Goal: Task Accomplishment & Management: Use online tool/utility

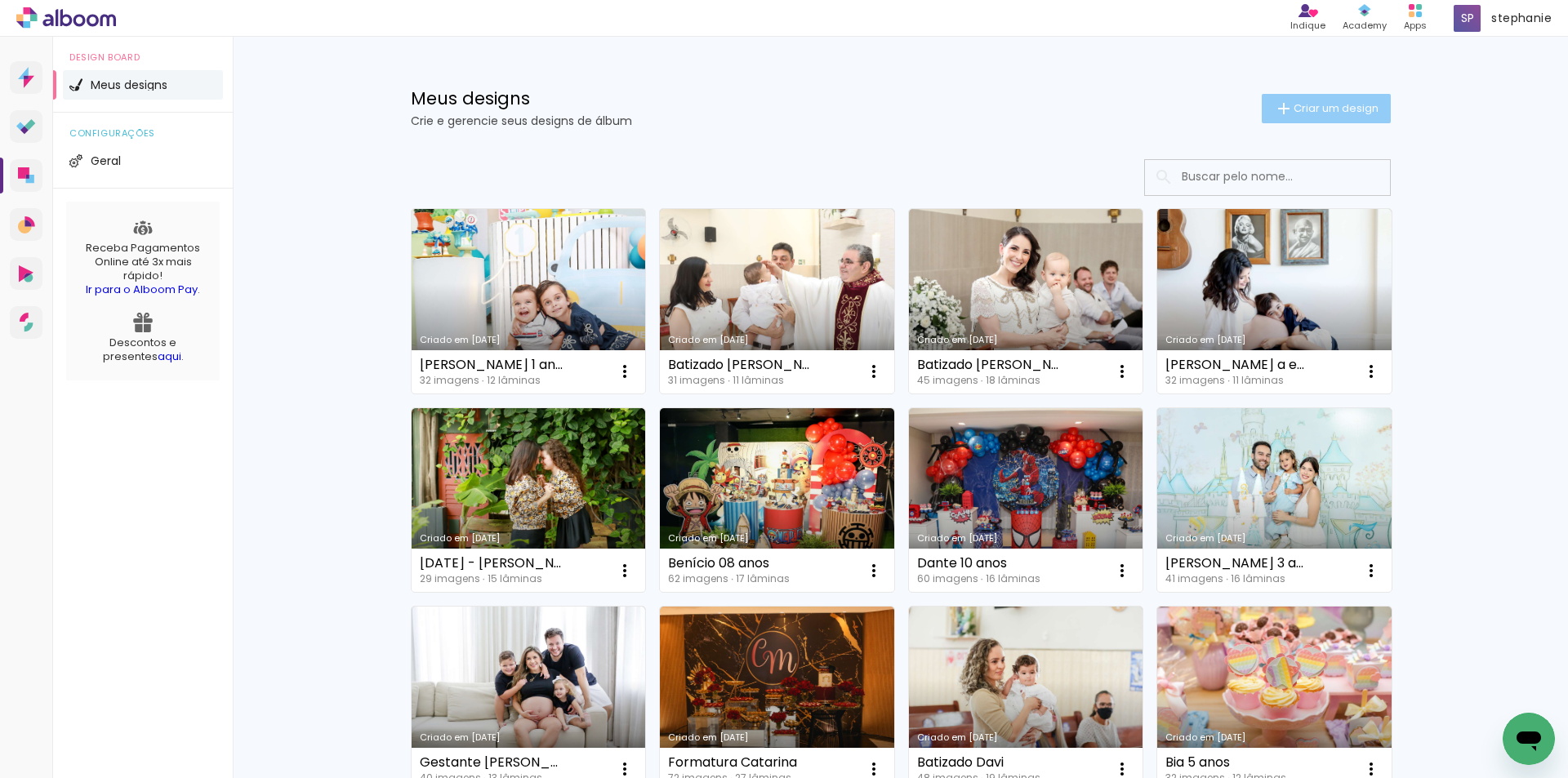
click at [1334, 103] on span "Criar um design" at bounding box center [1335, 108] width 85 height 11
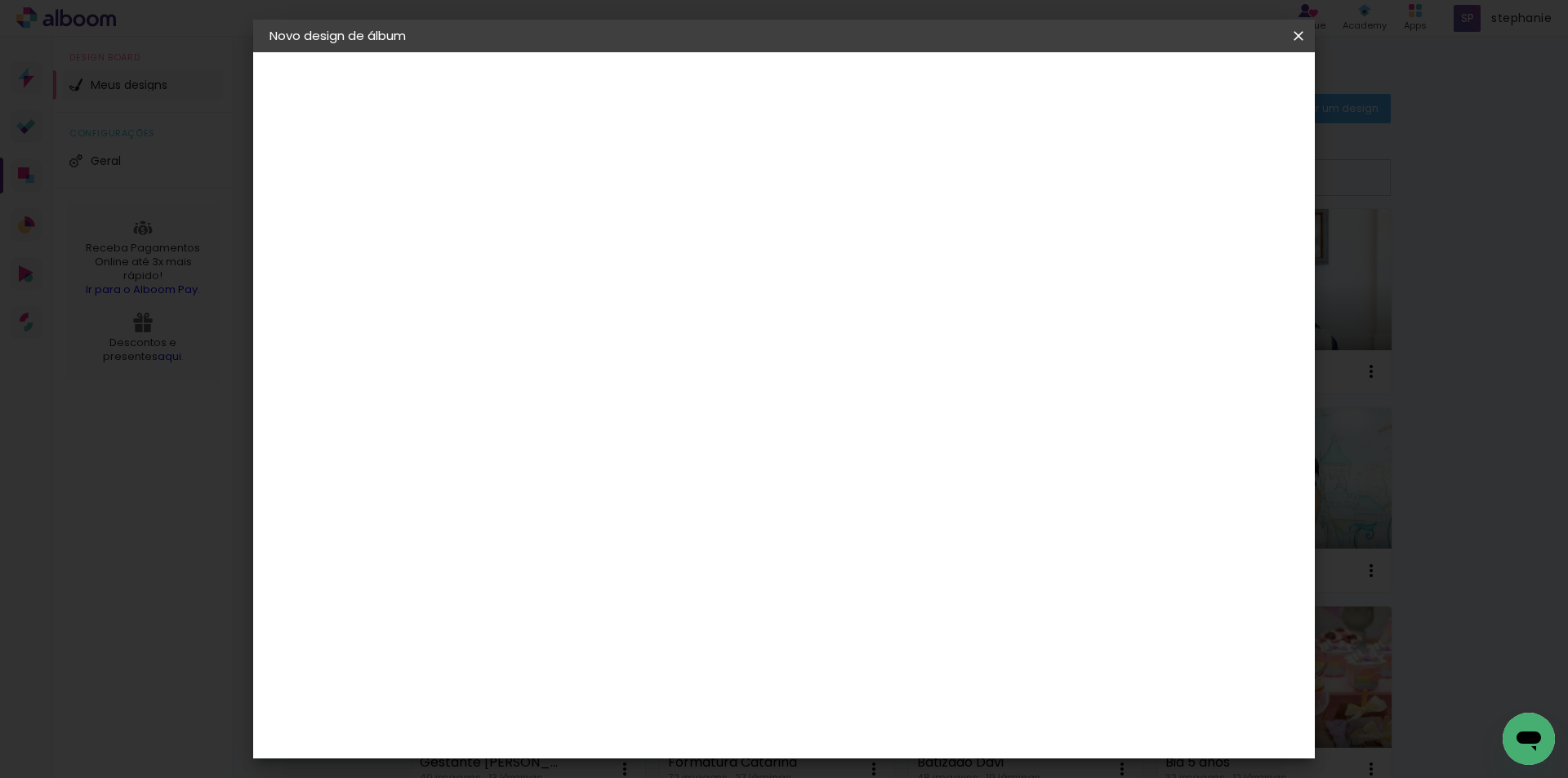
click at [537, 221] on input at bounding box center [537, 219] width 0 height 26
type input "[PERSON_NAME] 40 anos"
type paper-input "[PERSON_NAME] 40 anos"
click at [0, 0] on slot "Avançar" at bounding box center [0, 0] width 0 height 0
click at [843, 241] on paper-item "Tamanho Livre" at bounding box center [765, 249] width 157 height 36
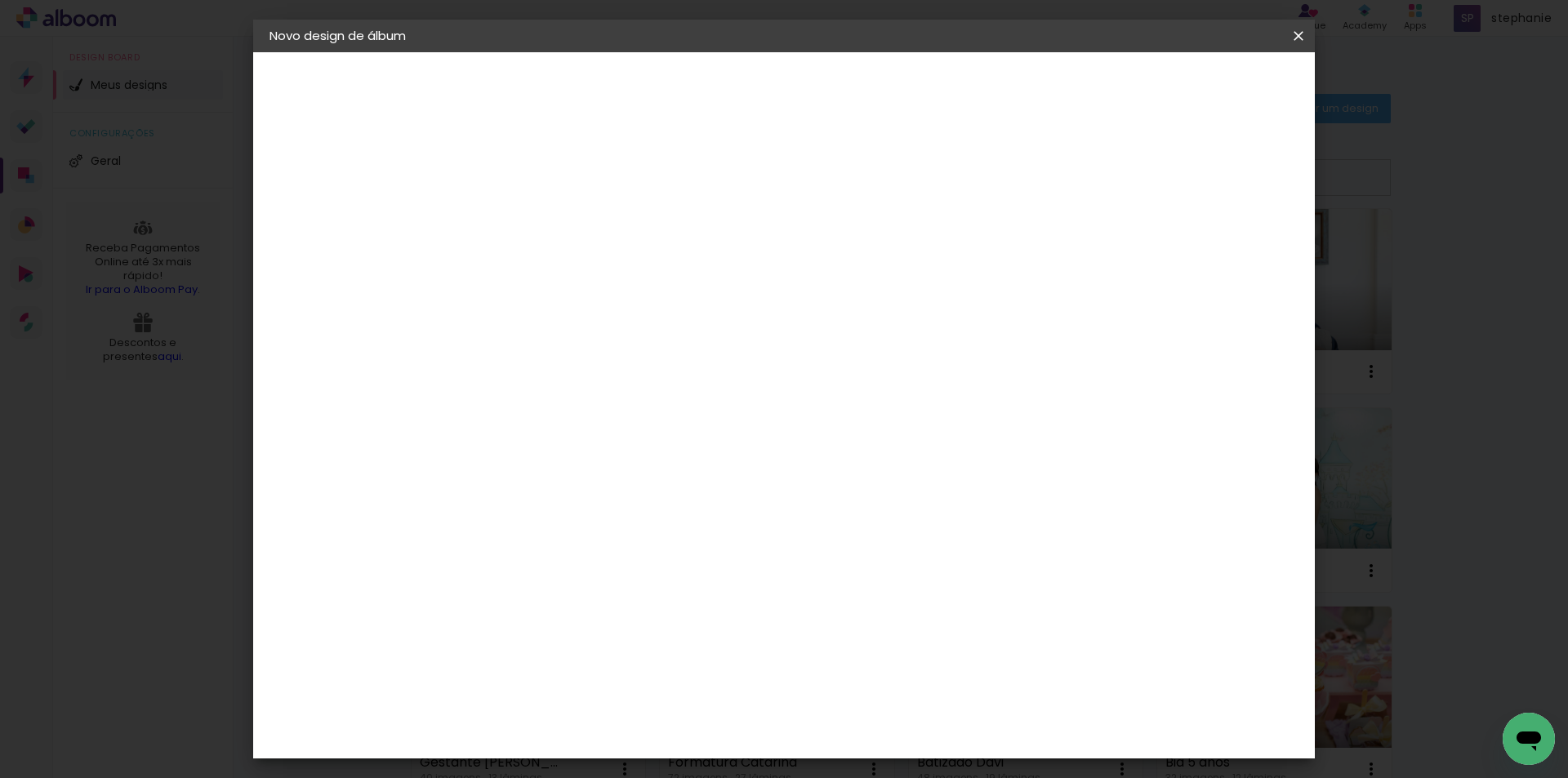
click at [0, 0] on slot "Avançar" at bounding box center [0, 0] width 0 height 0
click at [1196, 87] on span "Iniciar design" at bounding box center [1159, 87] width 74 height 12
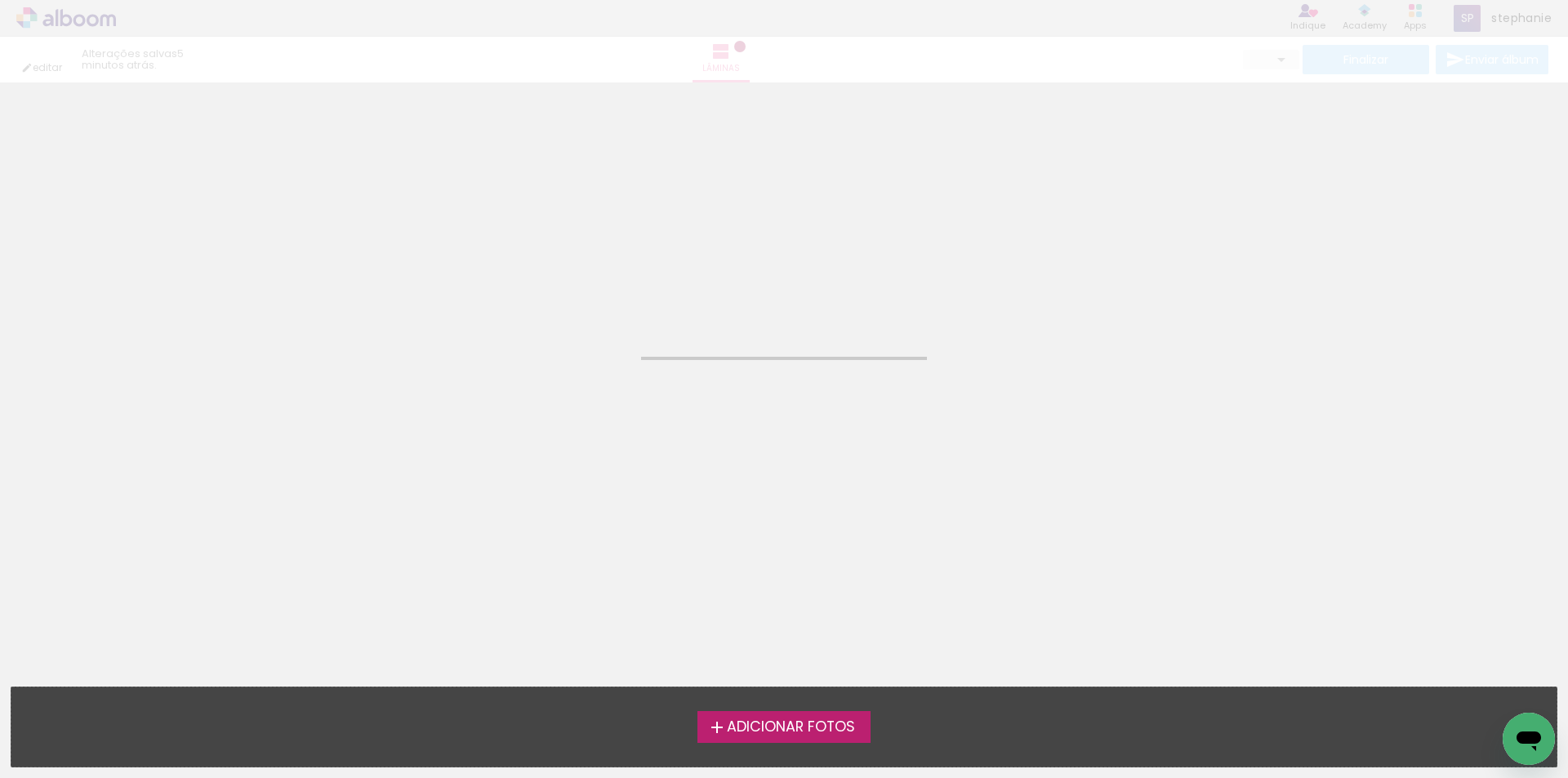
click at [811, 722] on span "Adicionar Fotos" at bounding box center [790, 728] width 128 height 15
click at [0, 0] on input "file" at bounding box center [0, 0] width 0 height 0
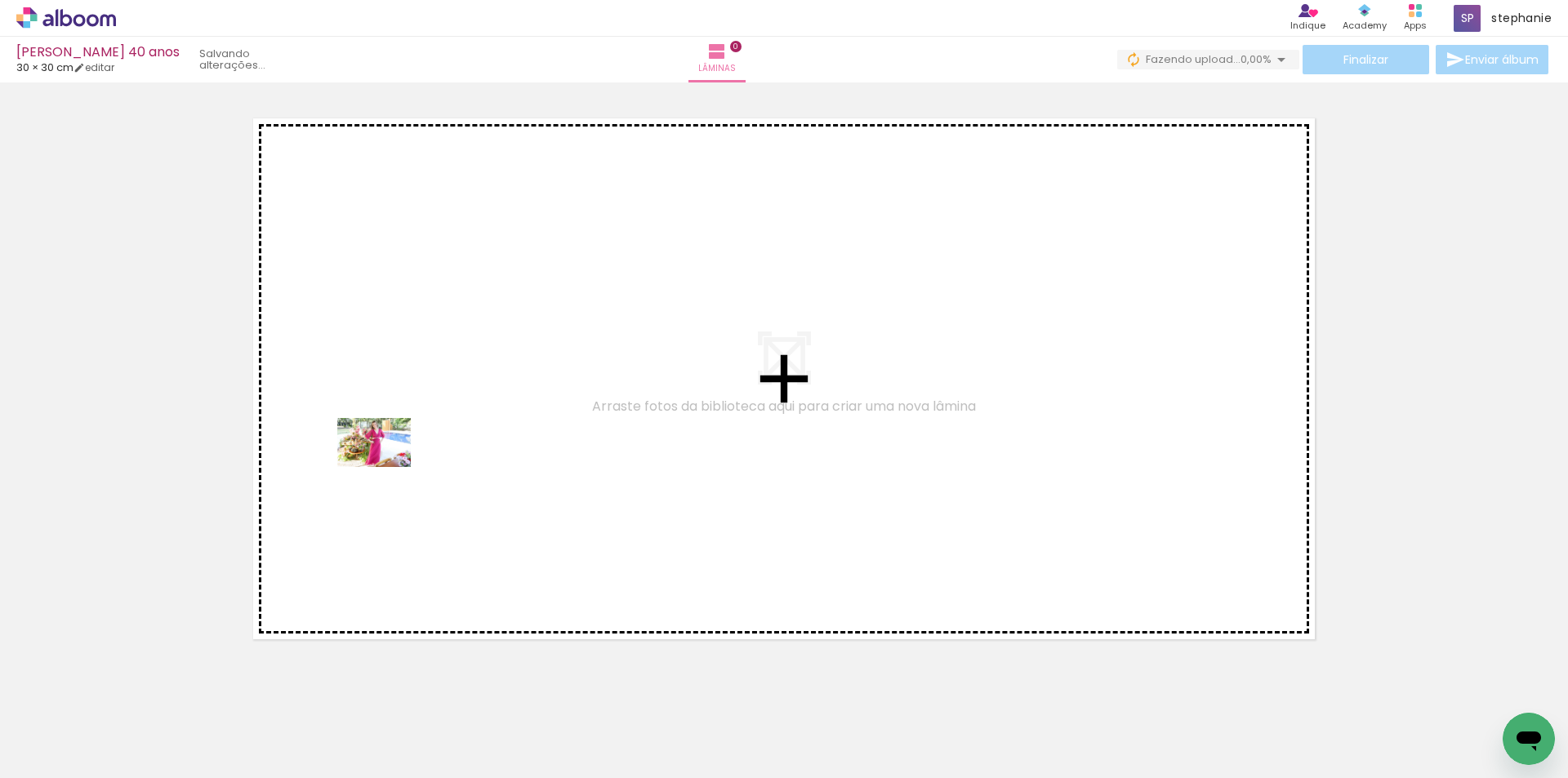
drag, startPoint x: 151, startPoint y: 727, endPoint x: 386, endPoint y: 467, distance: 350.5
click at [386, 467] on quentale-workspace at bounding box center [784, 389] width 1568 height 778
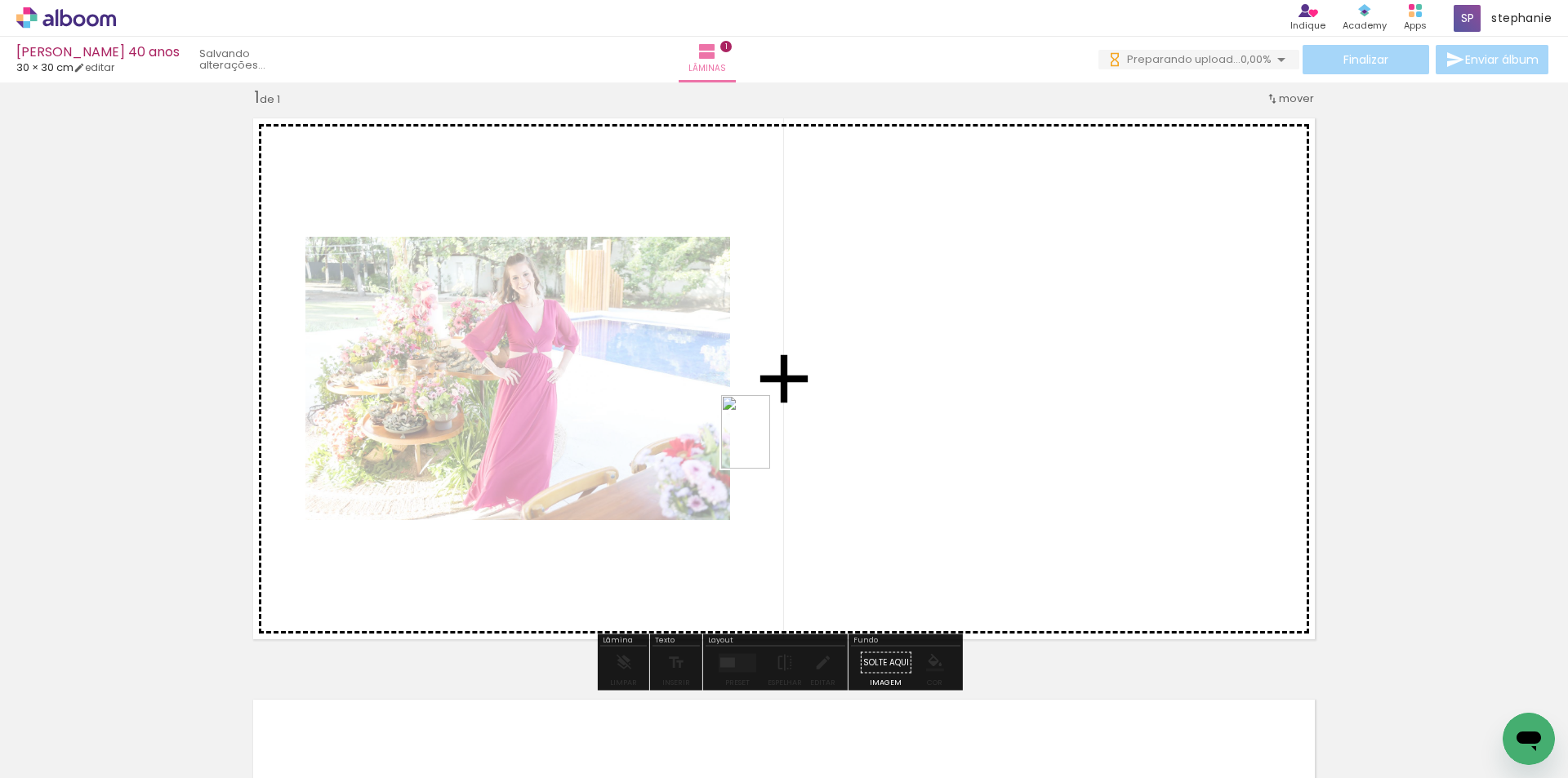
drag, startPoint x: 278, startPoint y: 709, endPoint x: 770, endPoint y: 444, distance: 558.8
click at [770, 444] on quentale-workspace at bounding box center [784, 389] width 1568 height 778
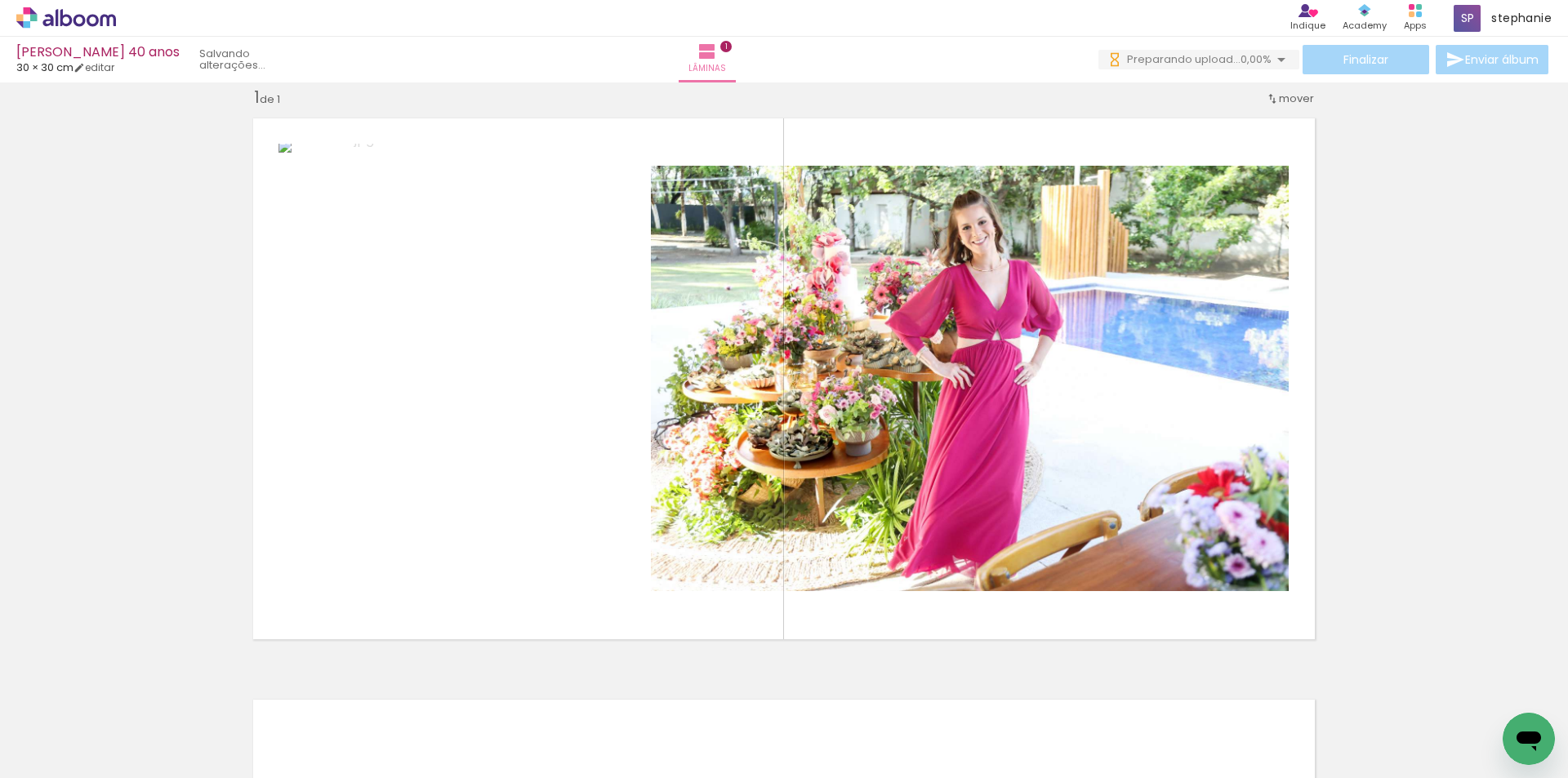
click at [360, 723] on div at bounding box center [347, 723] width 81 height 54
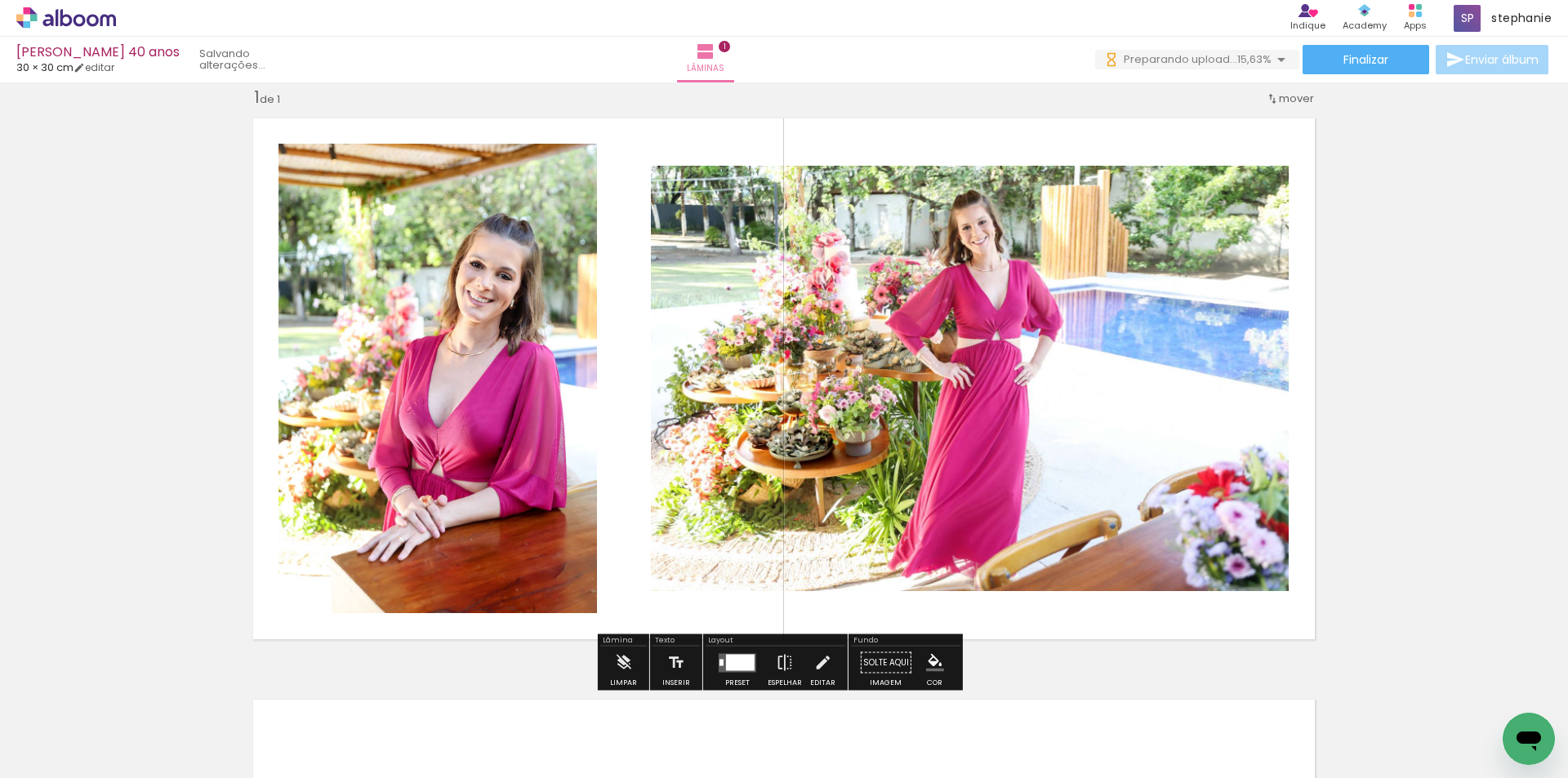
click at [741, 657] on div at bounding box center [740, 662] width 29 height 17
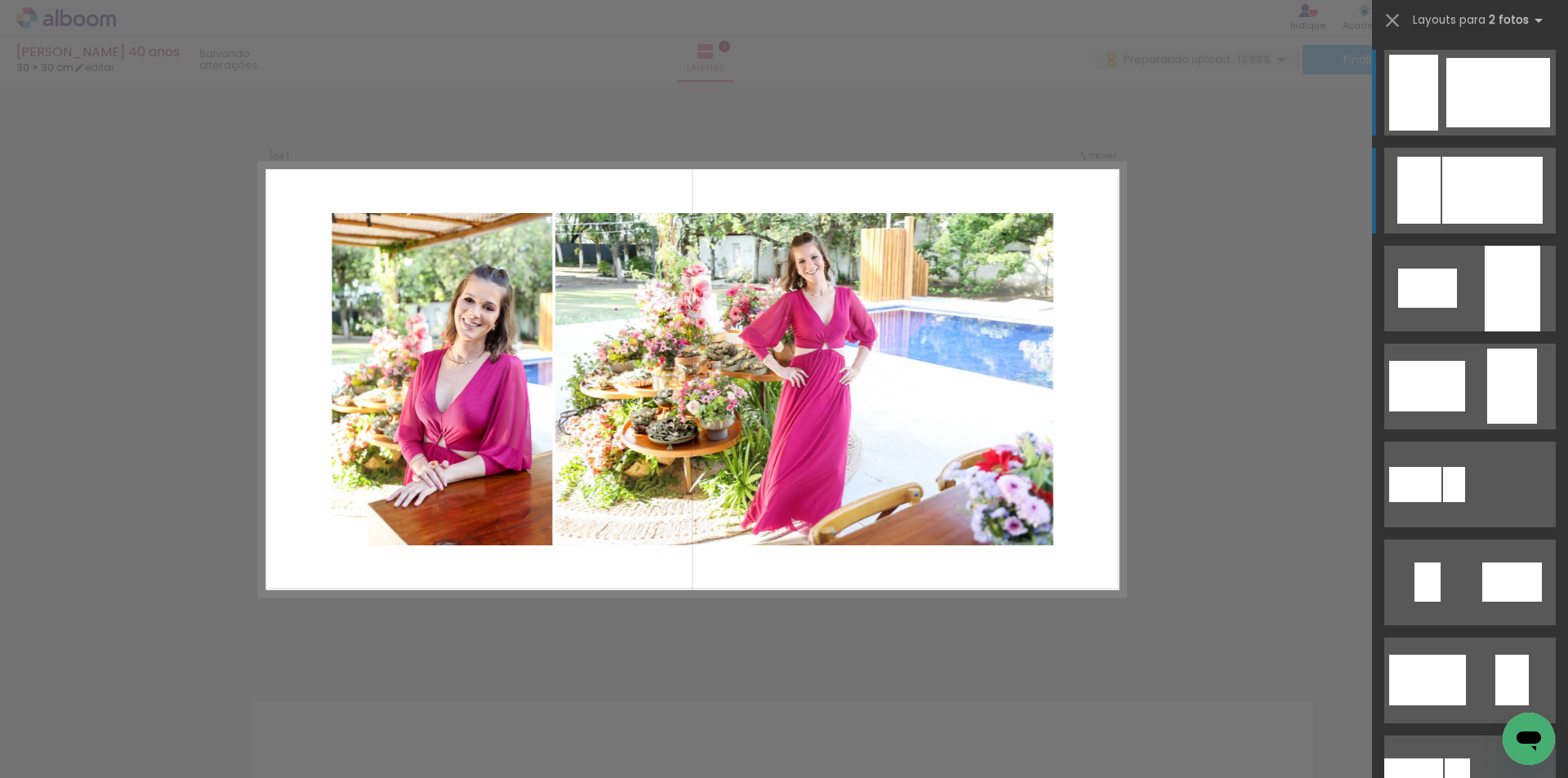
click at [1485, 168] on div at bounding box center [1492, 190] width 101 height 67
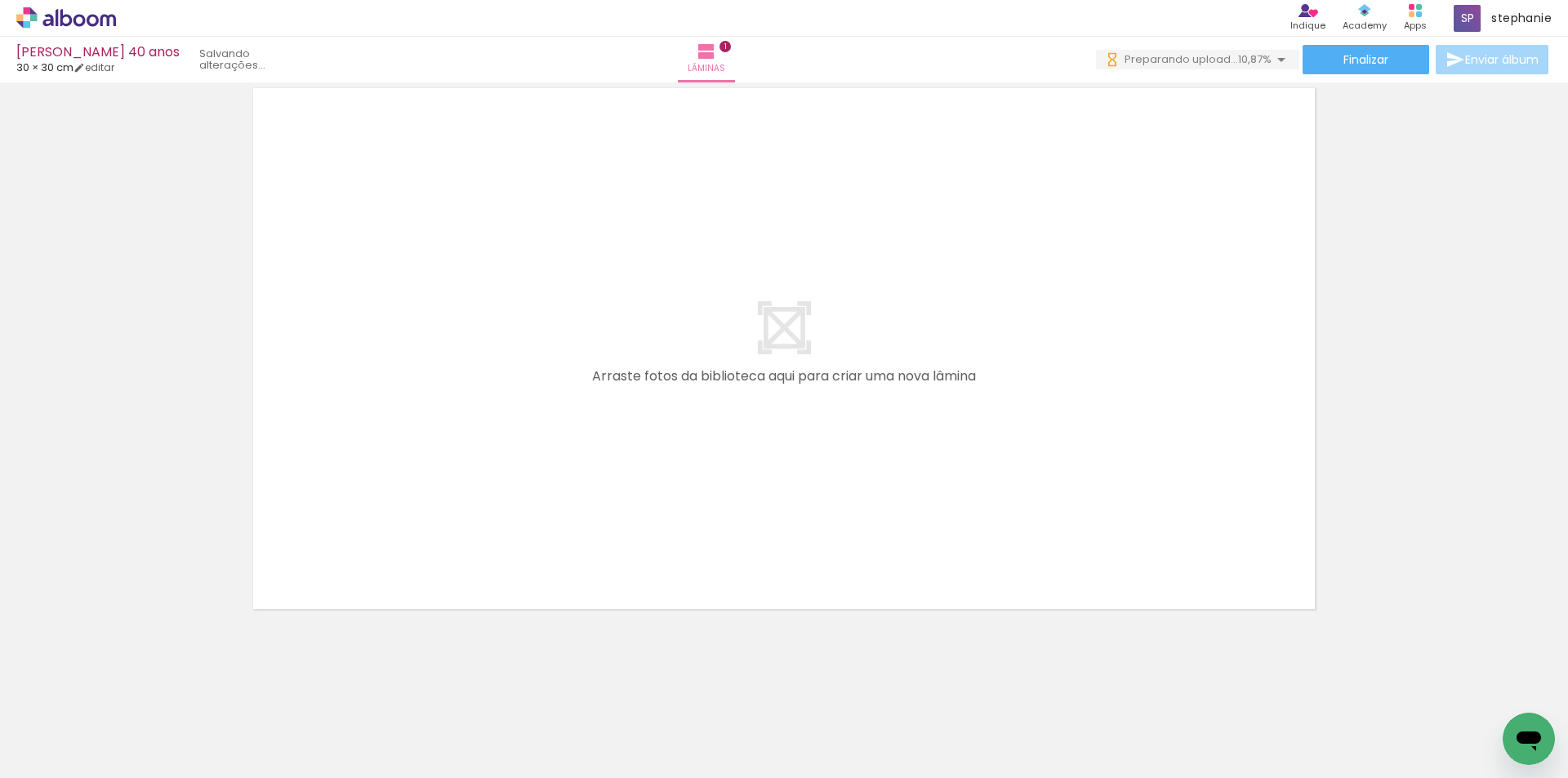
click at [356, 731] on div at bounding box center [347, 723] width 81 height 54
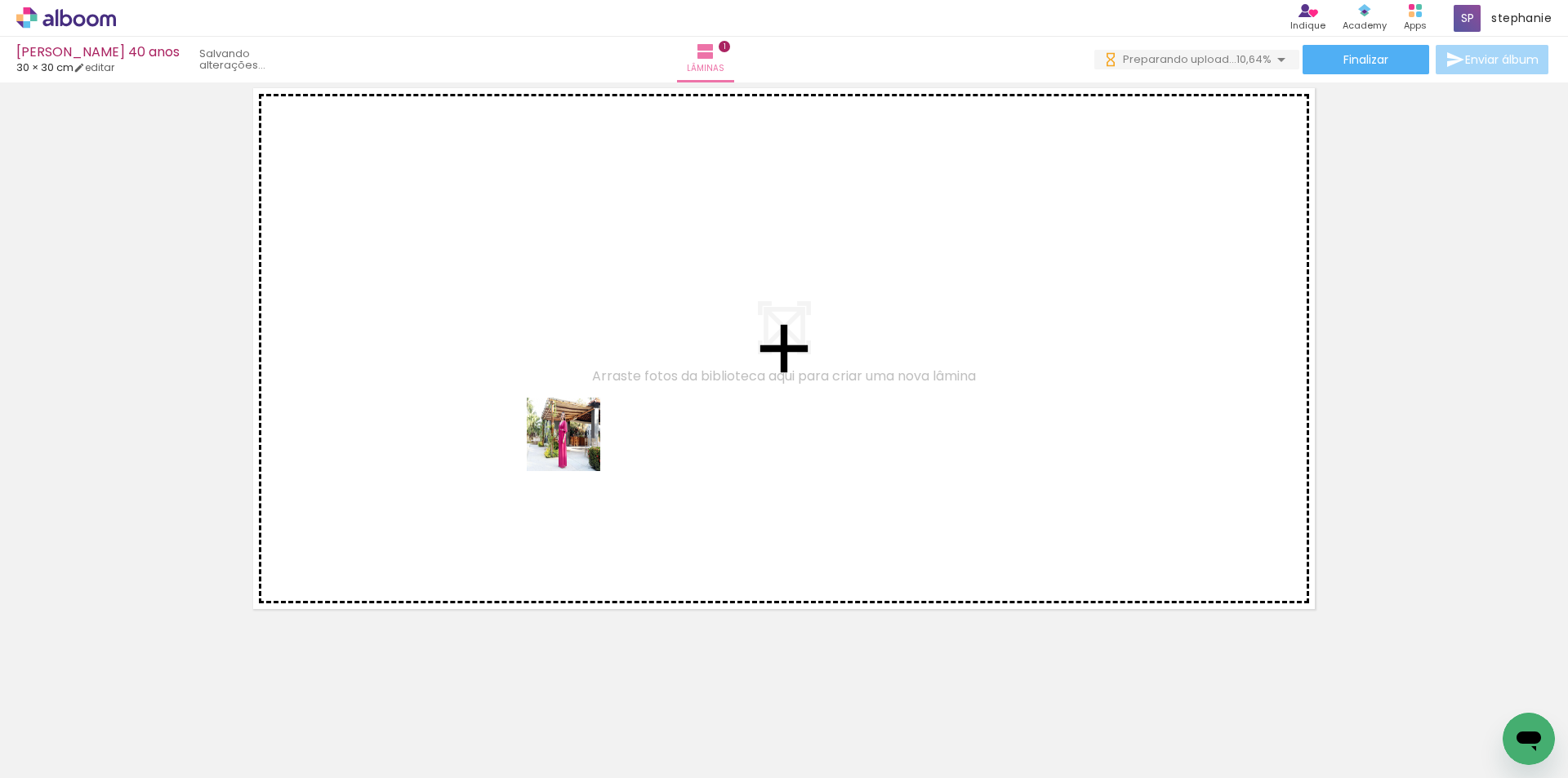
drag, startPoint x: 369, startPoint y: 728, endPoint x: 576, endPoint y: 447, distance: 349.0
click at [576, 447] on quentale-workspace at bounding box center [784, 389] width 1568 height 778
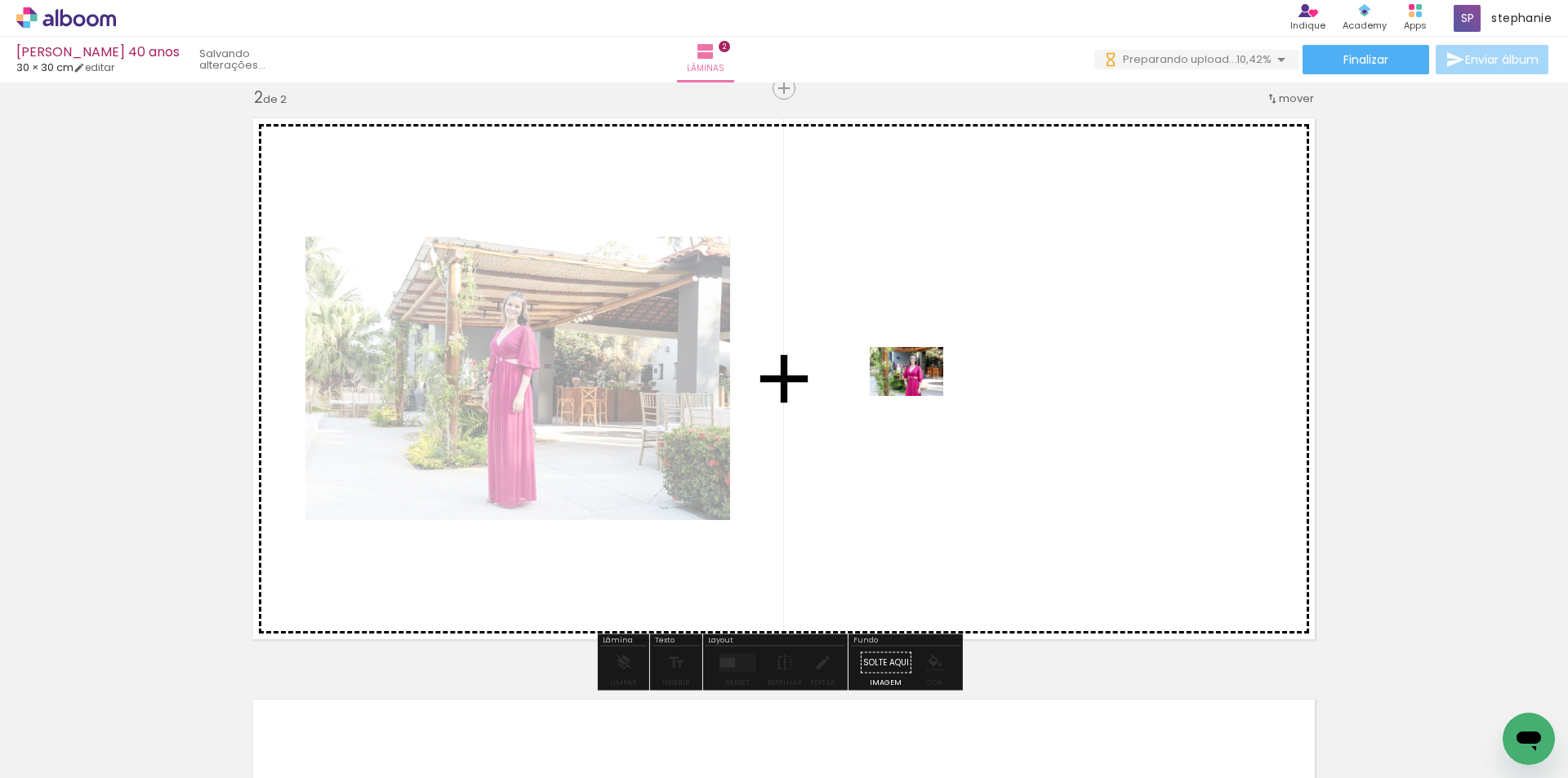
drag, startPoint x: 708, startPoint y: 525, endPoint x: 919, endPoint y: 396, distance: 247.3
click at [919, 396] on quentale-workspace at bounding box center [784, 389] width 1568 height 778
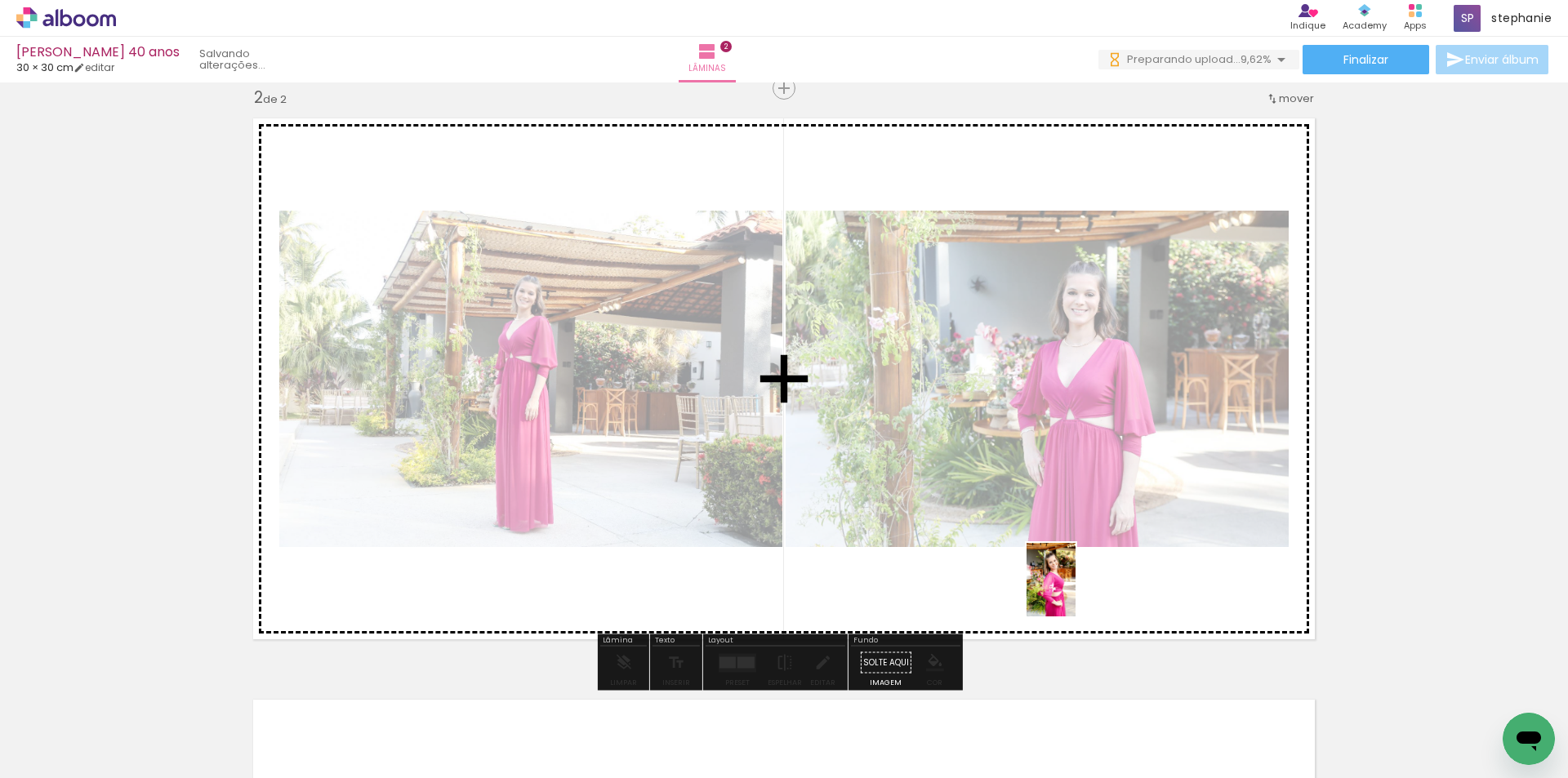
drag, startPoint x: 1087, startPoint y: 723, endPoint x: 1075, endPoint y: 592, distance: 131.5
click at [1075, 592] on quentale-workspace at bounding box center [784, 389] width 1568 height 778
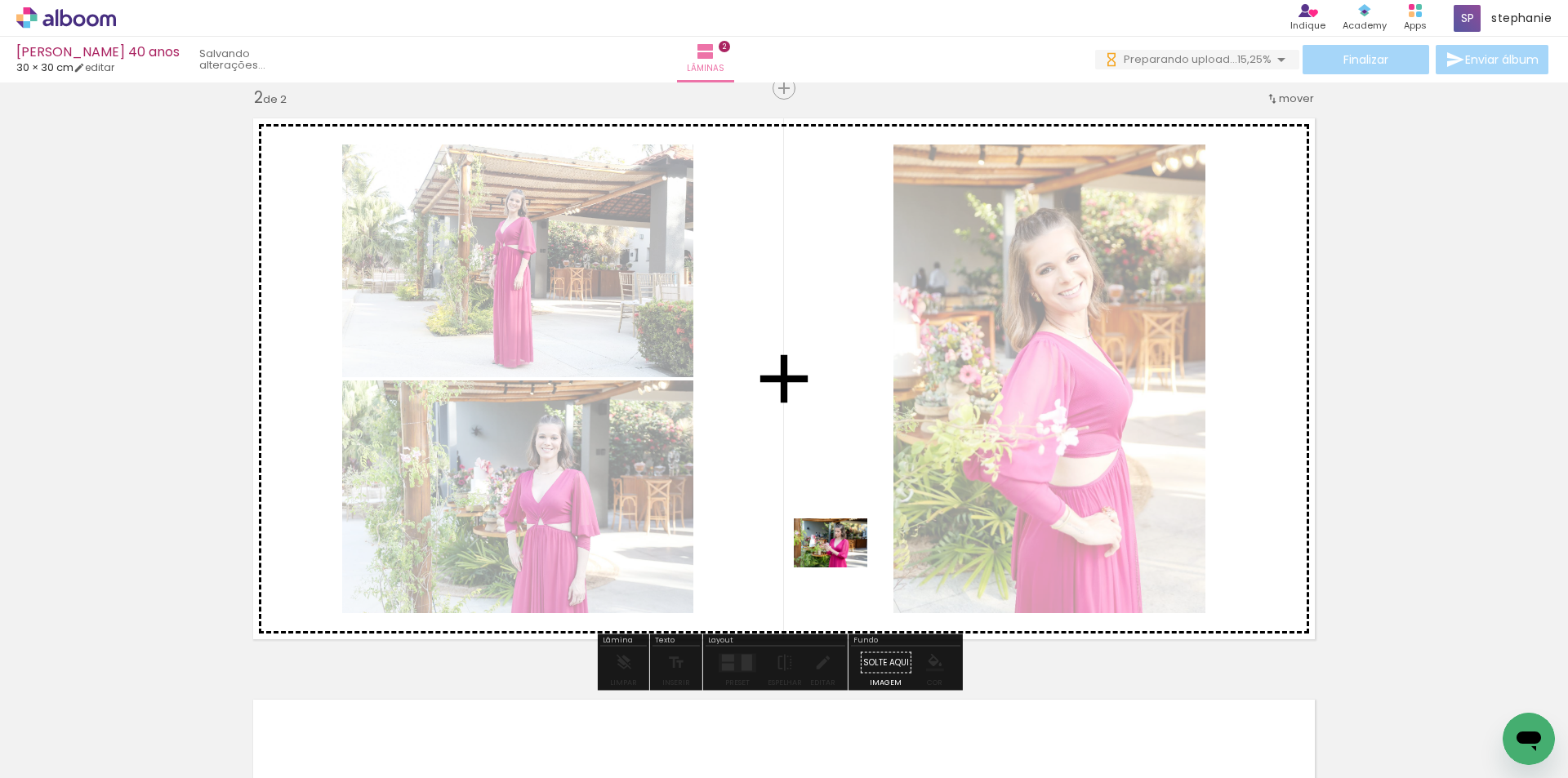
drag, startPoint x: 986, startPoint y: 738, endPoint x: 832, endPoint y: 548, distance: 244.6
click at [832, 548] on quentale-workspace at bounding box center [784, 389] width 1568 height 778
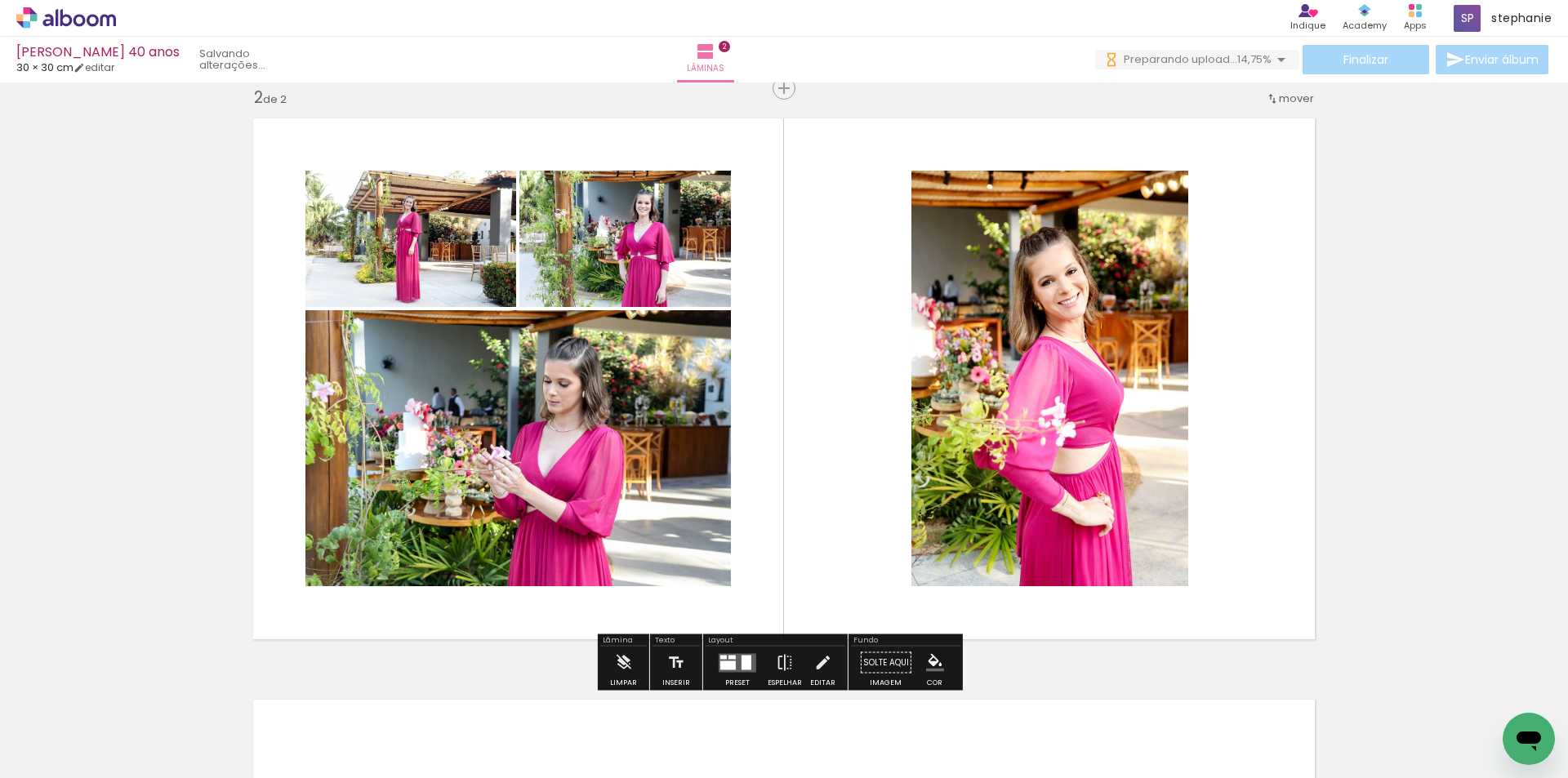
click at [744, 655] on div at bounding box center [746, 662] width 10 height 15
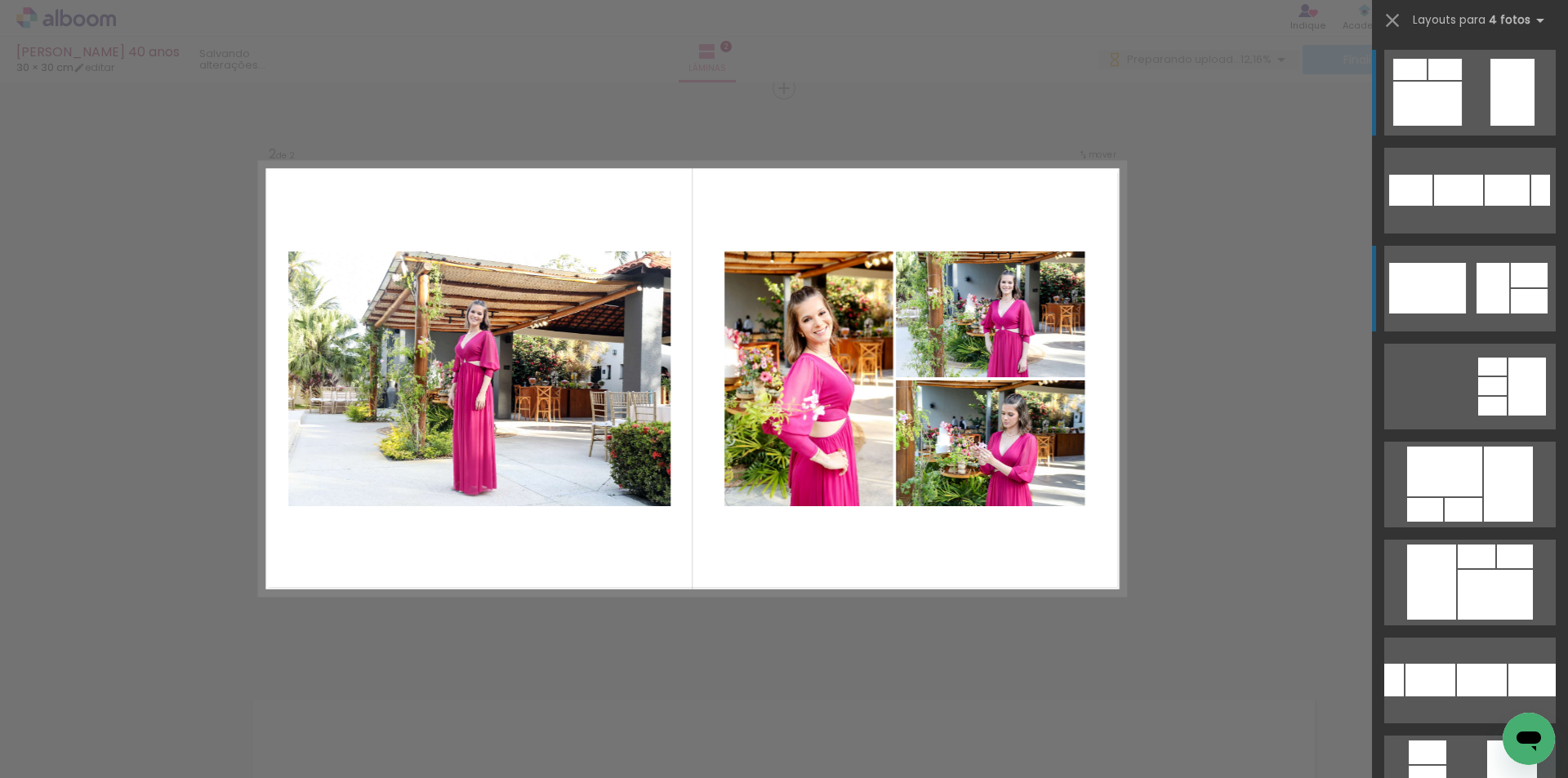
click at [1462, 291] on quentale-layouter at bounding box center [1470, 289] width 172 height 86
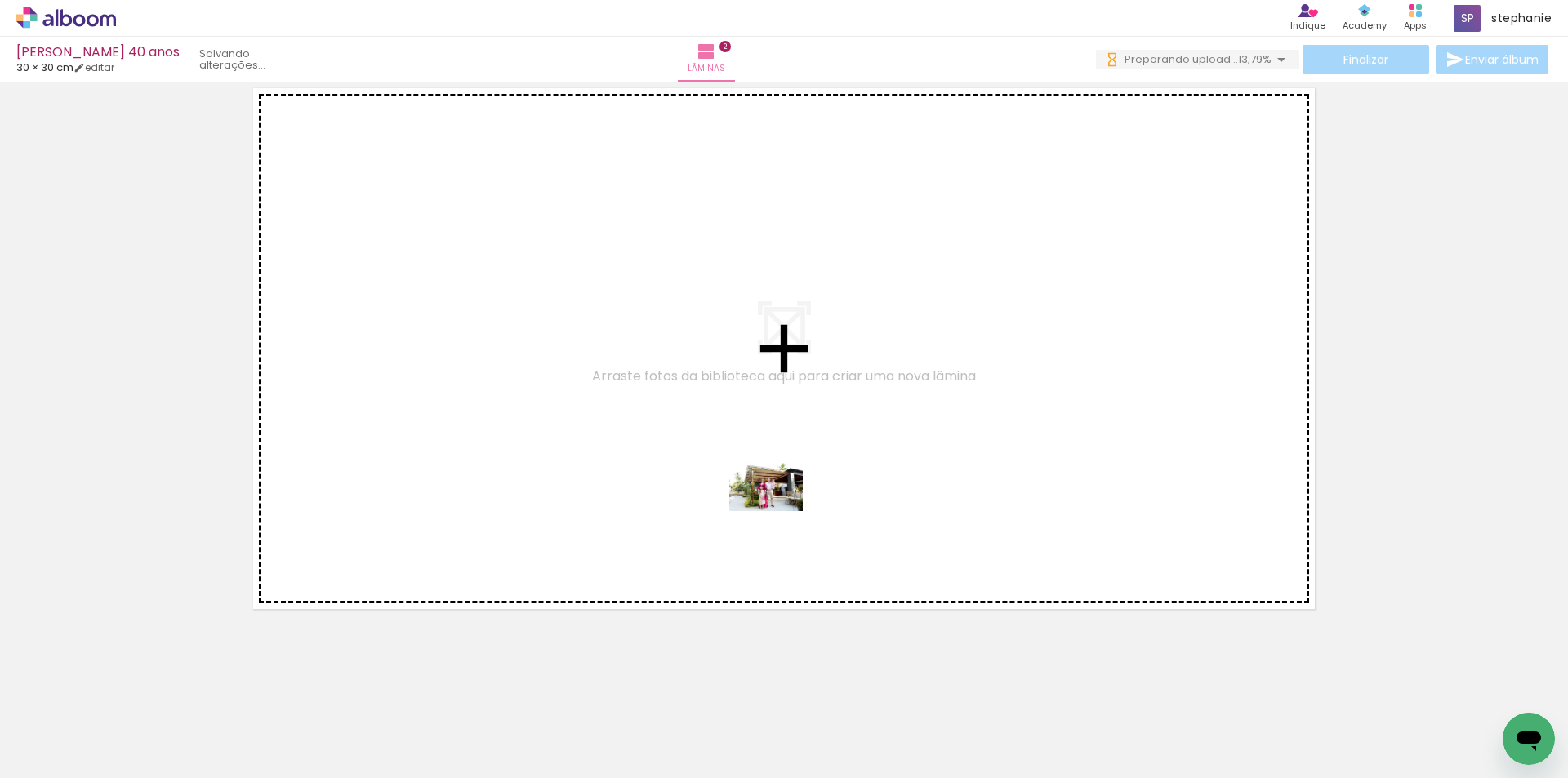
drag, startPoint x: 805, startPoint y: 723, endPoint x: 778, endPoint y: 511, distance: 213.7
click at [778, 511] on quentale-workspace at bounding box center [784, 389] width 1568 height 778
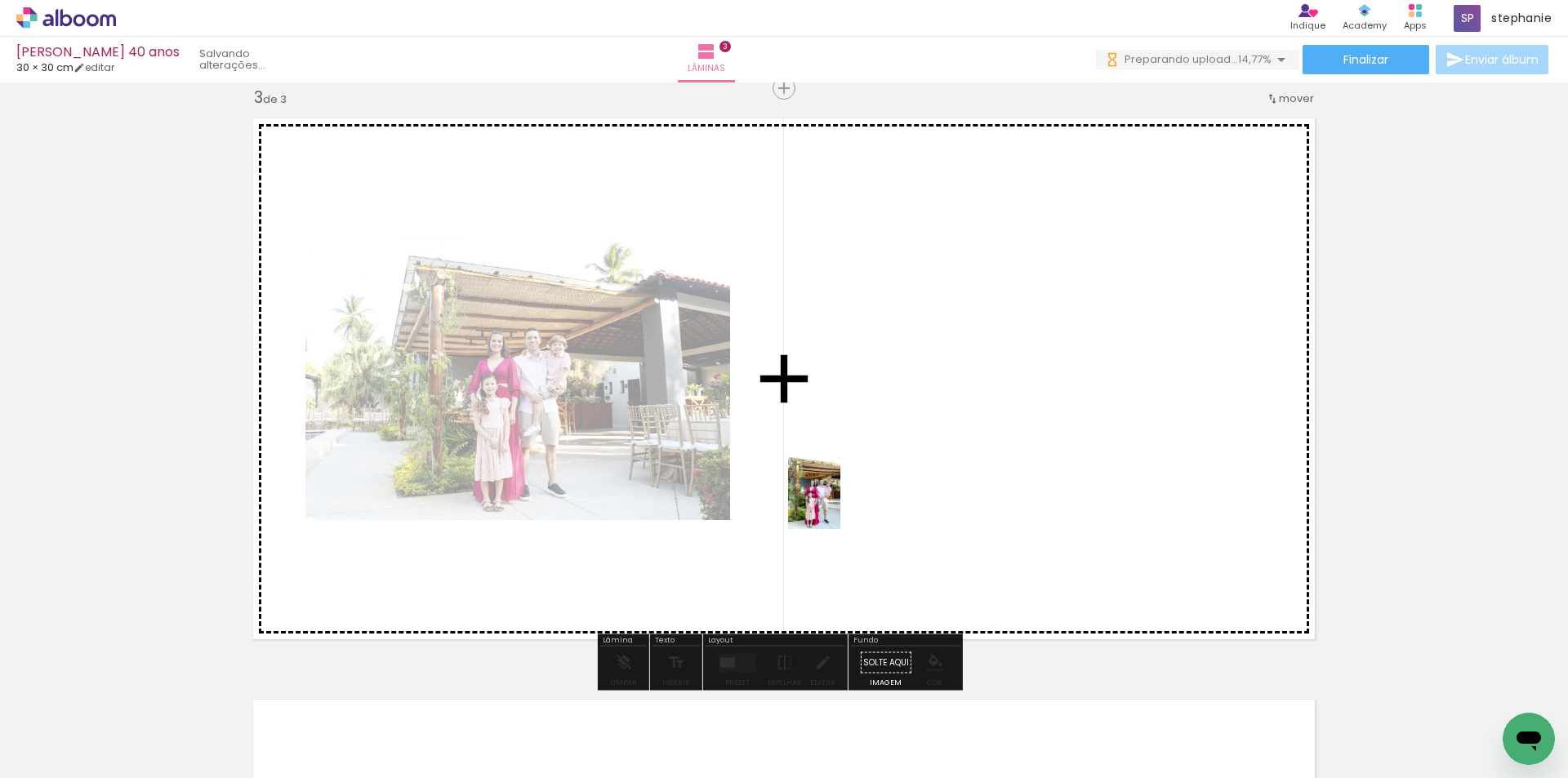
drag, startPoint x: 713, startPoint y: 727, endPoint x: 837, endPoint y: 505, distance: 254.3
click at [837, 505] on quentale-workspace at bounding box center [784, 389] width 1568 height 778
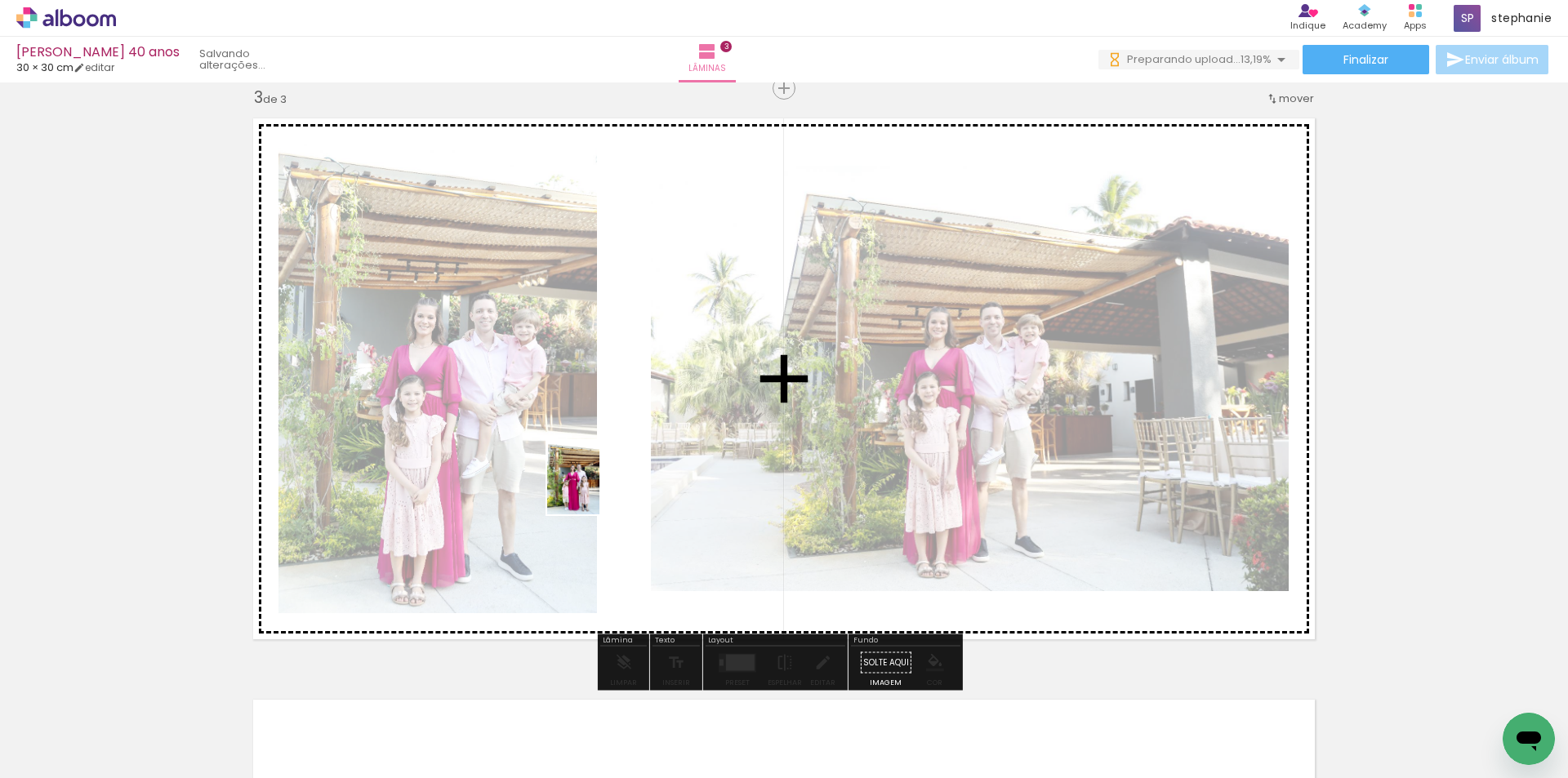
drag, startPoint x: 632, startPoint y: 726, endPoint x: 596, endPoint y: 490, distance: 238.7
click at [596, 490] on quentale-workspace at bounding box center [784, 389] width 1568 height 778
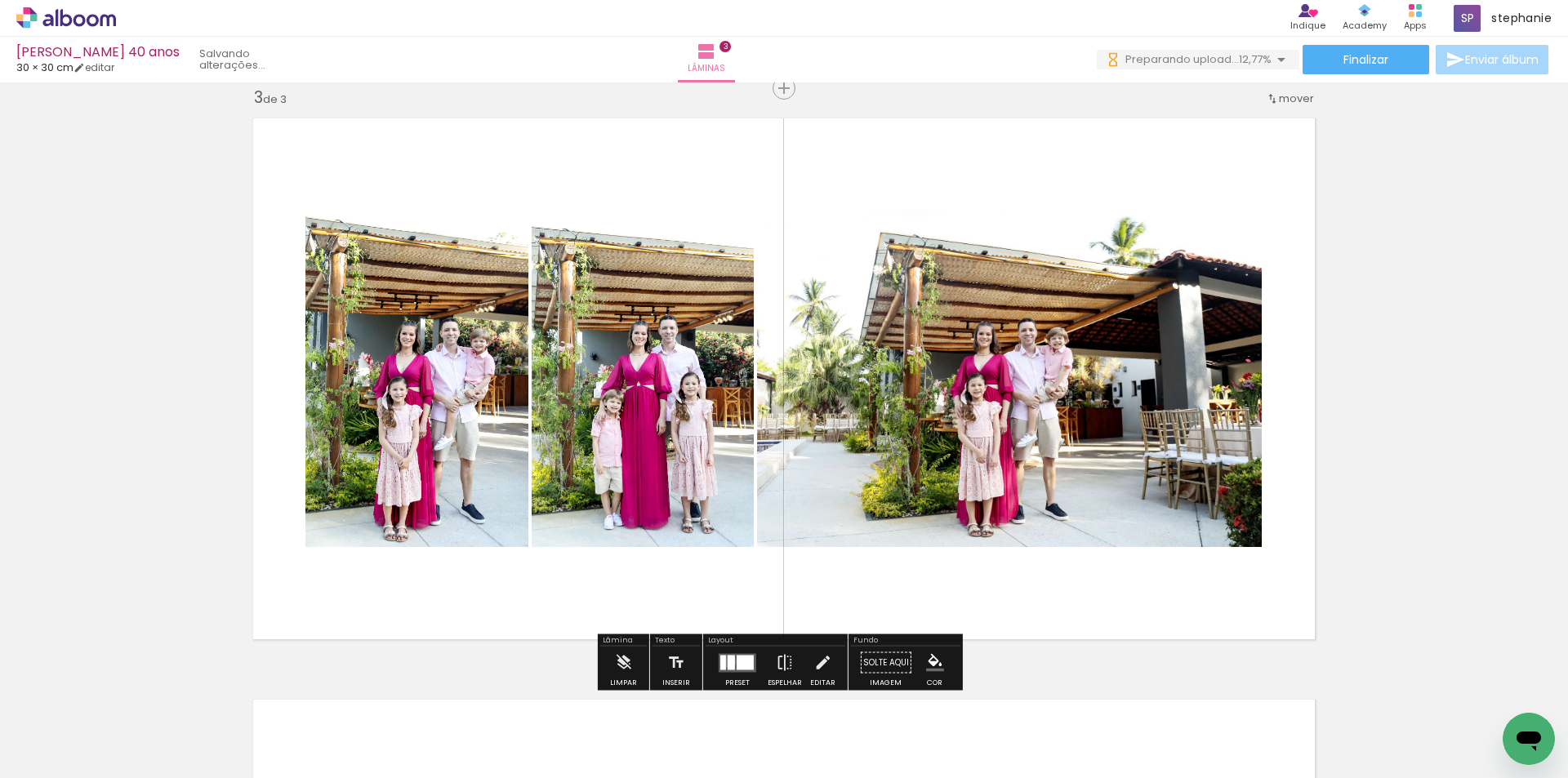
click at [727, 662] on div at bounding box center [731, 662] width 7 height 15
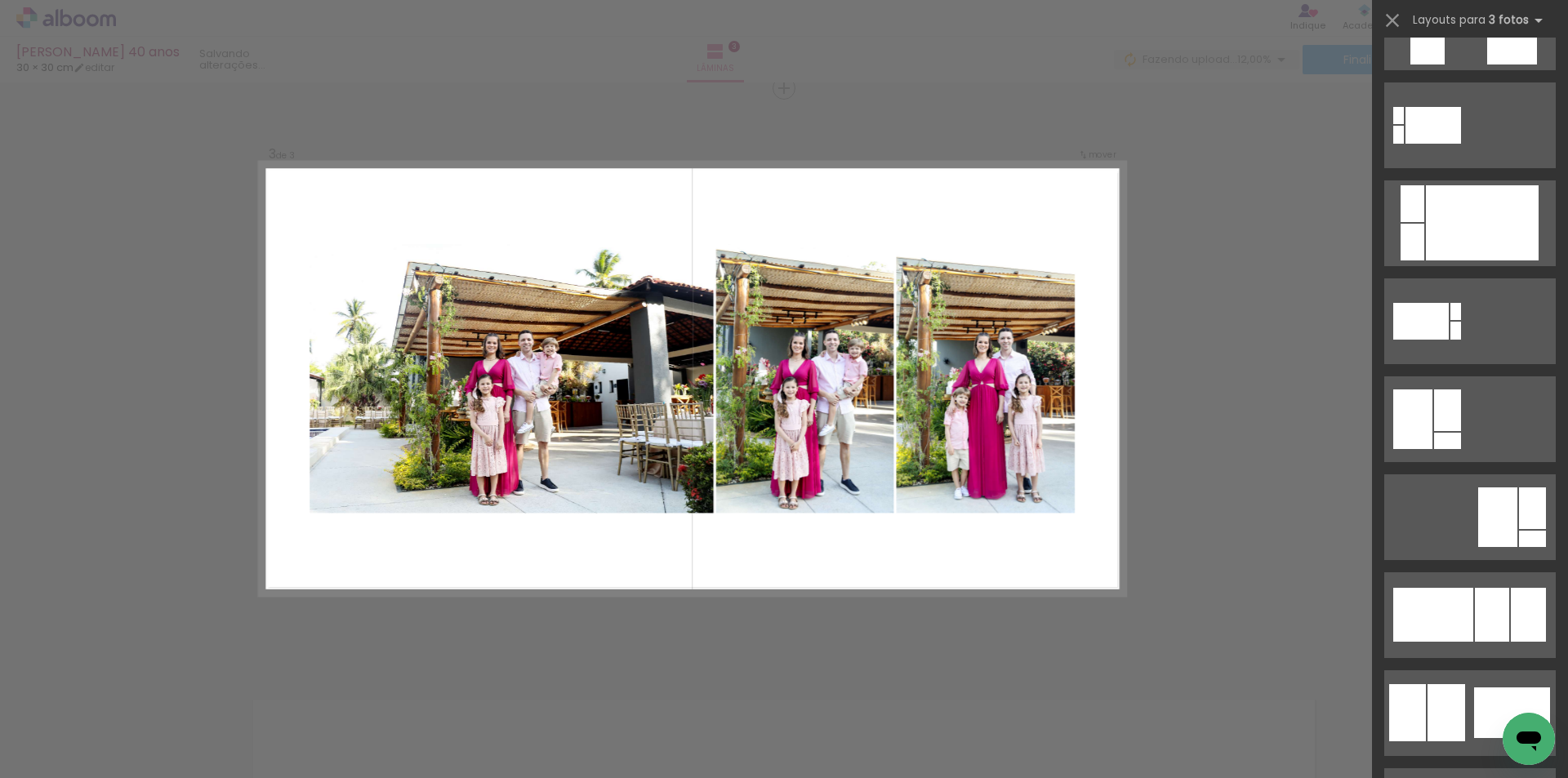
click at [1476, 593] on div at bounding box center [1492, 614] width 35 height 54
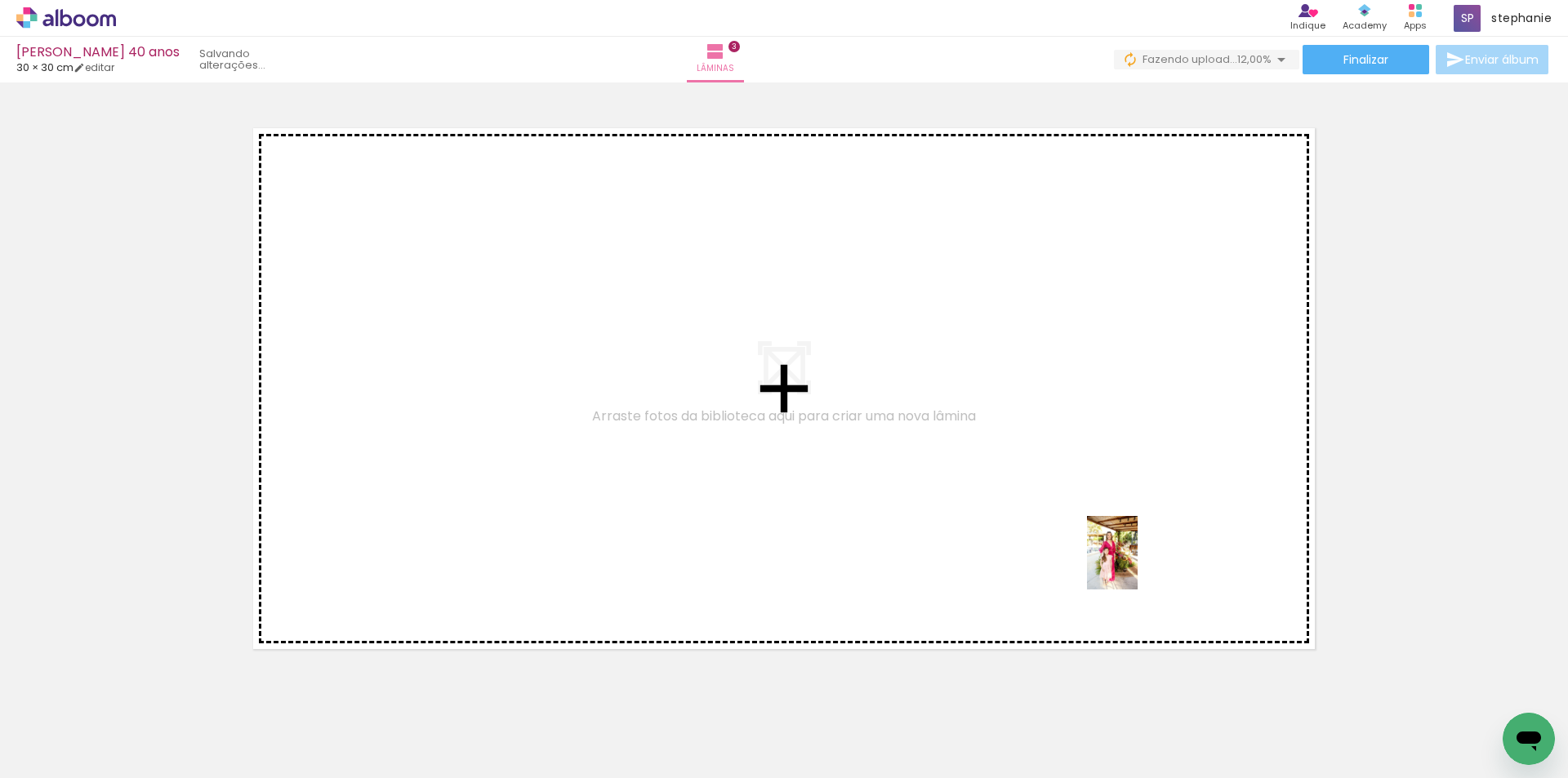
drag, startPoint x: 1182, startPoint y: 739, endPoint x: 1136, endPoint y: 565, distance: 180.0
click at [1136, 565] on quentale-workspace at bounding box center [784, 389] width 1568 height 778
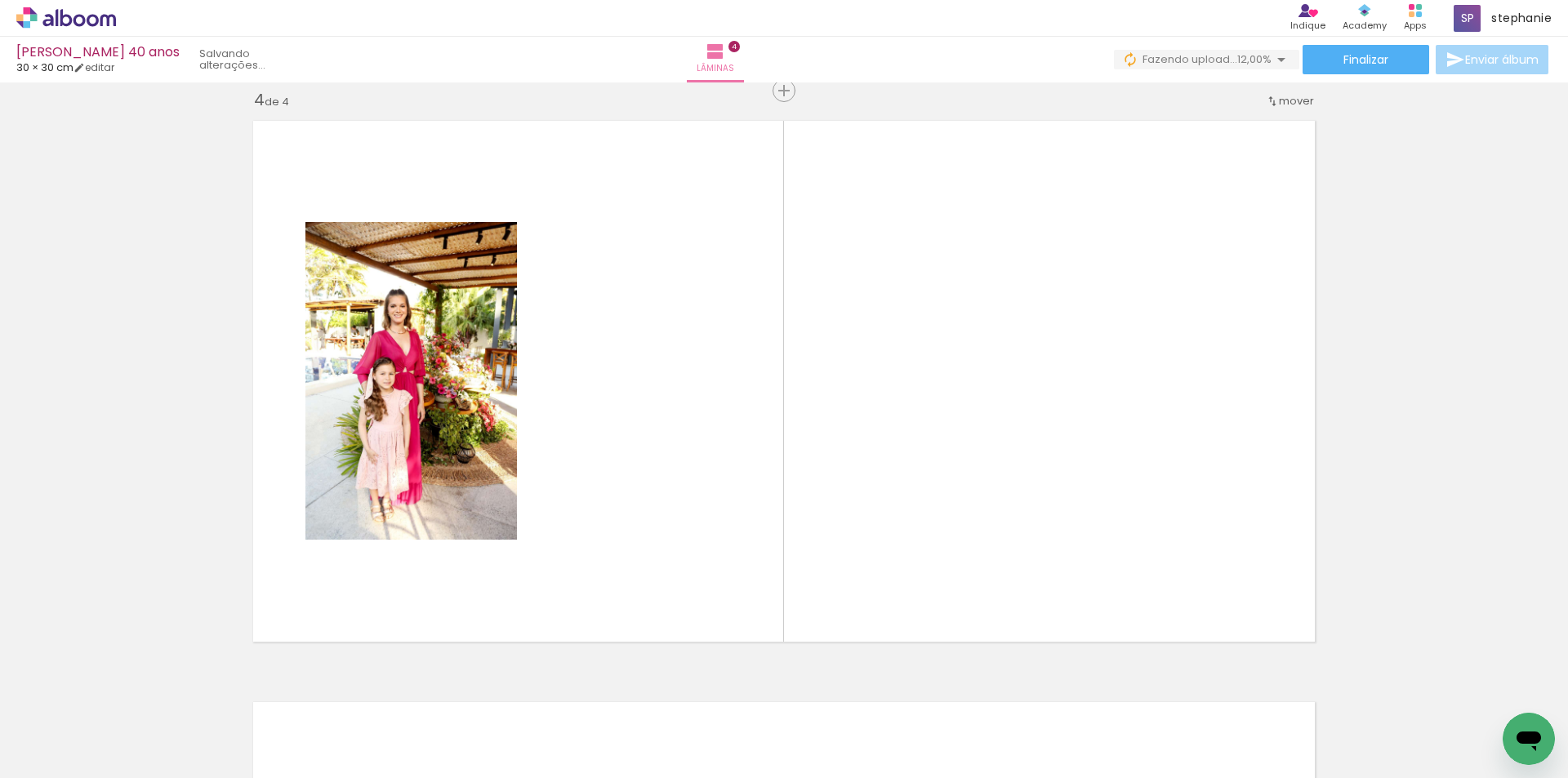
scroll to position [1766, 0]
click at [1171, 533] on quentale-workspace at bounding box center [784, 389] width 1568 height 778
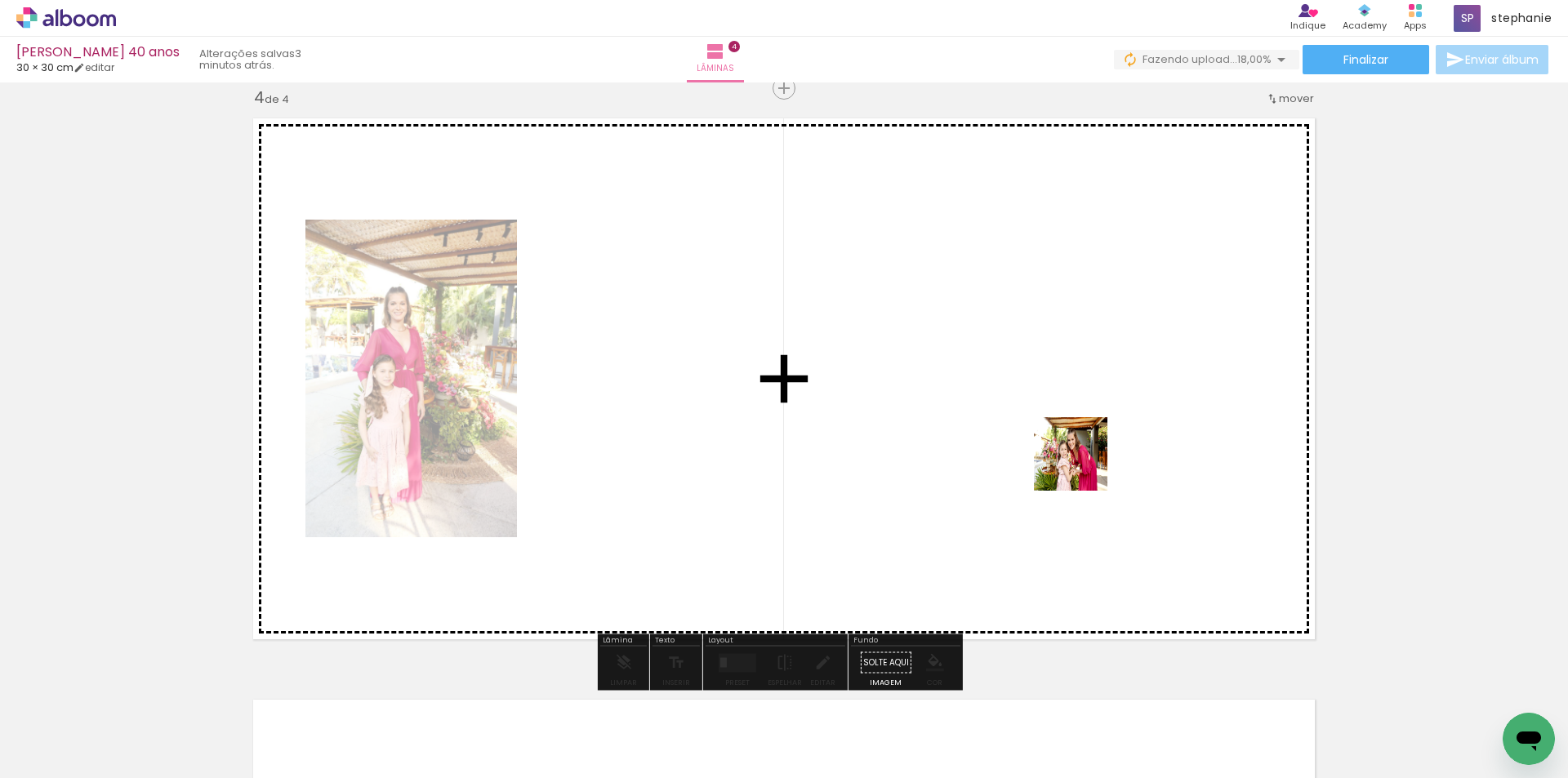
drag, startPoint x: 1262, startPoint y: 723, endPoint x: 1040, endPoint y: 424, distance: 372.4
click at [1040, 424] on quentale-workspace at bounding box center [784, 389] width 1568 height 778
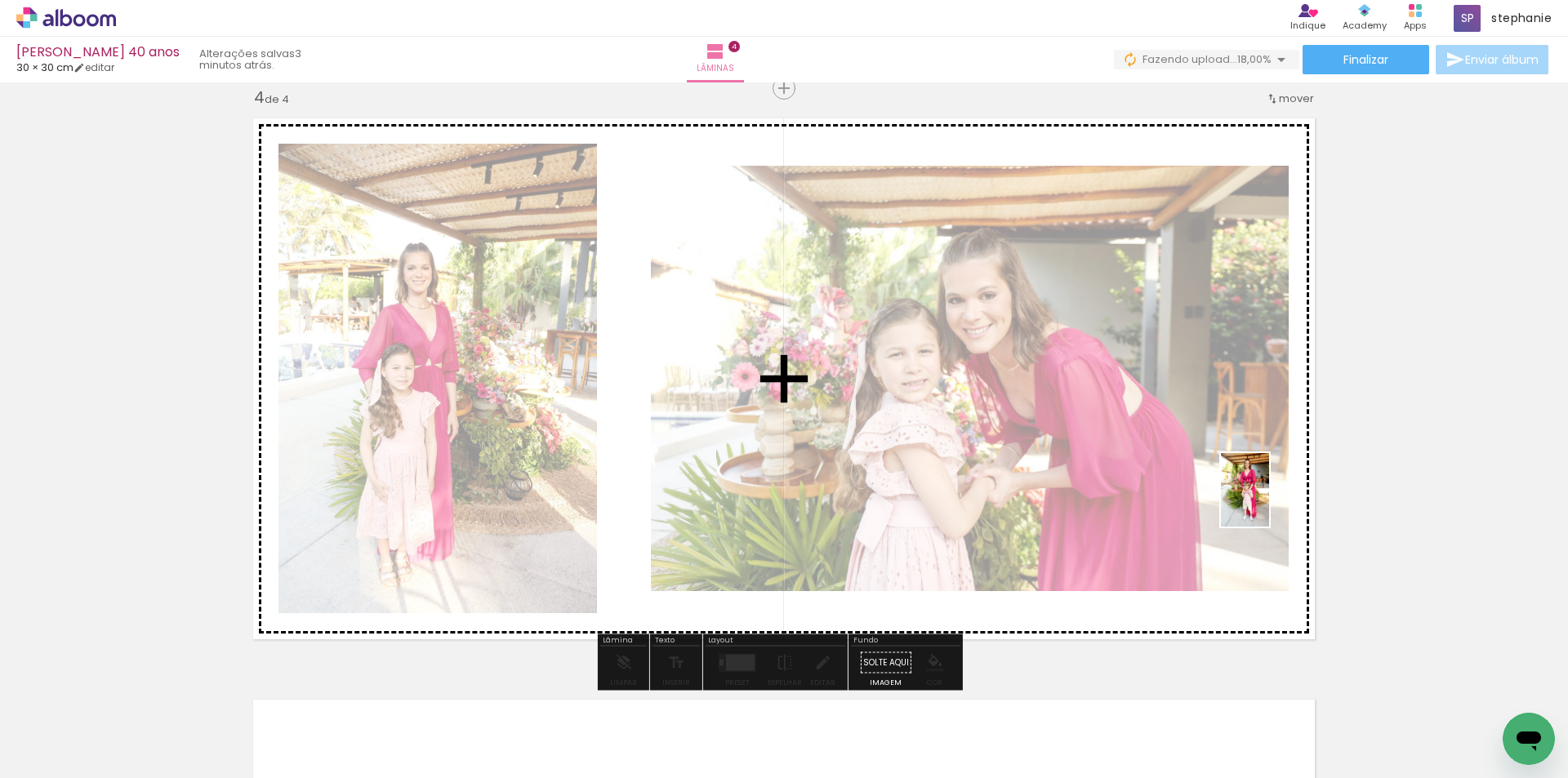
drag, startPoint x: 1356, startPoint y: 686, endPoint x: 1458, endPoint y: 648, distance: 108.8
click at [1267, 496] on quentale-workspace at bounding box center [784, 389] width 1568 height 778
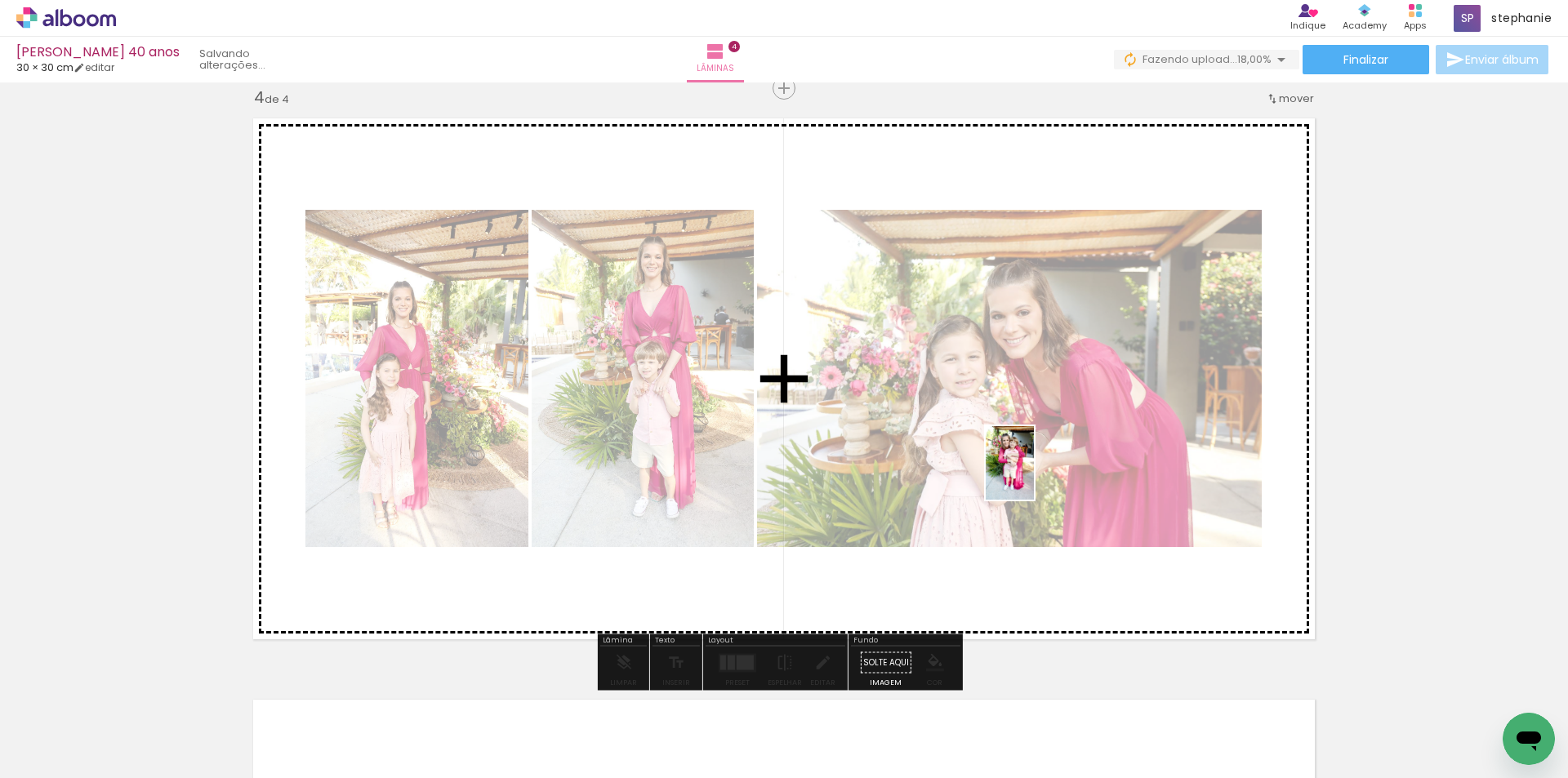
drag, startPoint x: 1456, startPoint y: 733, endPoint x: 1035, endPoint y: 476, distance: 493.2
click at [1035, 476] on quentale-workspace at bounding box center [784, 389] width 1568 height 778
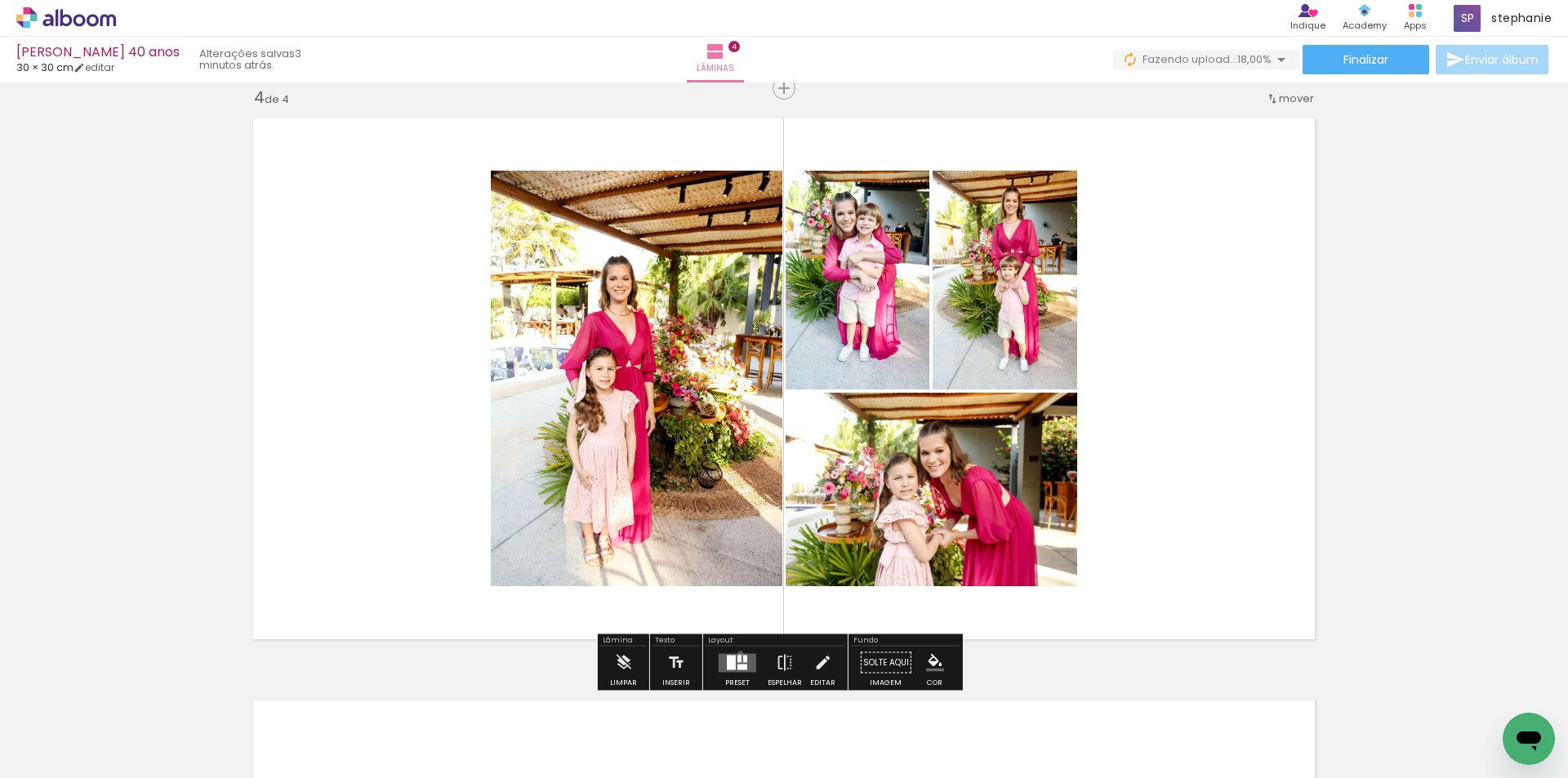
click at [737, 653] on quentale-layouter at bounding box center [737, 662] width 37 height 19
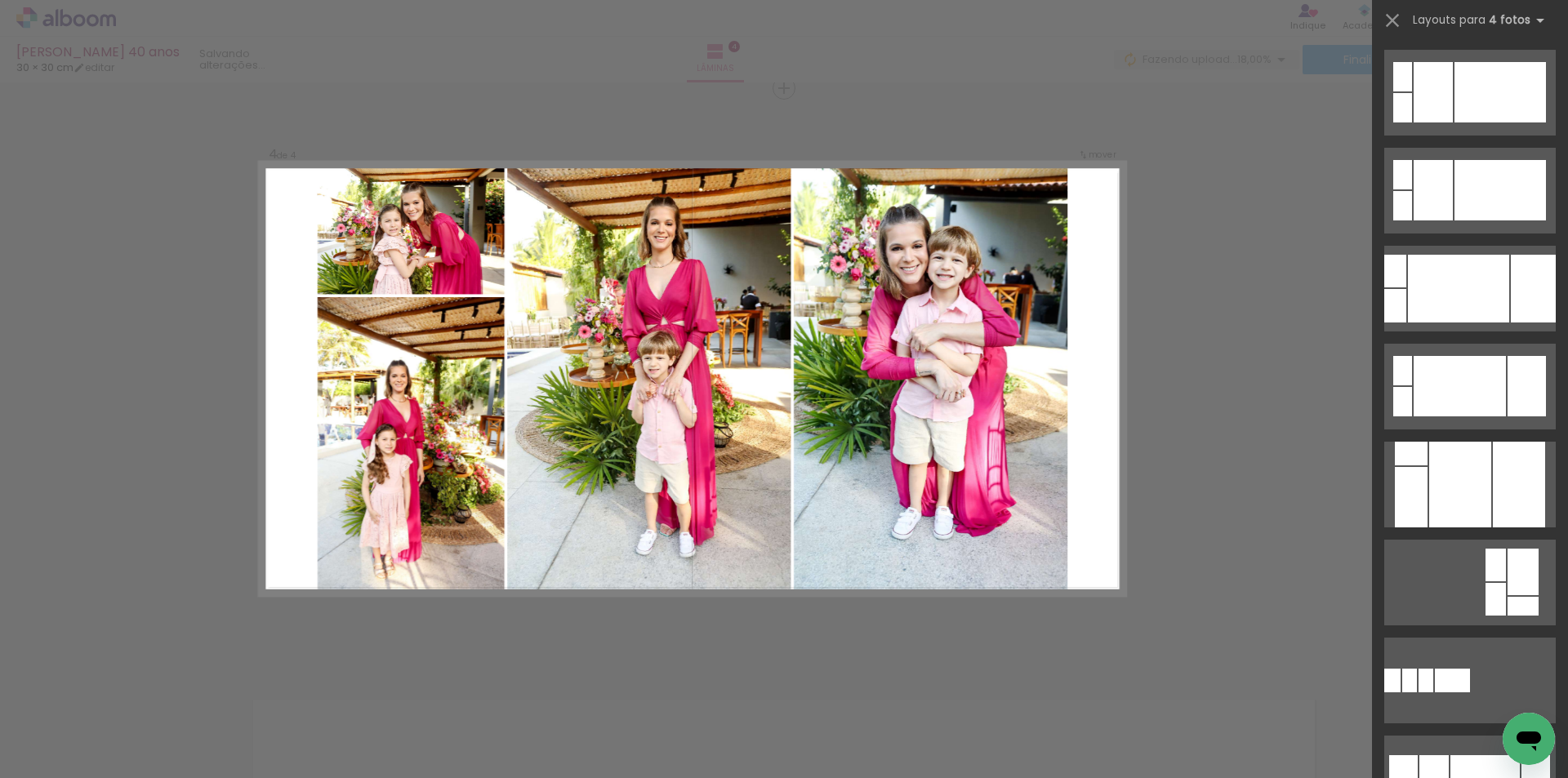
scroll to position [1225, 0]
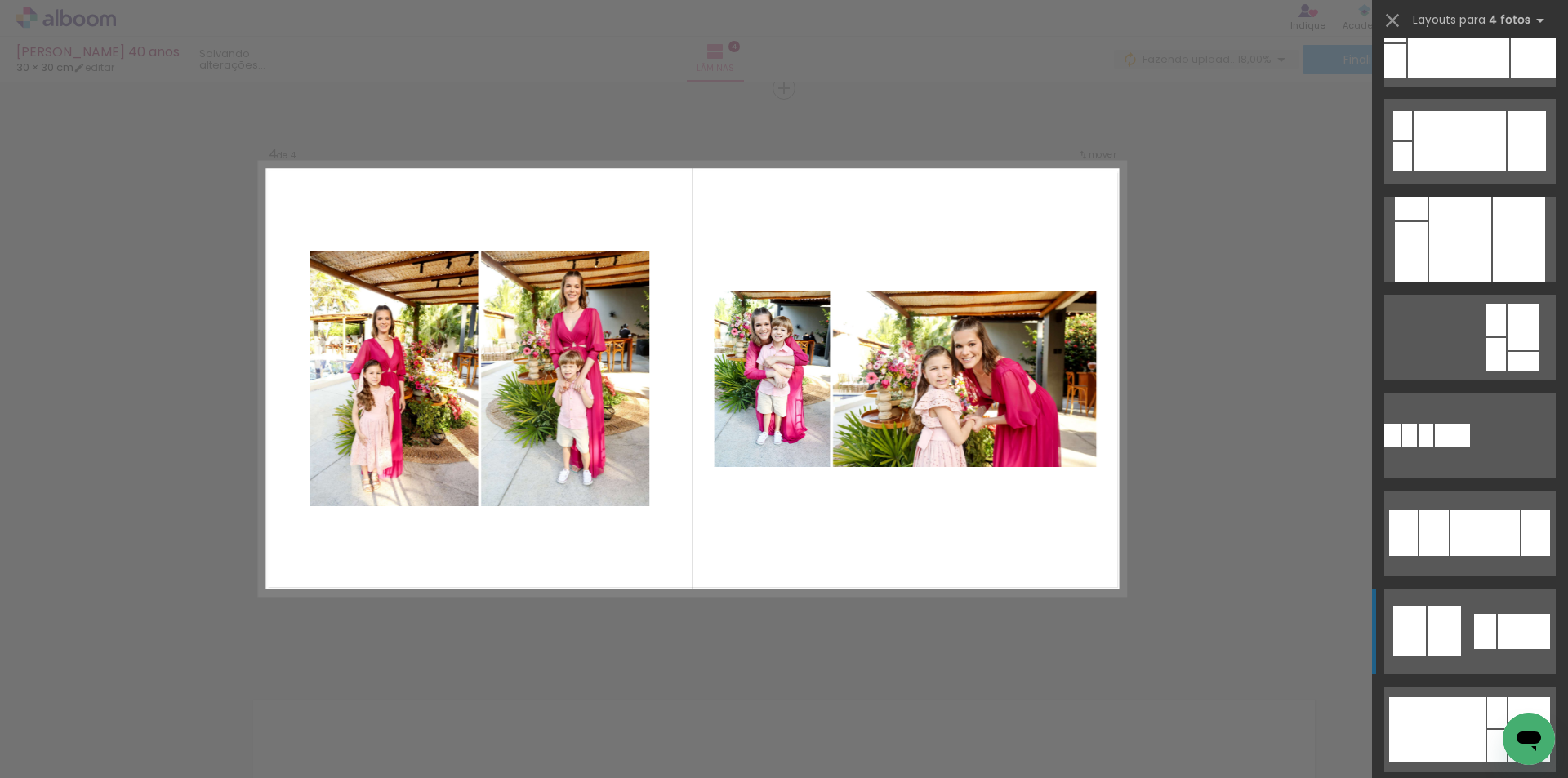
click at [1484, 623] on div at bounding box center [1485, 632] width 22 height 36
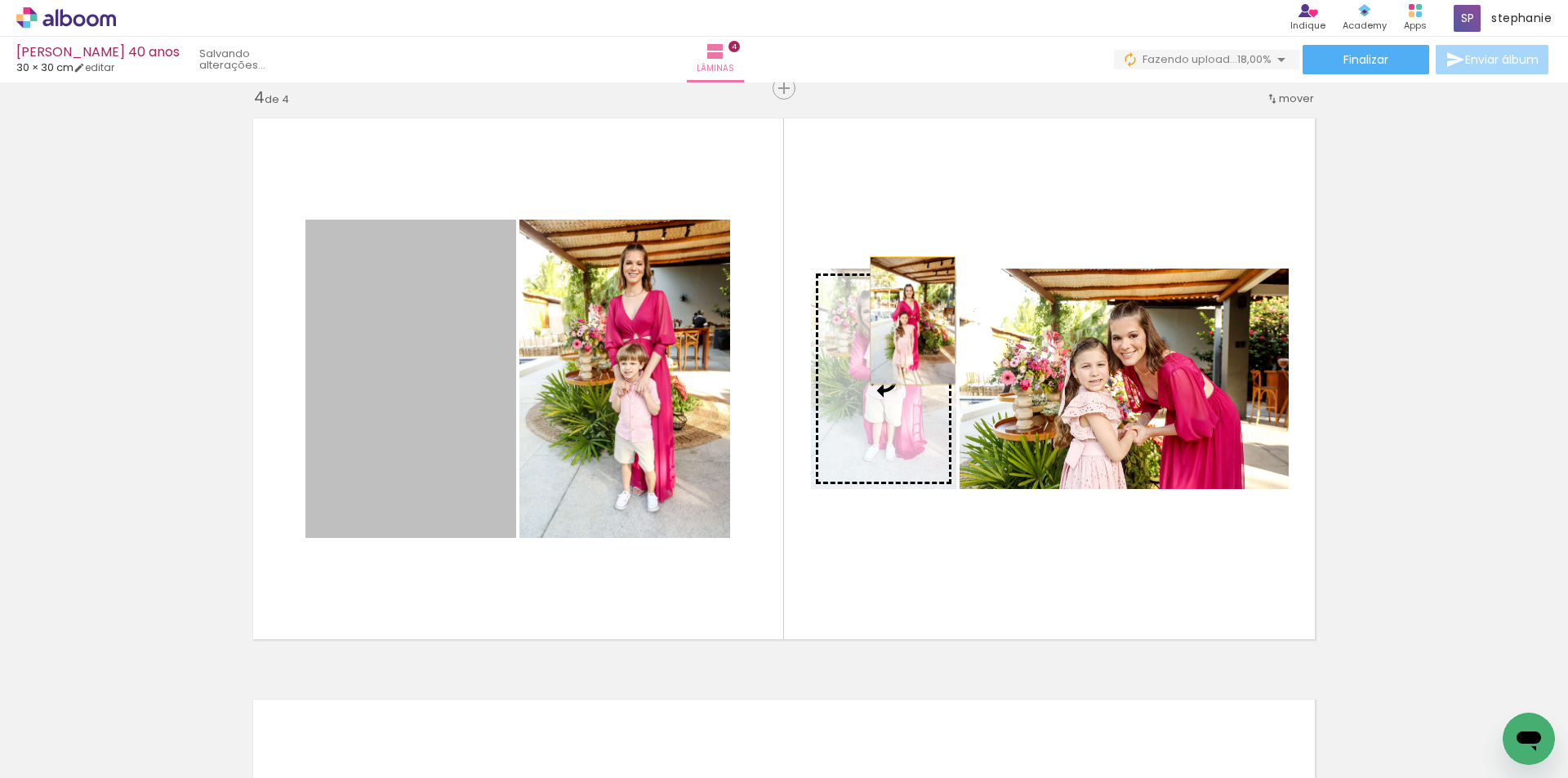
drag, startPoint x: 388, startPoint y: 404, endPoint x: 890, endPoint y: 325, distance: 508.2
click at [0, 0] on slot at bounding box center [0, 0] width 0 height 0
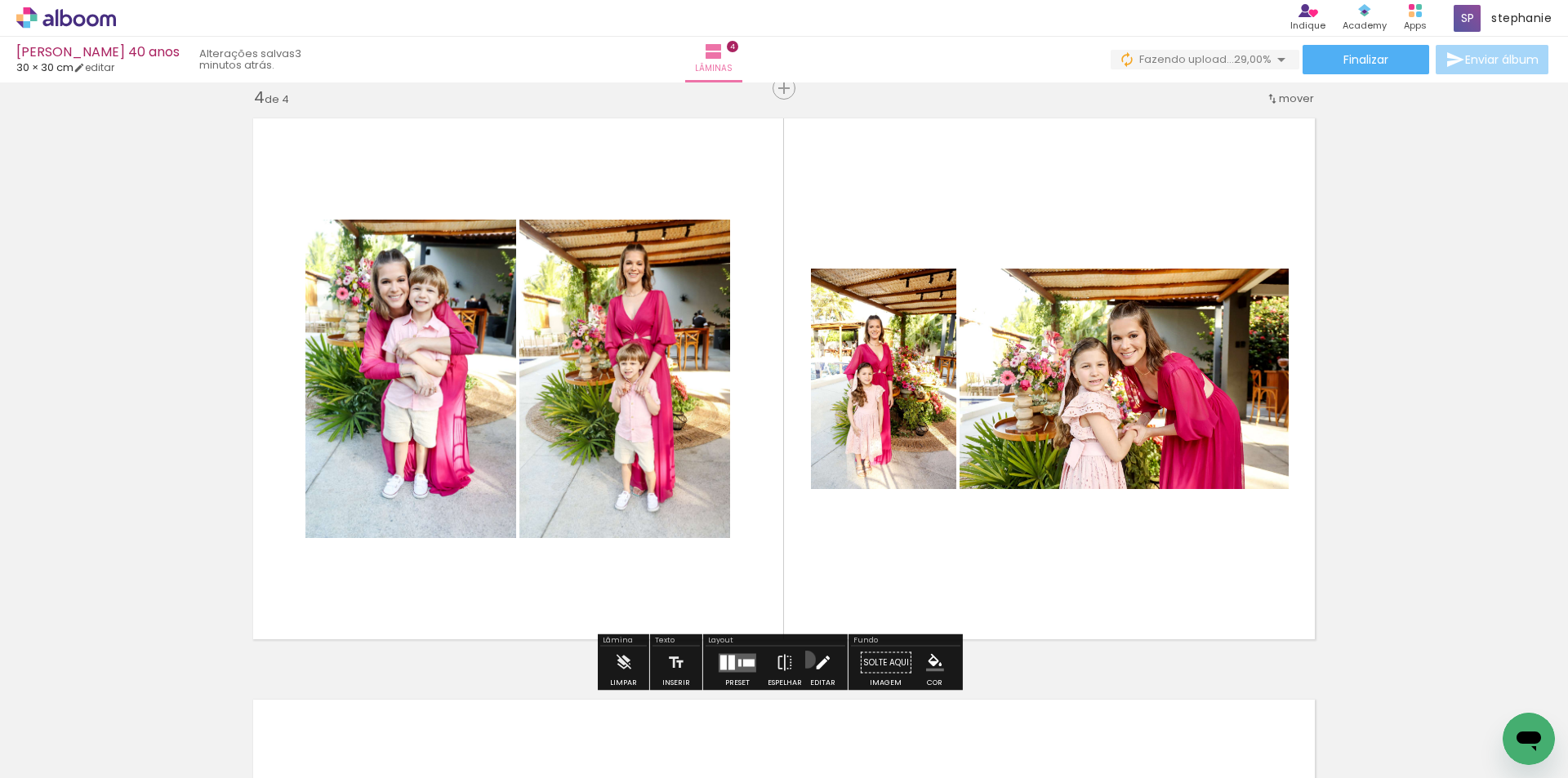
click at [806, 660] on paper-button "Editar" at bounding box center [822, 667] width 34 height 41
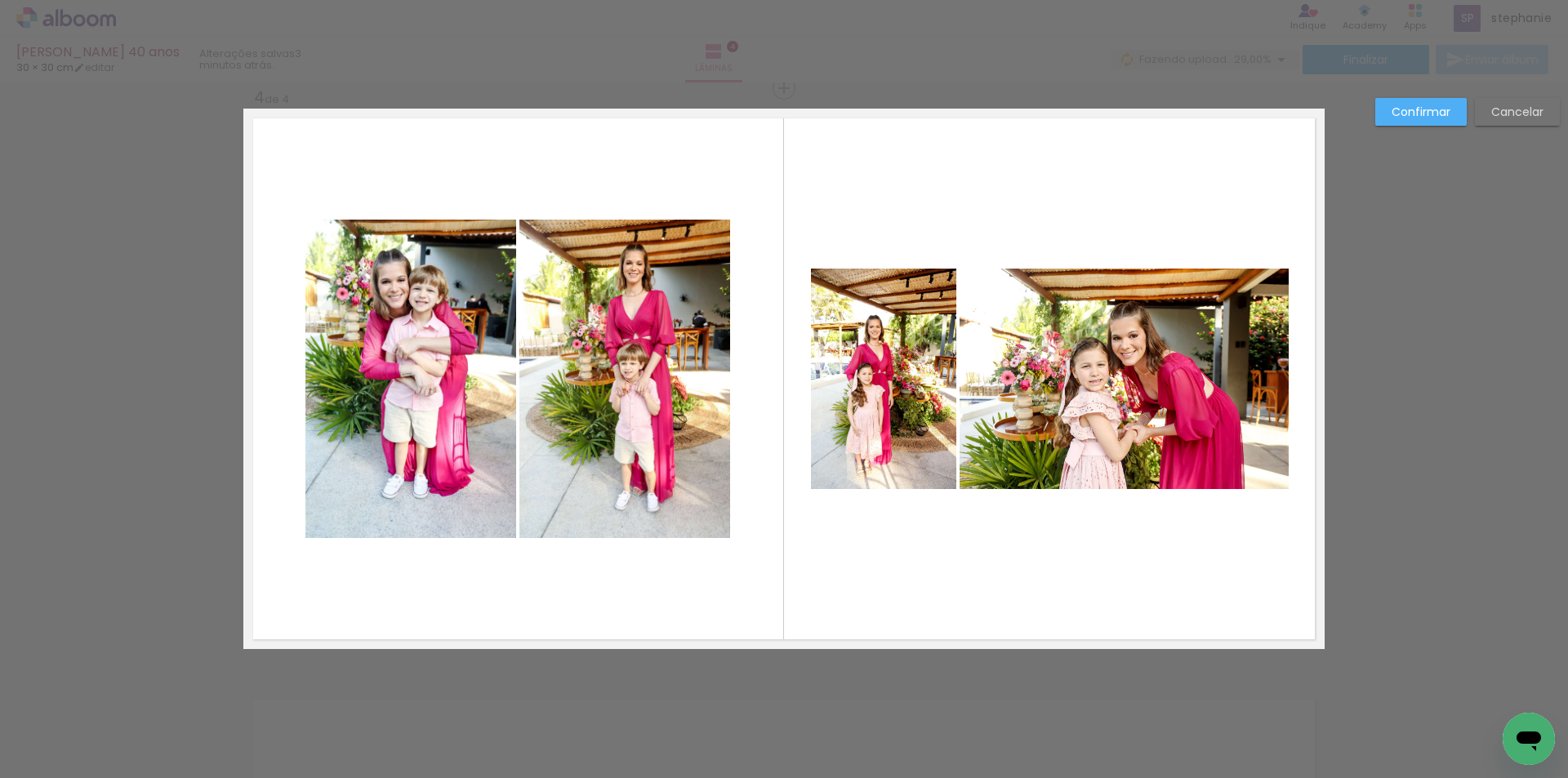
click at [1083, 314] on quentale-photo at bounding box center [1124, 378] width 329 height 221
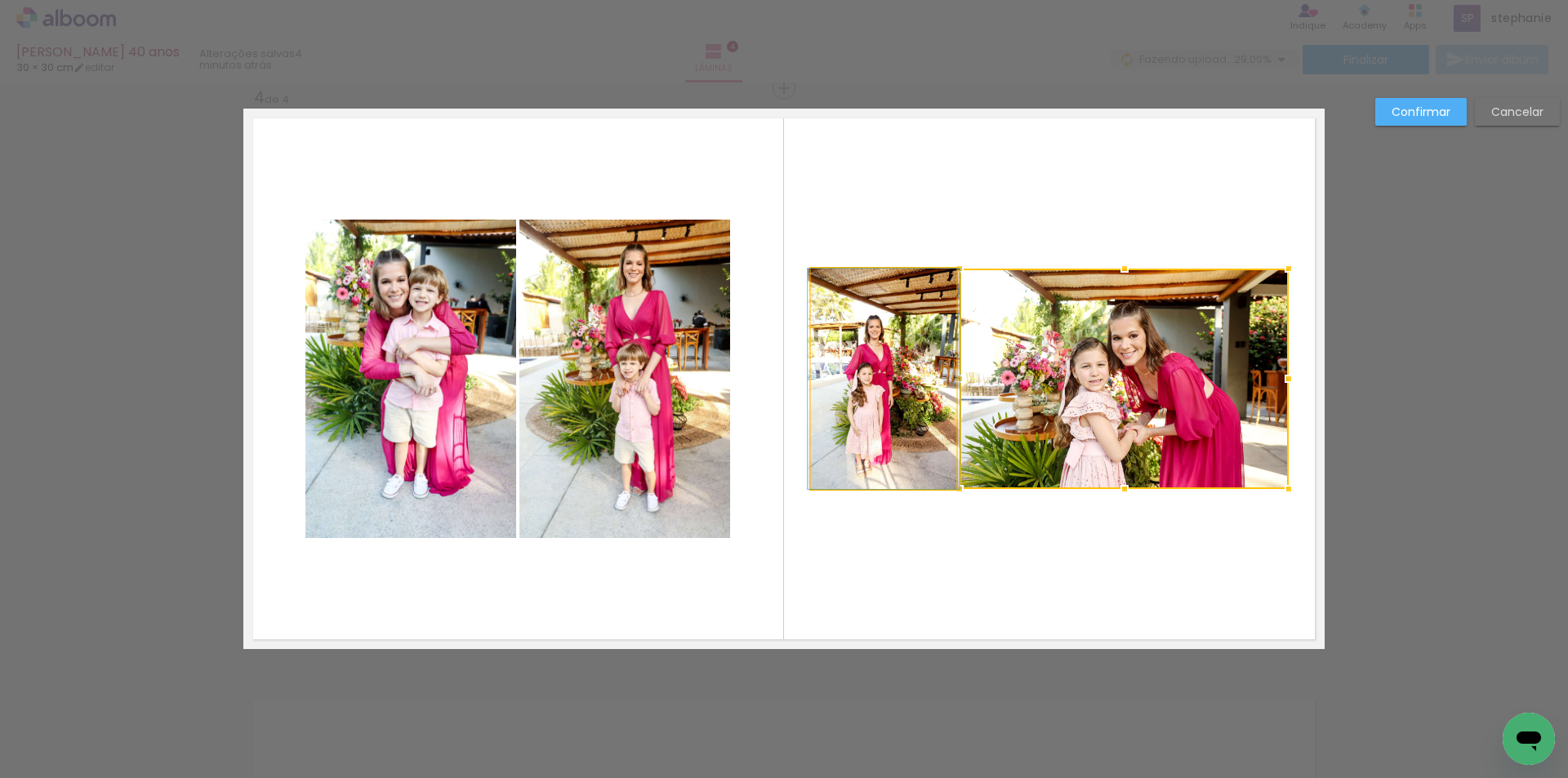
click at [925, 335] on quentale-photo at bounding box center [883, 378] width 145 height 221
click at [1030, 329] on div at bounding box center [1049, 378] width 478 height 221
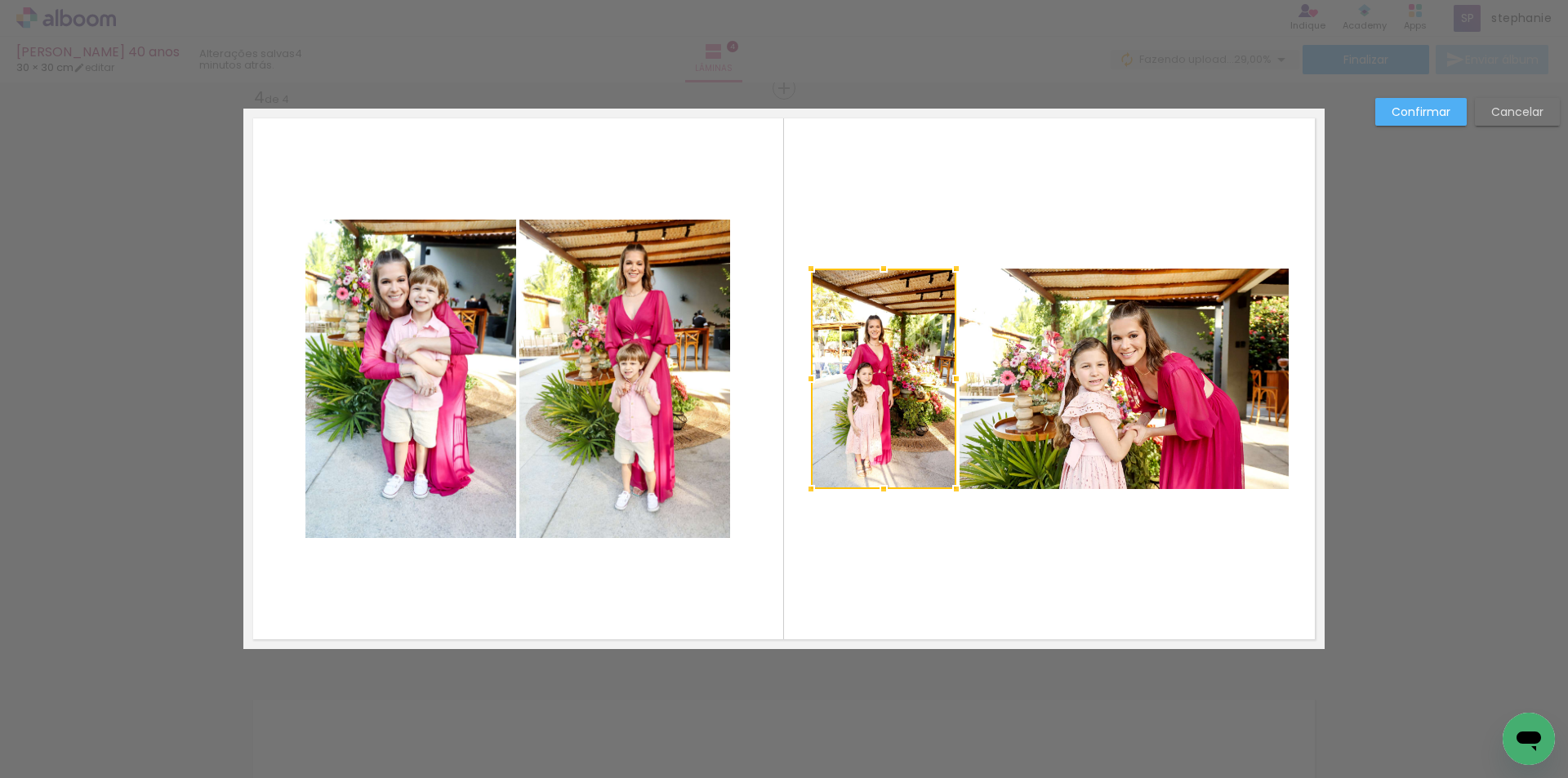
click at [1082, 322] on quentale-photo at bounding box center [1124, 378] width 329 height 221
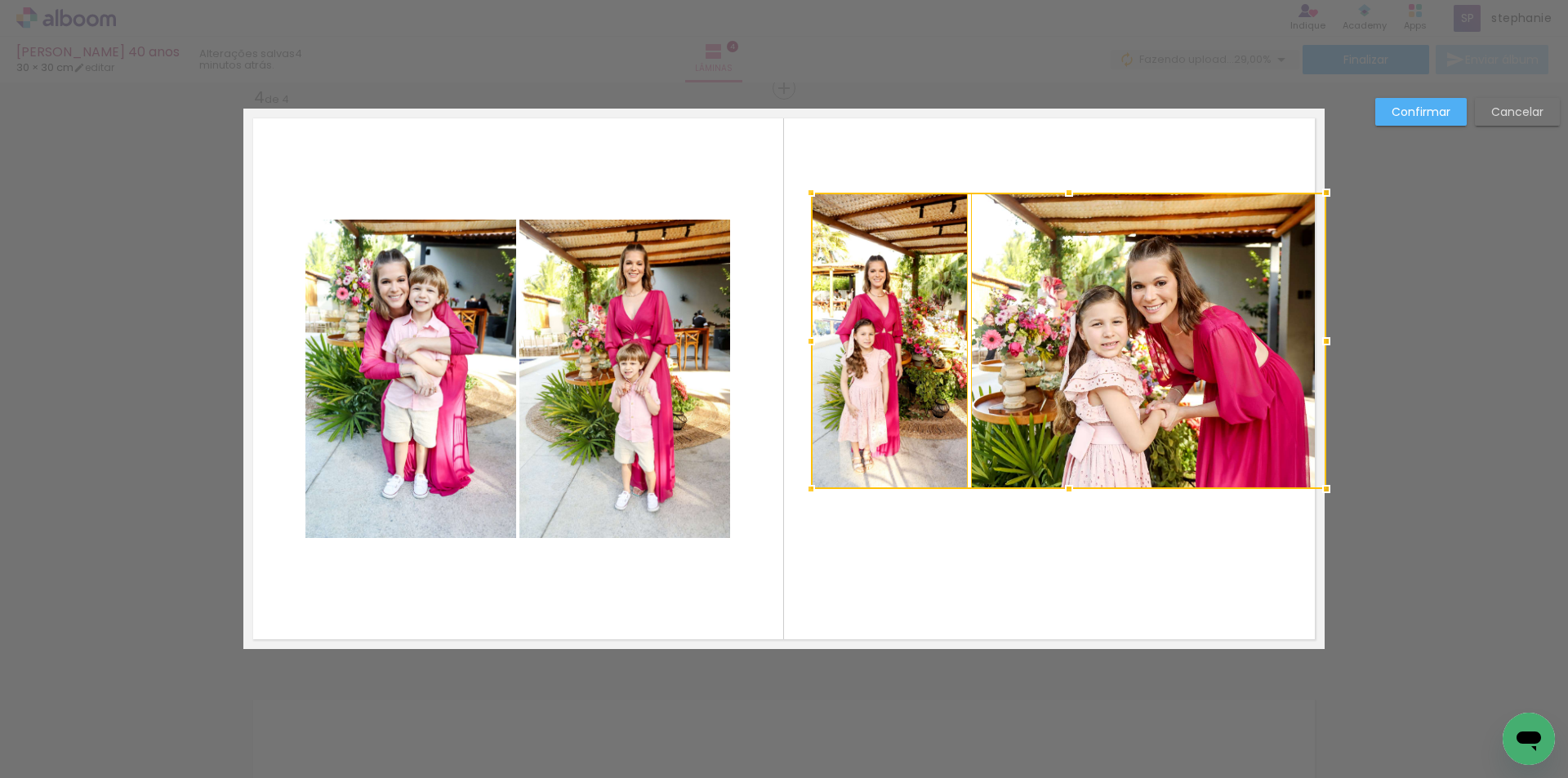
drag, startPoint x: 1281, startPoint y: 270, endPoint x: 1331, endPoint y: 194, distance: 91.0
click at [1331, 194] on div at bounding box center [1326, 193] width 33 height 33
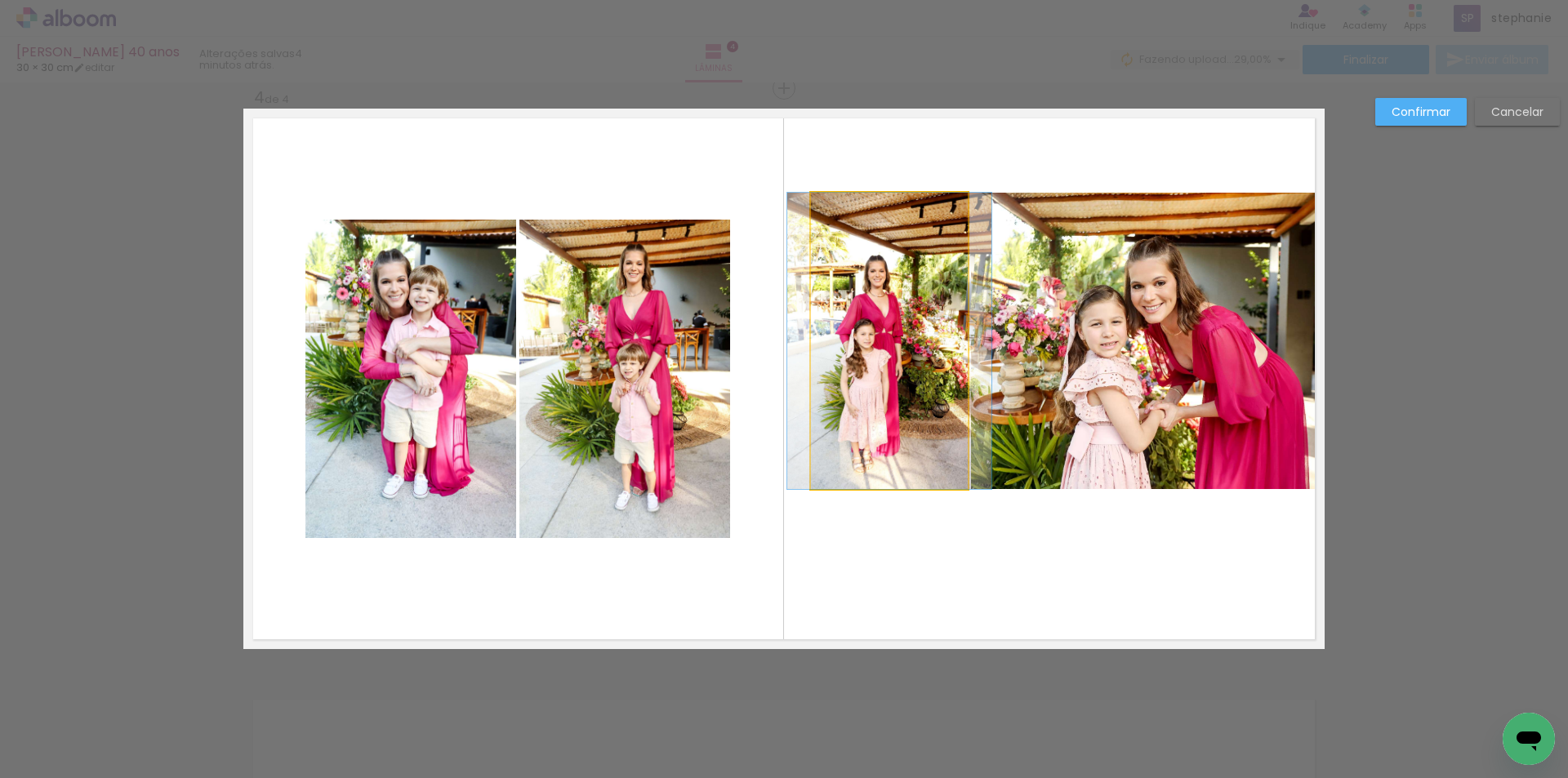
click at [854, 391] on quentale-photo at bounding box center [889, 340] width 157 height 296
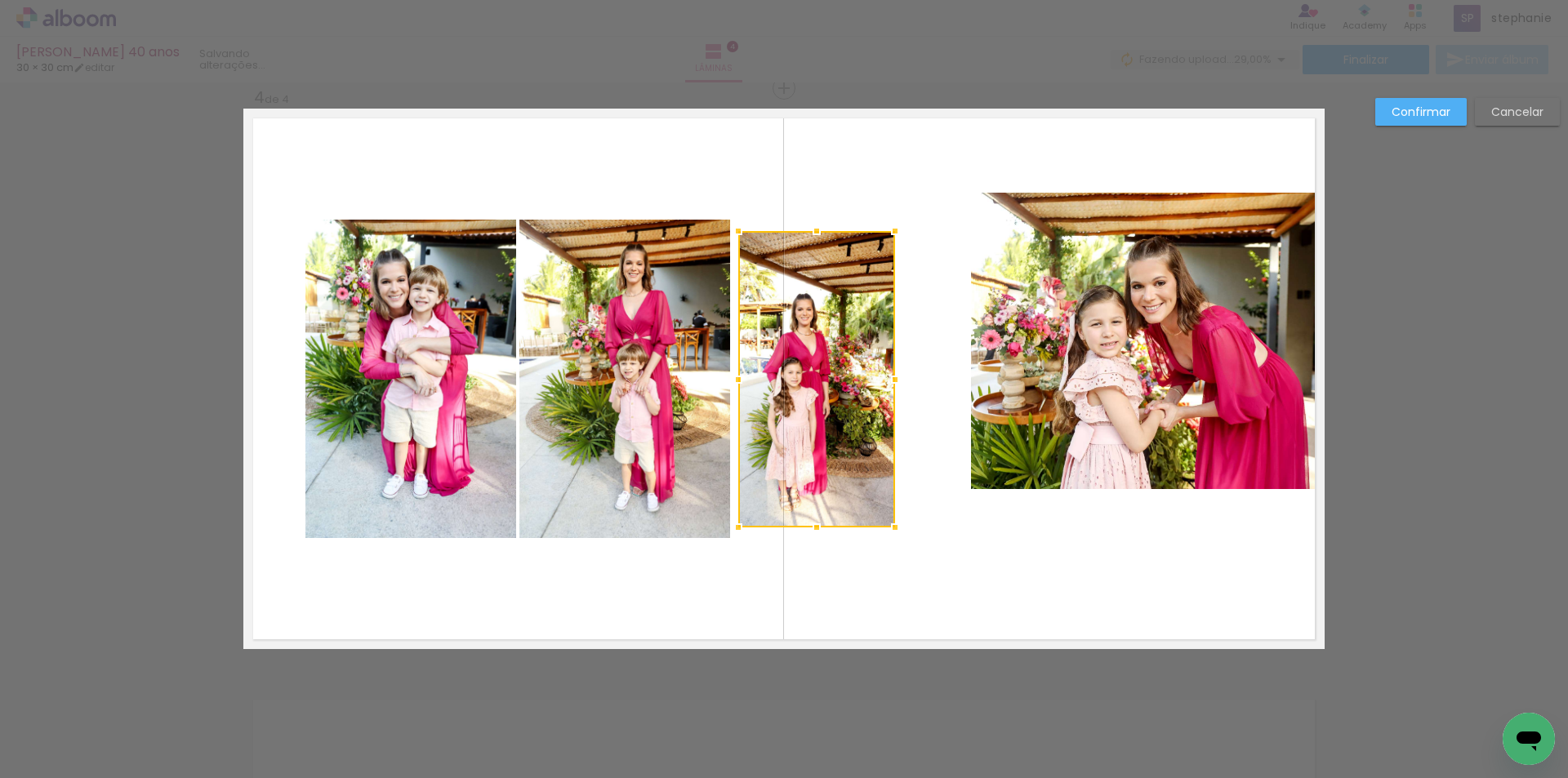
drag, startPoint x: 853, startPoint y: 366, endPoint x: 780, endPoint y: 403, distance: 81.8
click at [780, 403] on div at bounding box center [817, 379] width 157 height 296
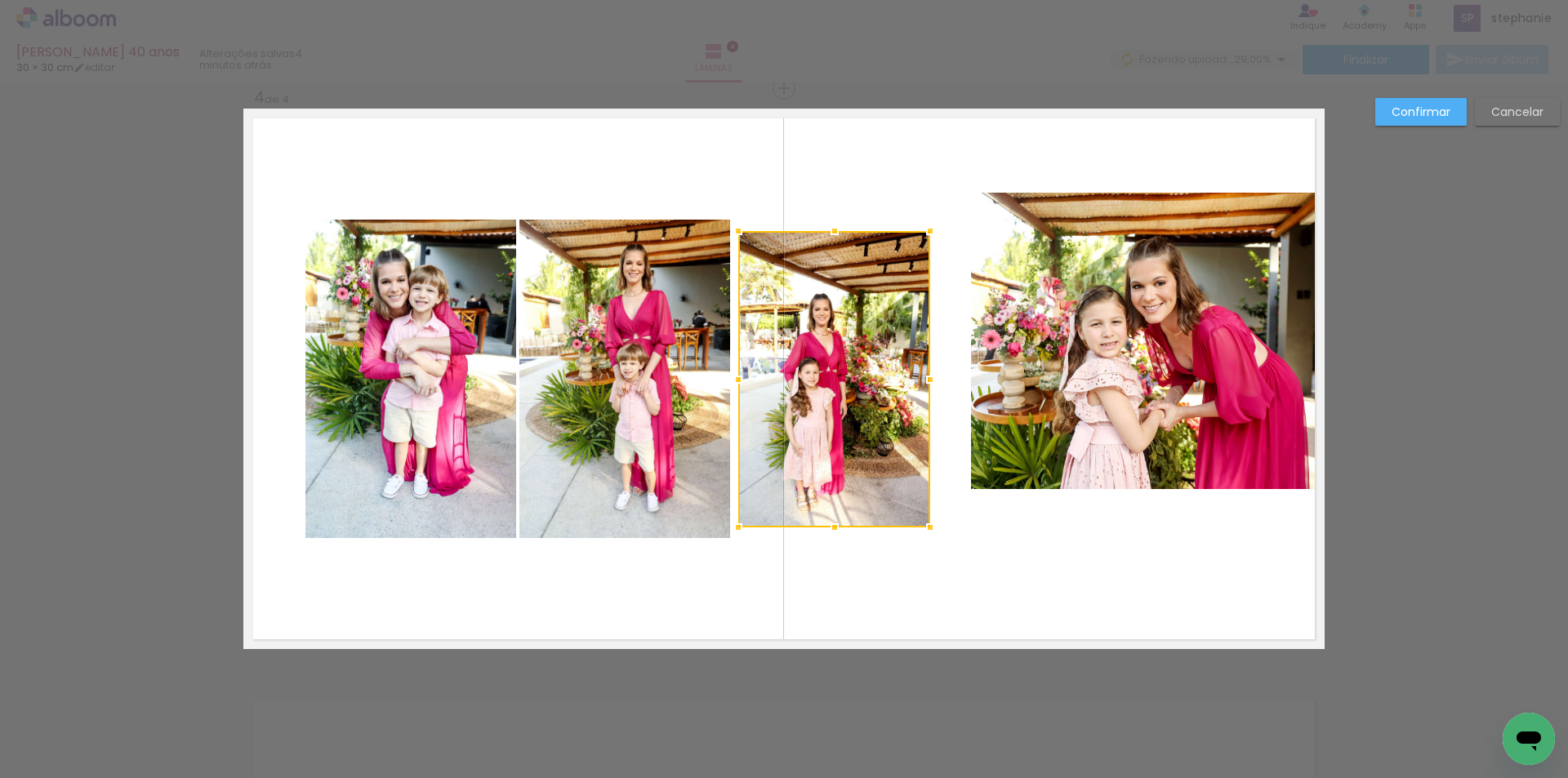
drag, startPoint x: 886, startPoint y: 380, endPoint x: 921, endPoint y: 368, distance: 37.0
click at [921, 368] on div at bounding box center [931, 380] width 33 height 33
click at [897, 270] on quentale-photo at bounding box center [834, 379] width 192 height 296
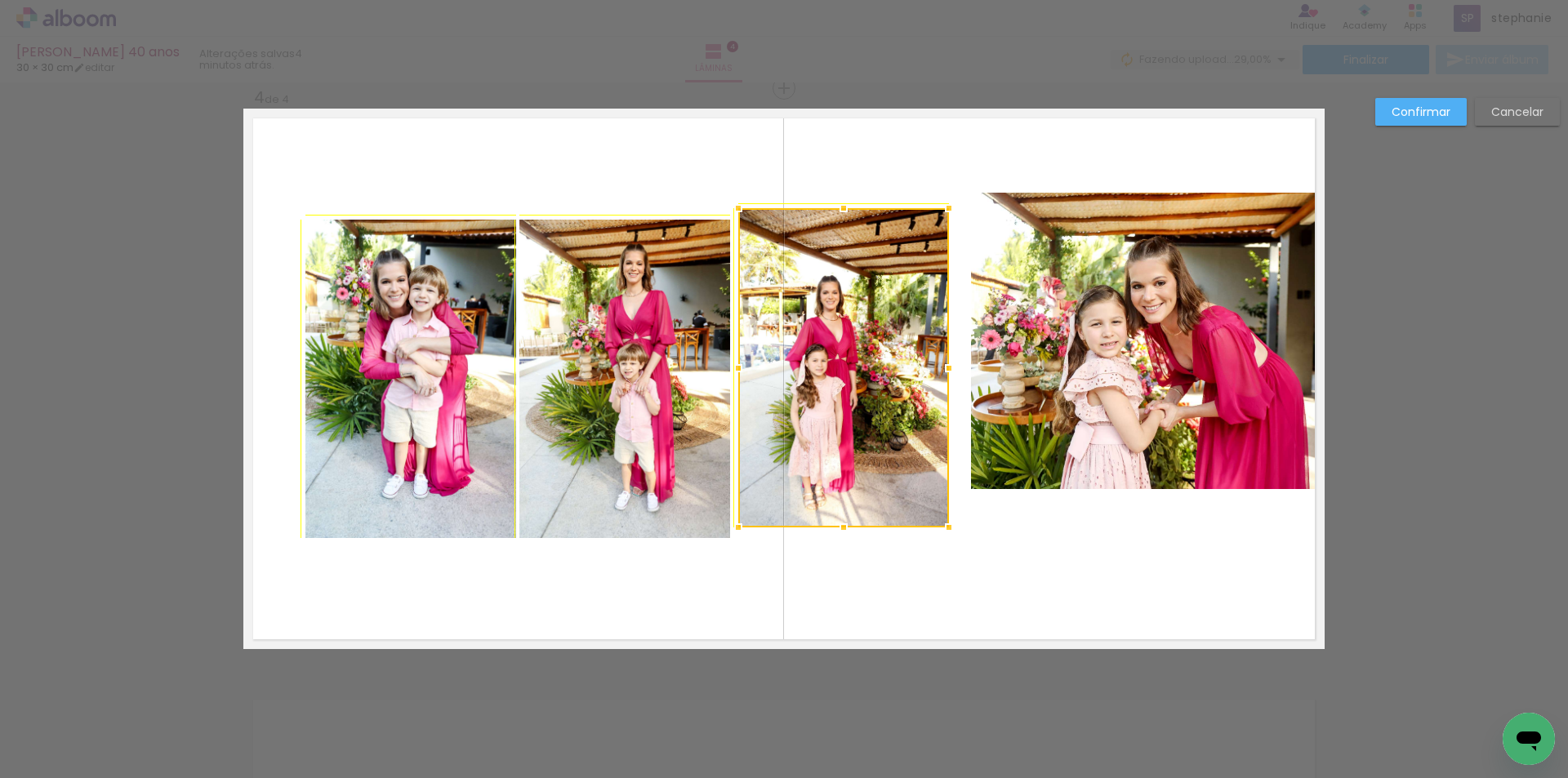
drag, startPoint x: 930, startPoint y: 231, endPoint x: 937, endPoint y: 222, distance: 11.4
click at [937, 222] on div at bounding box center [949, 208] width 33 height 33
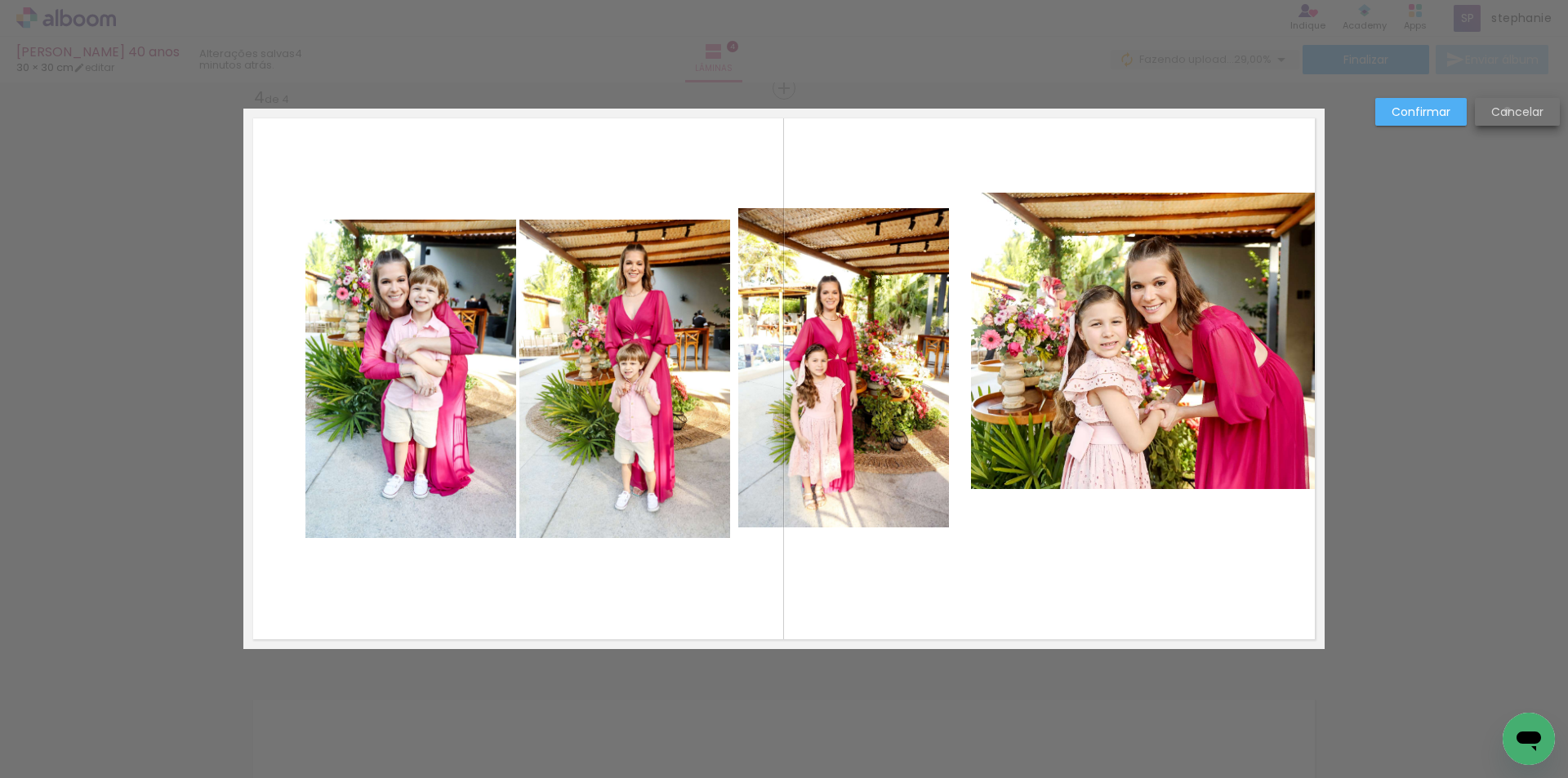
click at [0, 0] on slot "Cancelar" at bounding box center [0, 0] width 0 height 0
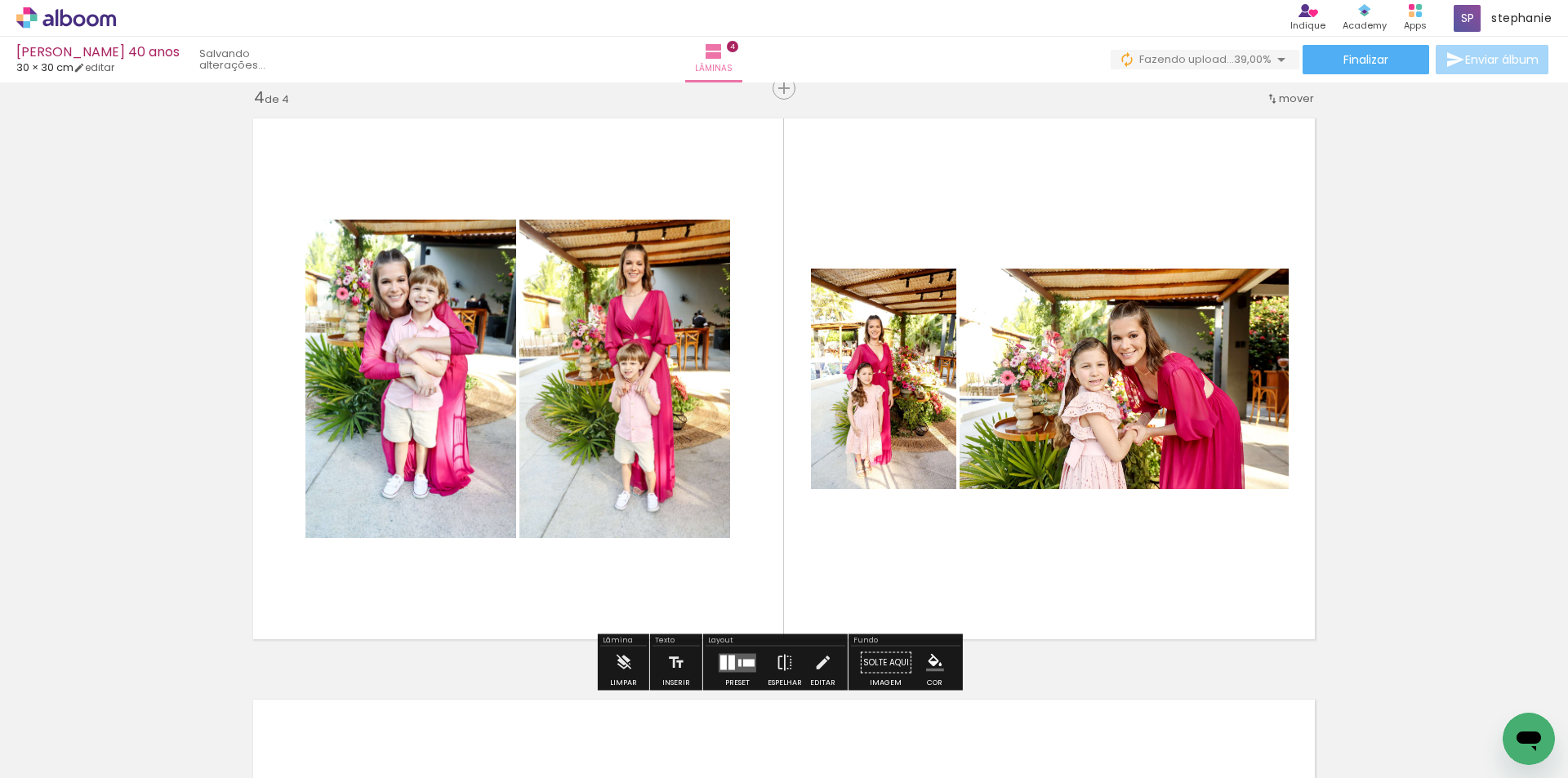
click at [728, 667] on div at bounding box center [732, 662] width 7 height 15
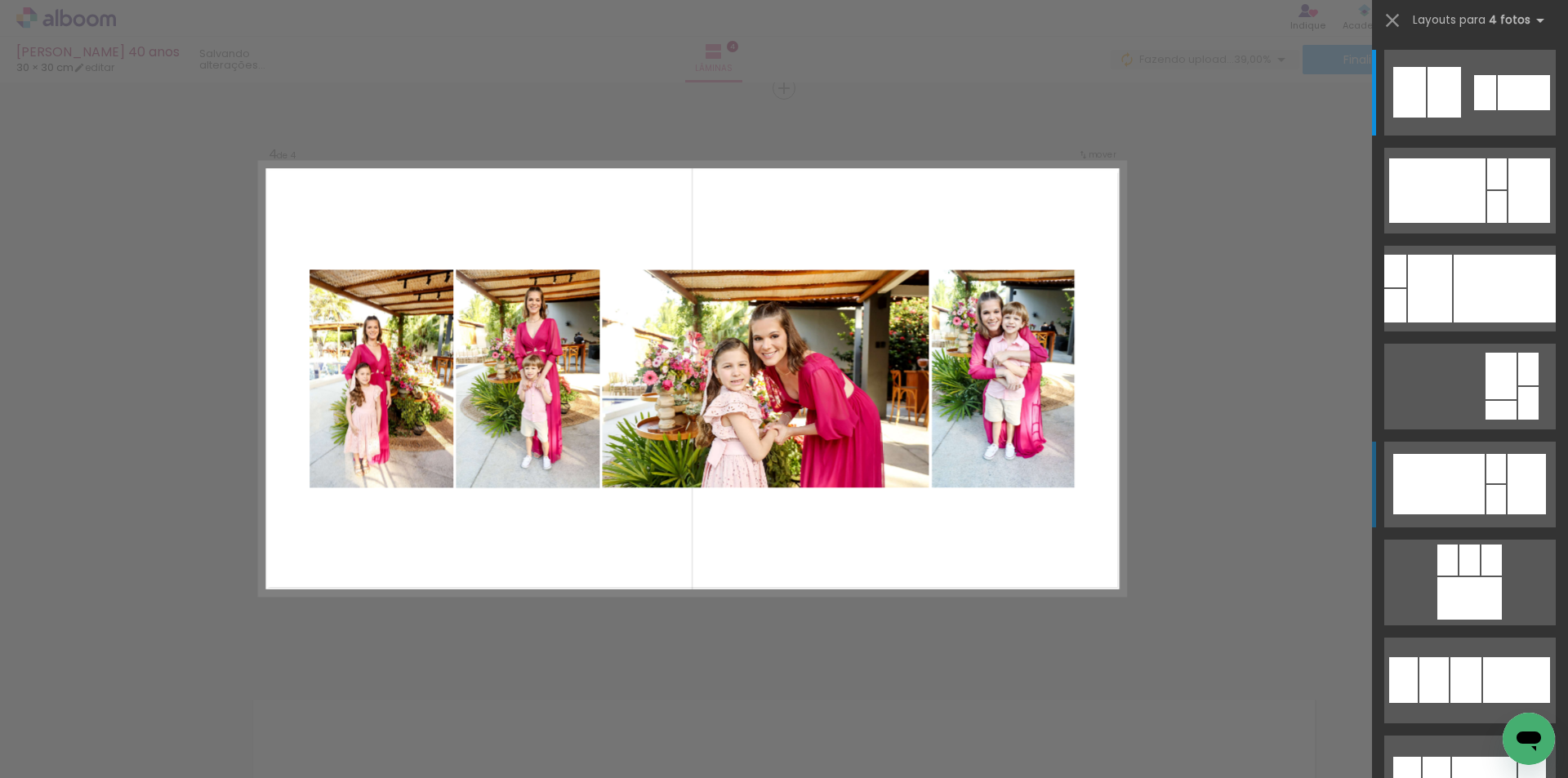
scroll to position [2009, 0]
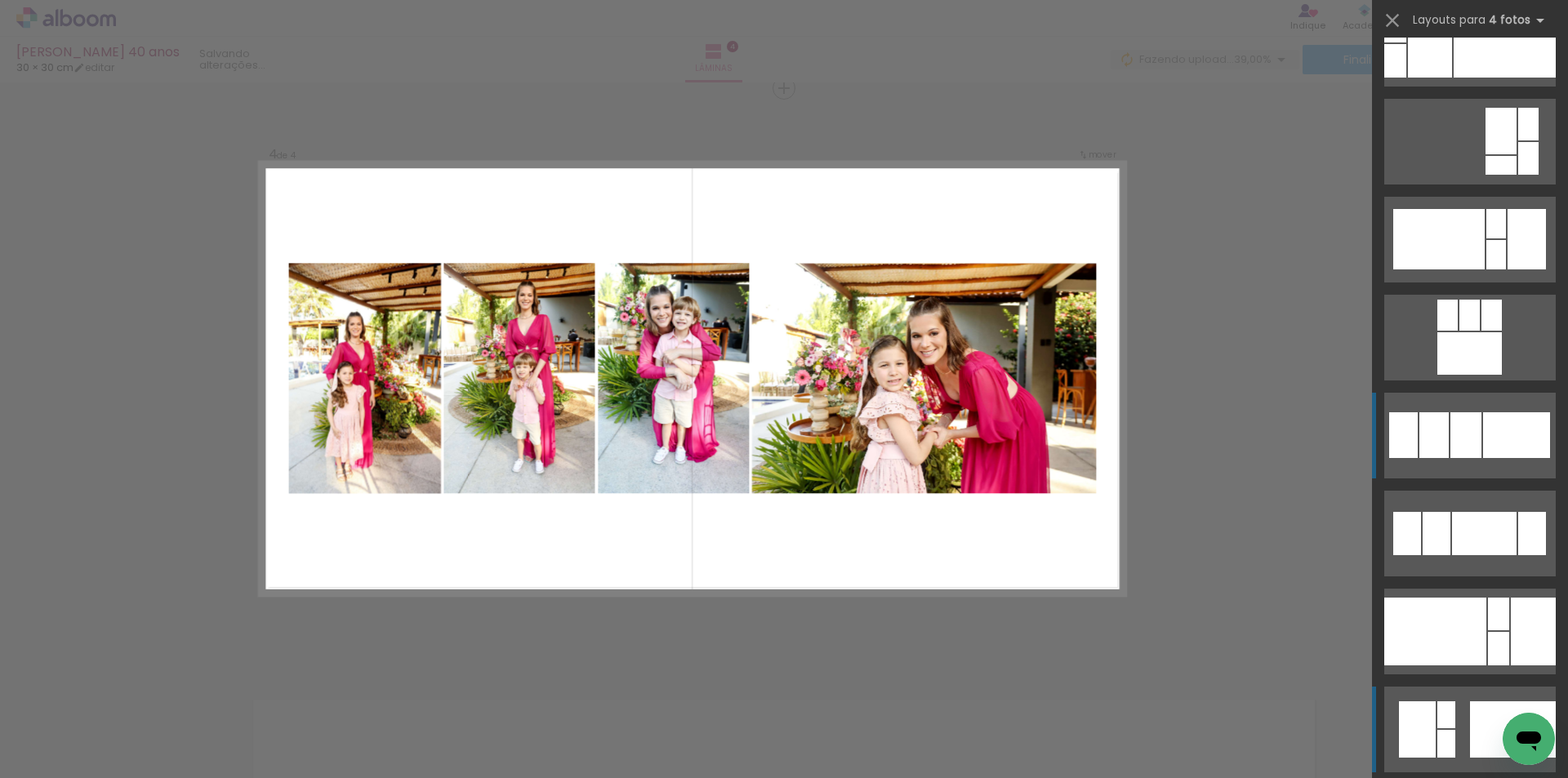
click at [1436, 429] on div at bounding box center [1434, 434] width 30 height 45
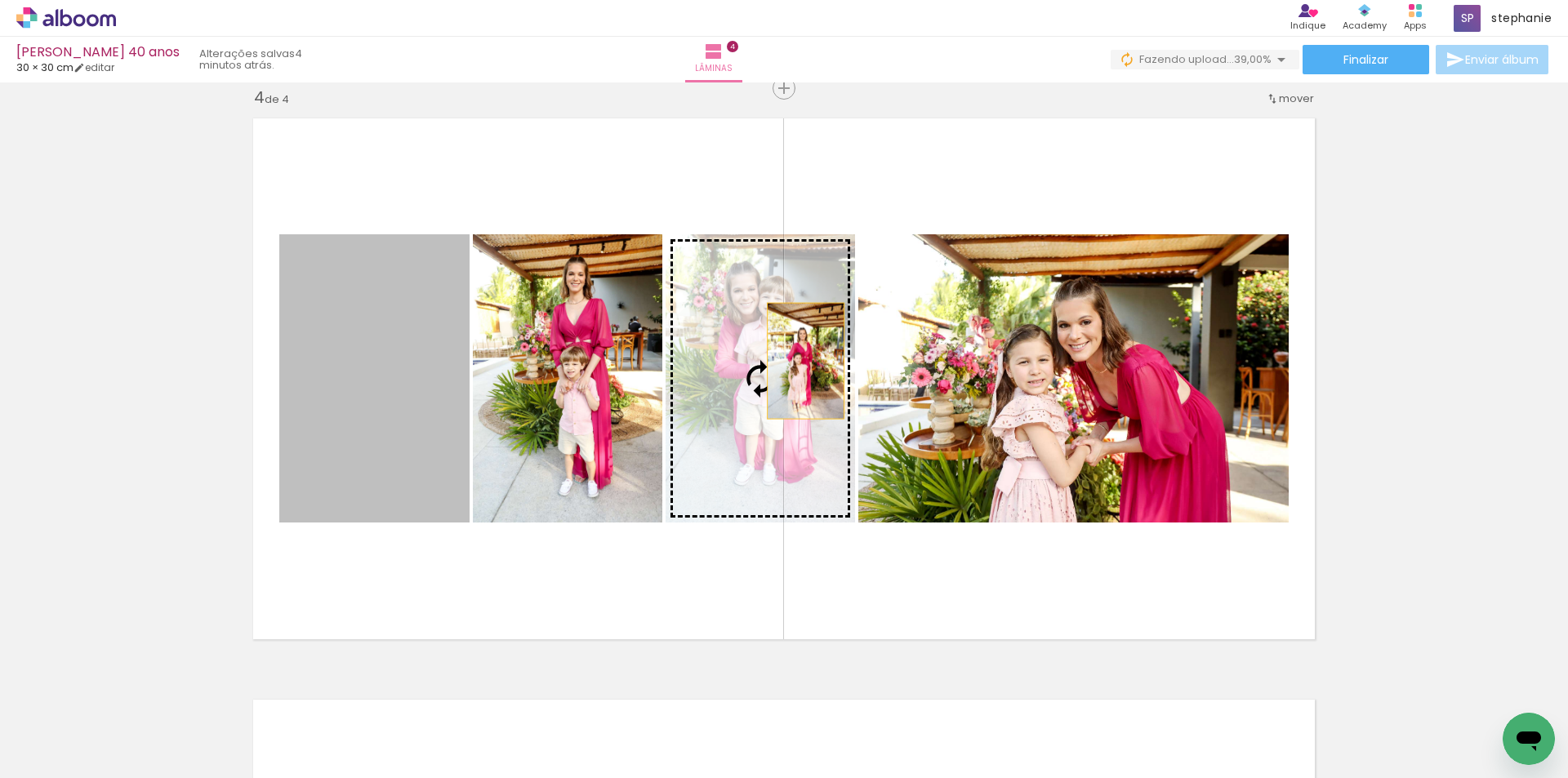
drag, startPoint x: 372, startPoint y: 406, endPoint x: 799, endPoint y: 361, distance: 429.4
click at [0, 0] on slot at bounding box center [0, 0] width 0 height 0
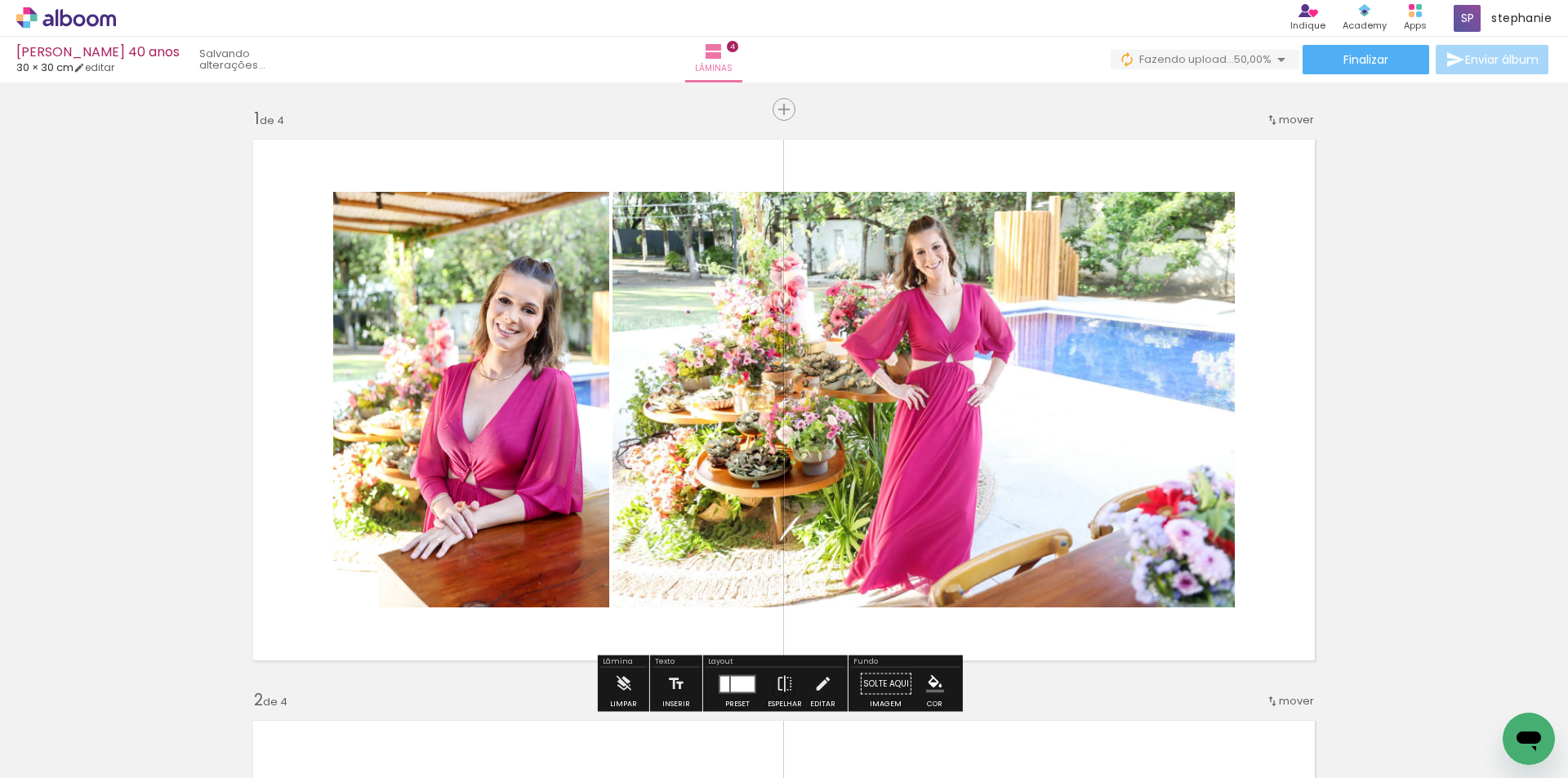
scroll to position [245, 0]
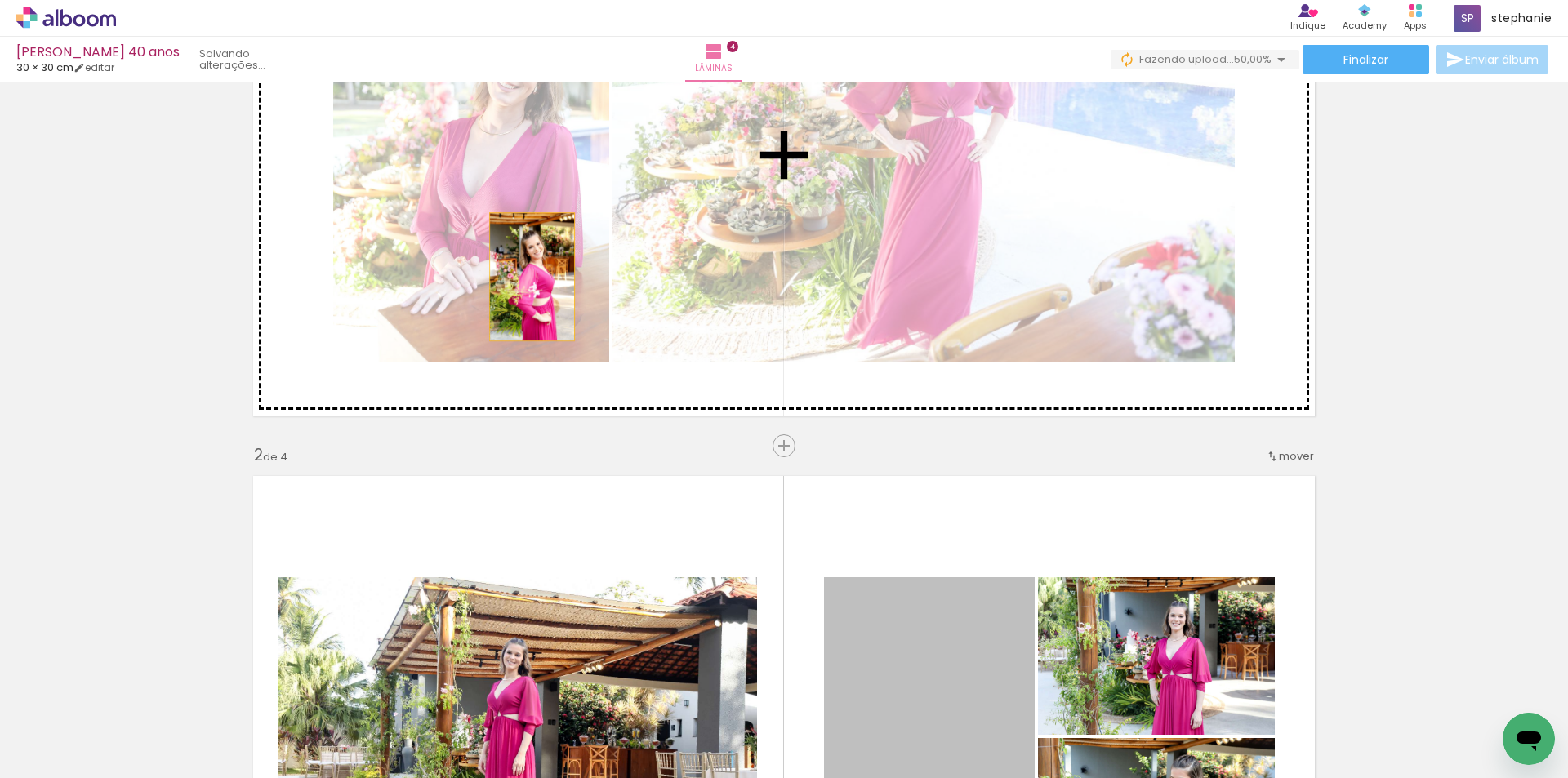
drag, startPoint x: 894, startPoint y: 645, endPoint x: 526, endPoint y: 277, distance: 520.4
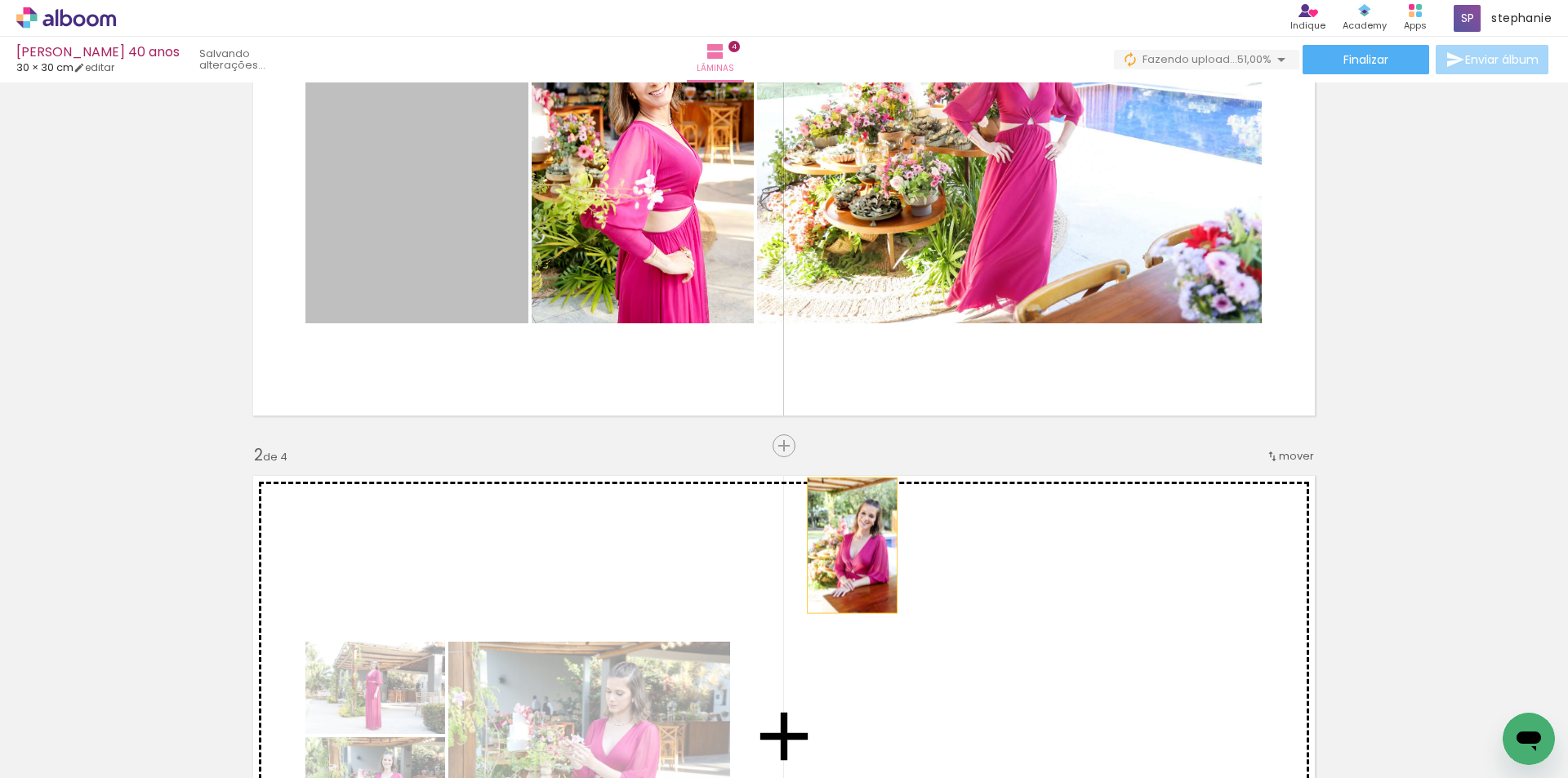
drag, startPoint x: 410, startPoint y: 242, endPoint x: 847, endPoint y: 546, distance: 532.3
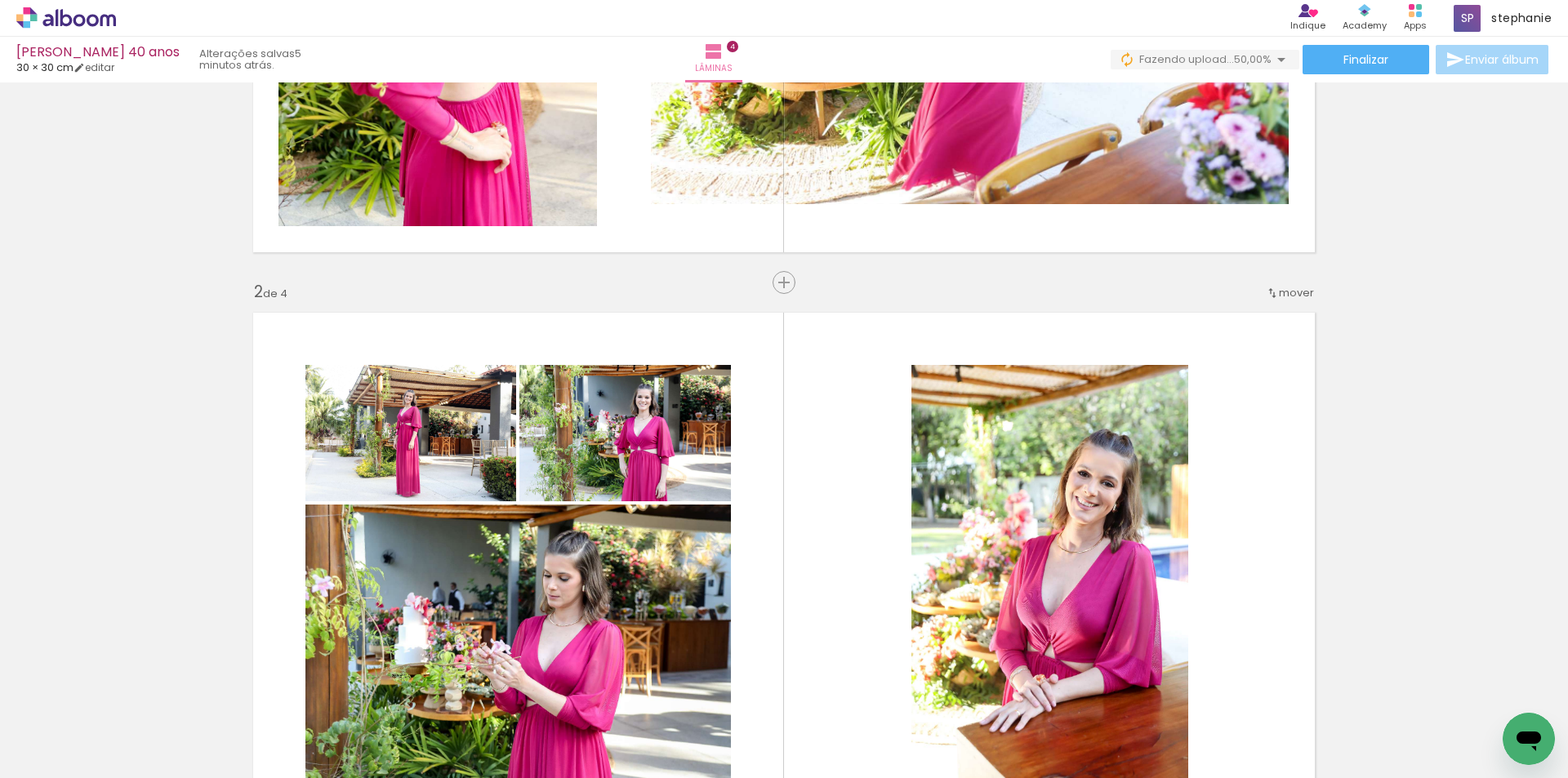
scroll to position [572, 0]
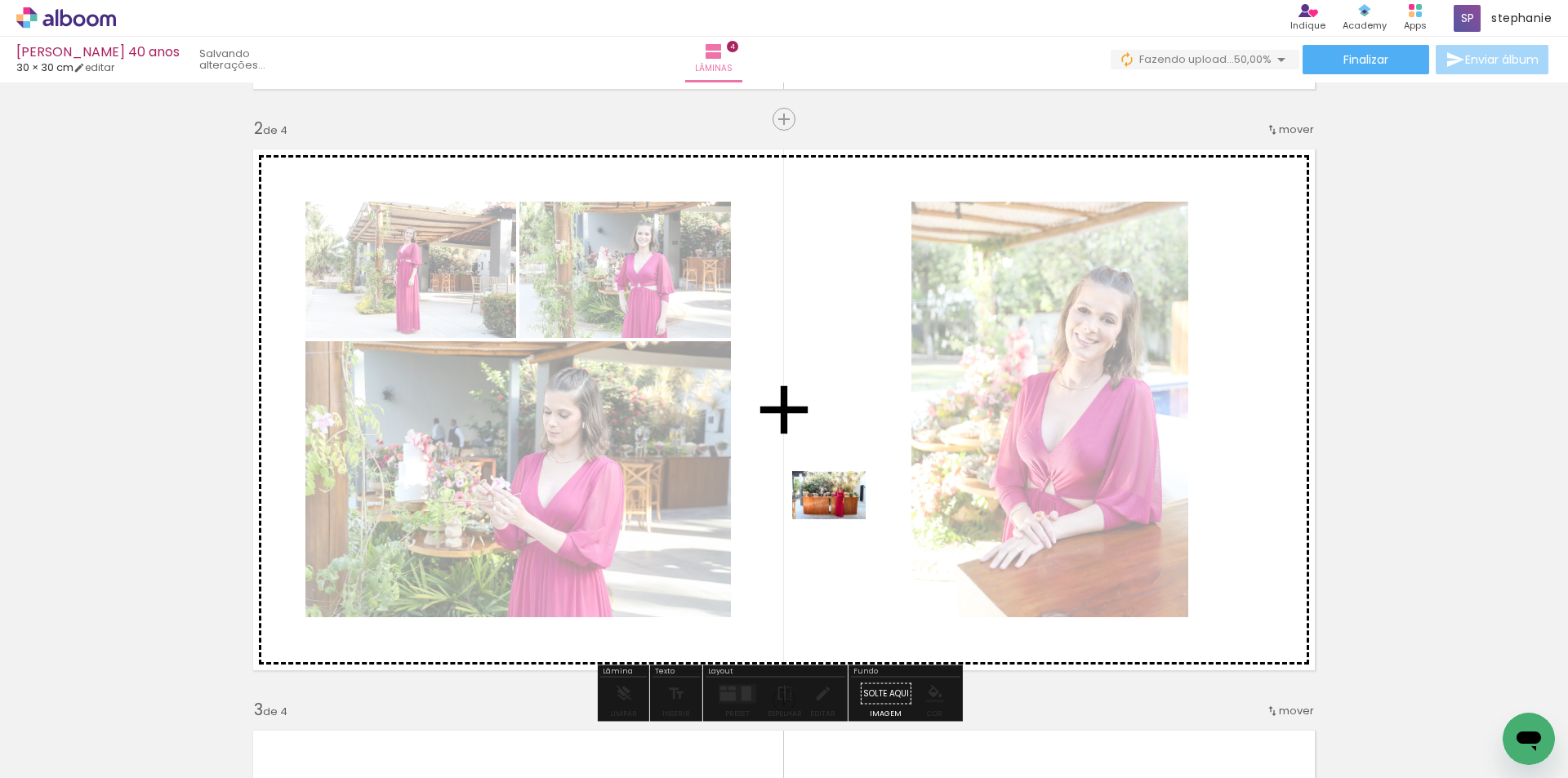
drag, startPoint x: 912, startPoint y: 733, endPoint x: 841, endPoint y: 515, distance: 229.3
click at [841, 515] on quentale-workspace at bounding box center [784, 389] width 1568 height 778
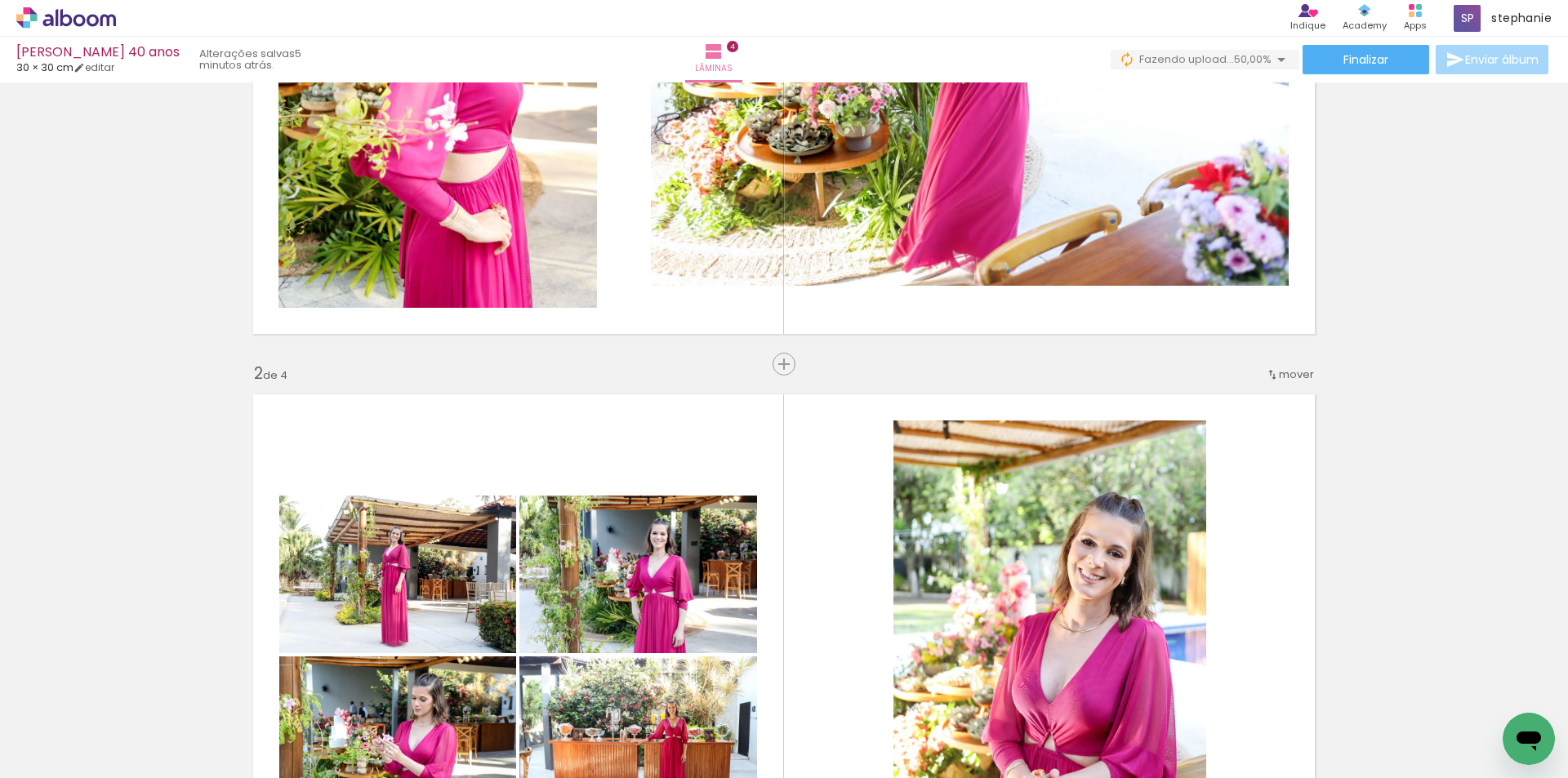
scroll to position [245, 0]
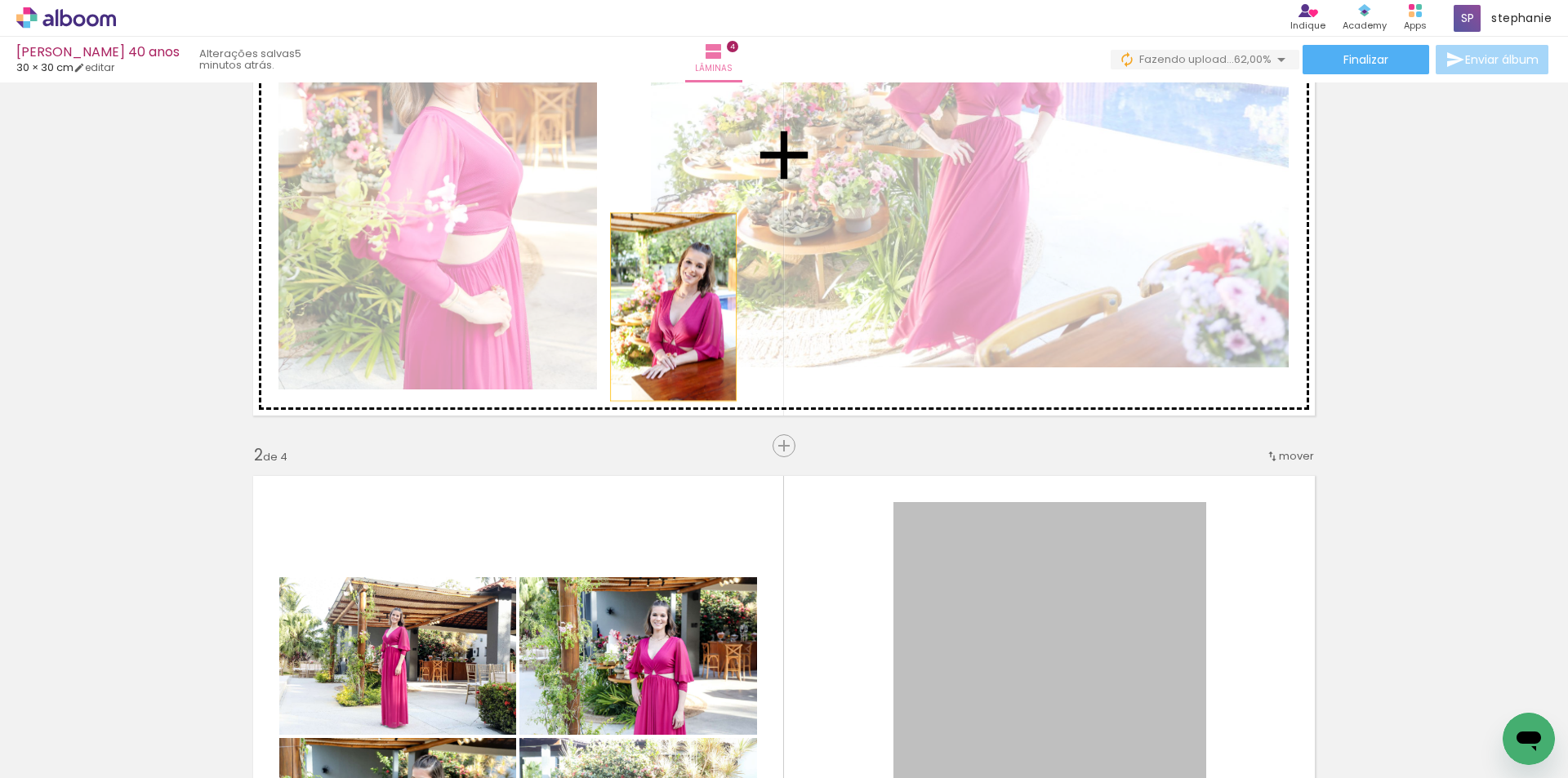
drag, startPoint x: 1093, startPoint y: 613, endPoint x: 667, endPoint y: 307, distance: 524.5
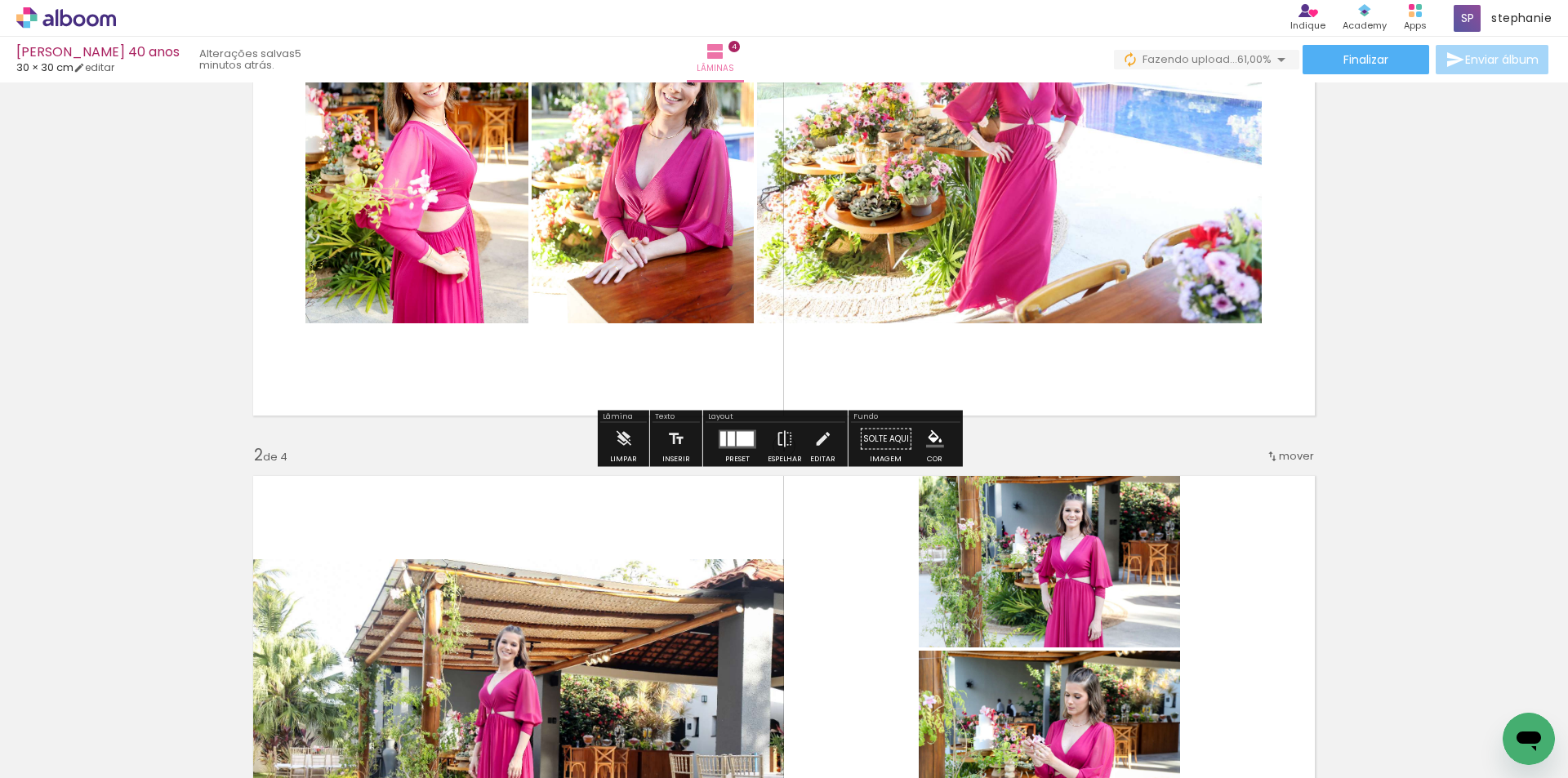
click at [727, 443] on div at bounding box center [731, 439] width 7 height 15
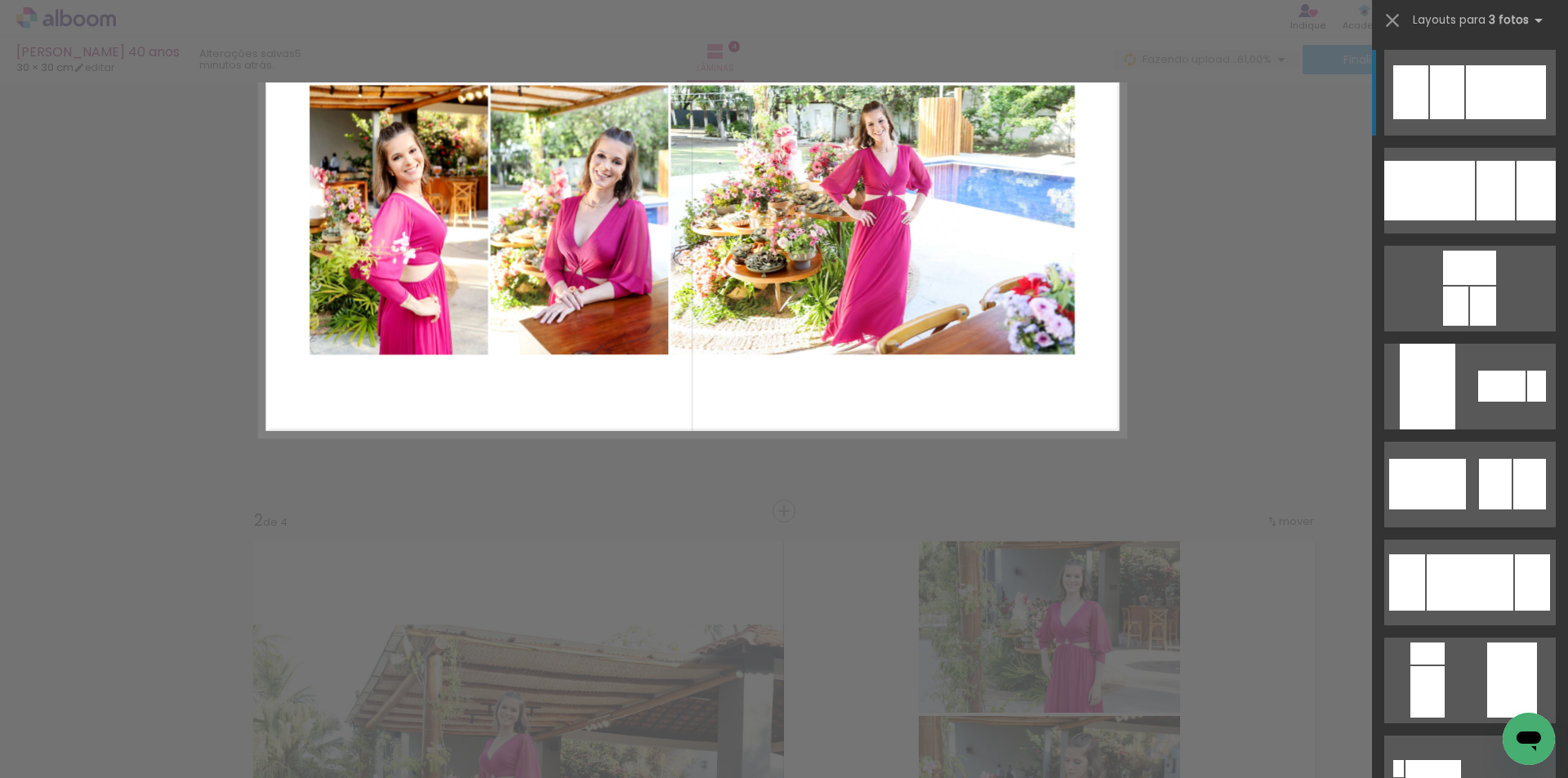
scroll to position [21, 0]
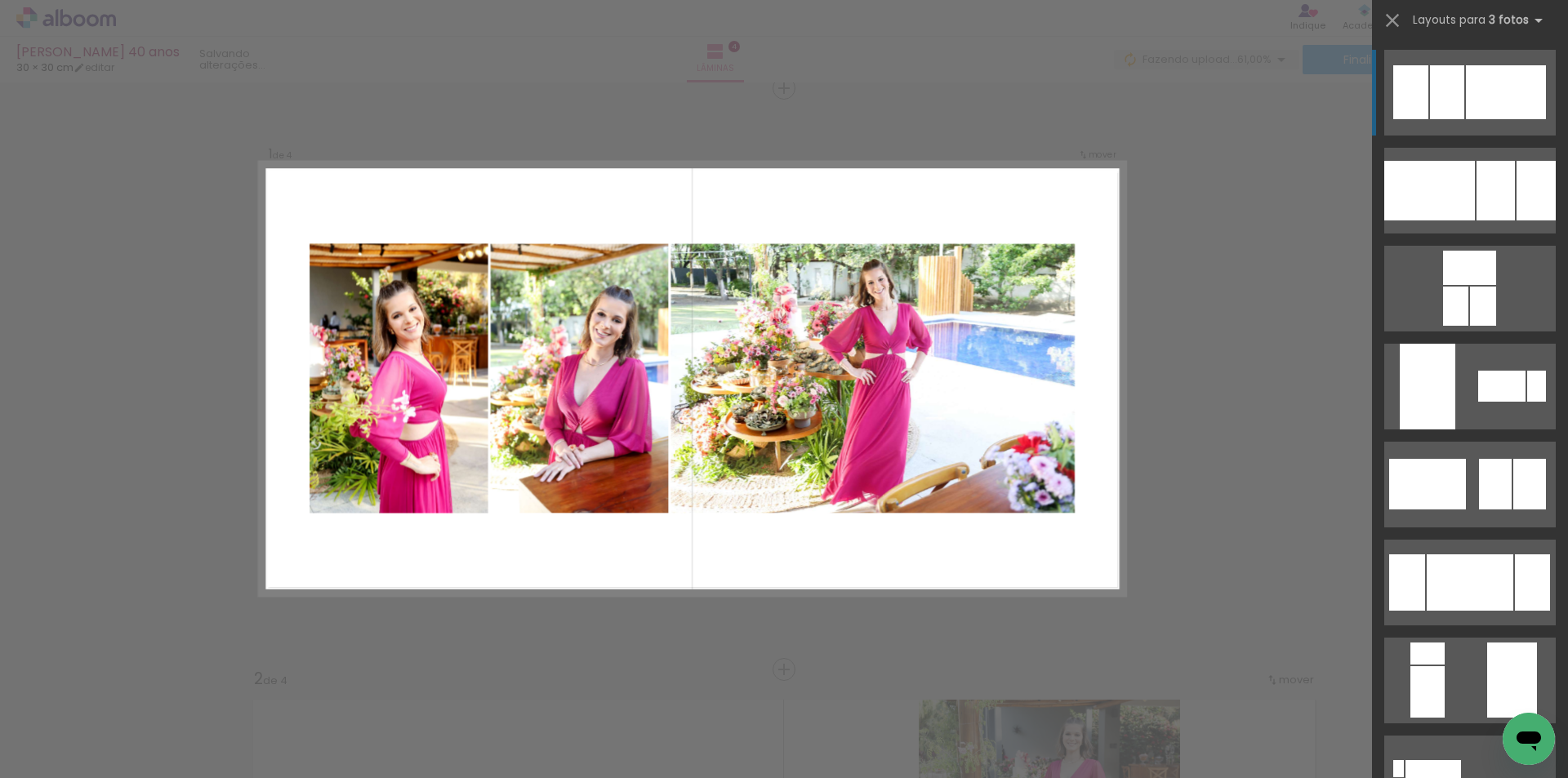
click at [1468, 97] on div at bounding box center [1505, 92] width 80 height 54
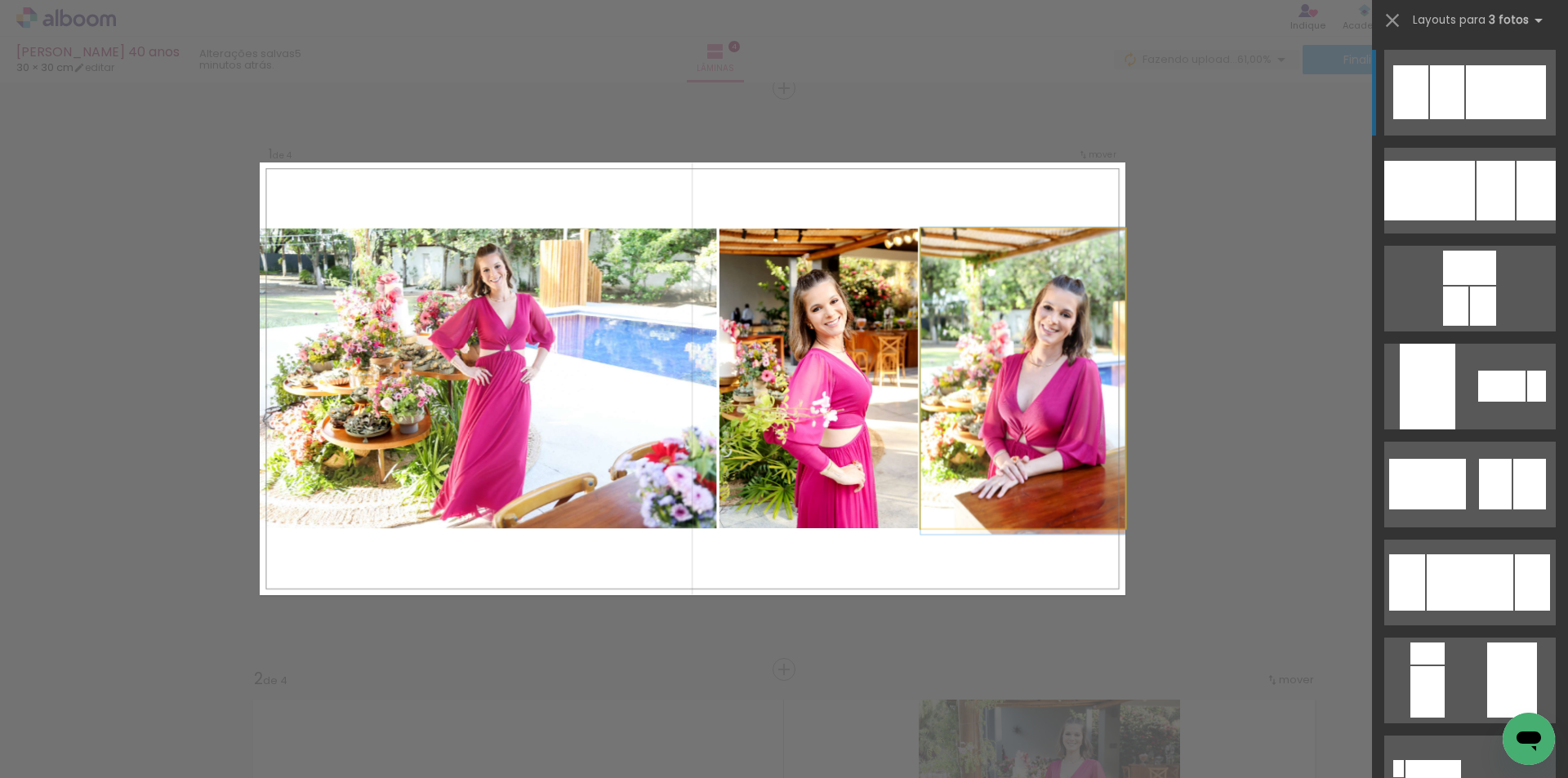
scroll to position [98, 0]
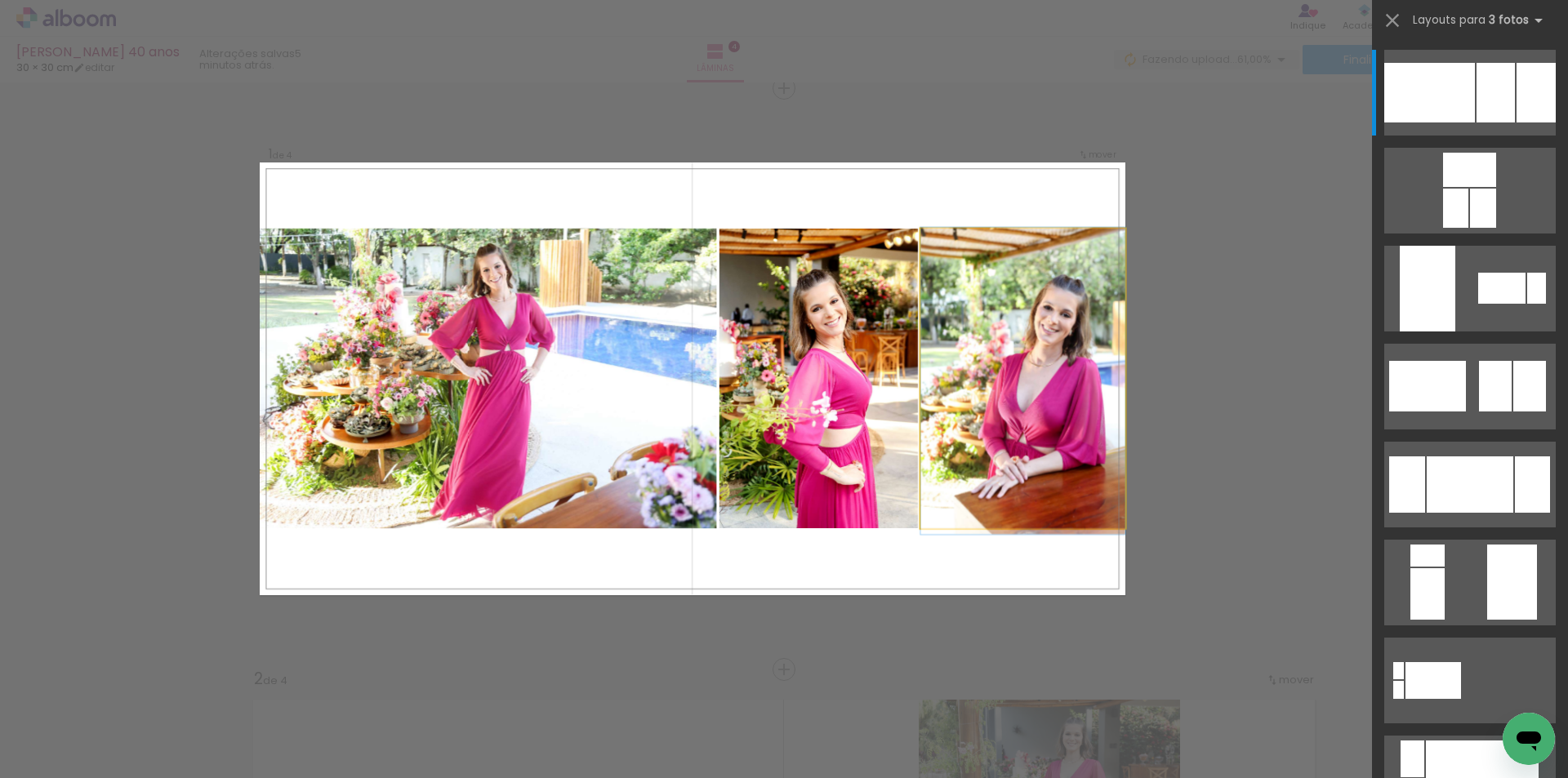
drag, startPoint x: 1028, startPoint y: 391, endPoint x: 1059, endPoint y: 534, distance: 146.3
click at [1059, 534] on quentale-layouter at bounding box center [691, 379] width 865 height 433
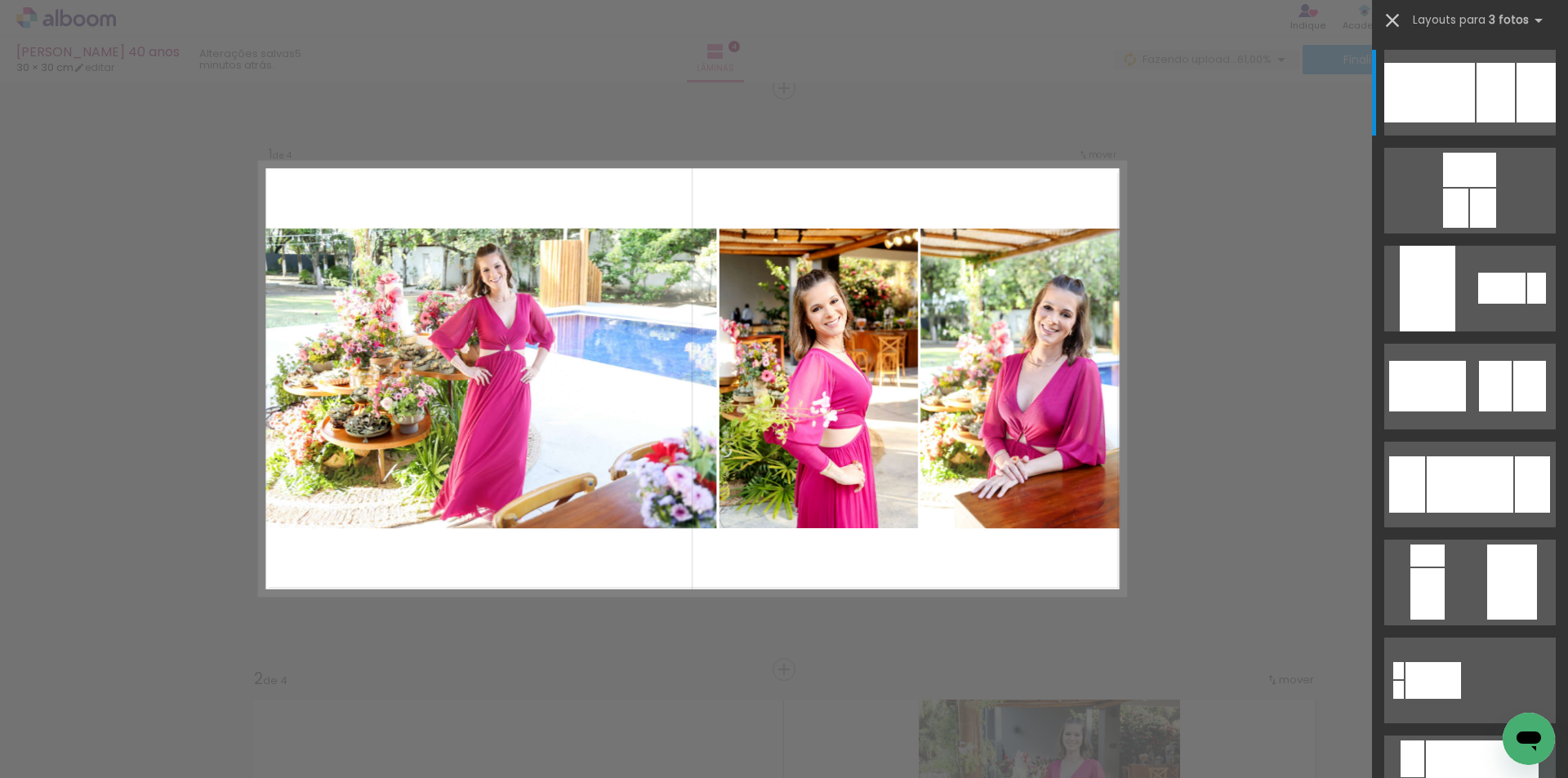
click at [1393, 21] on iron-icon at bounding box center [1392, 21] width 23 height 23
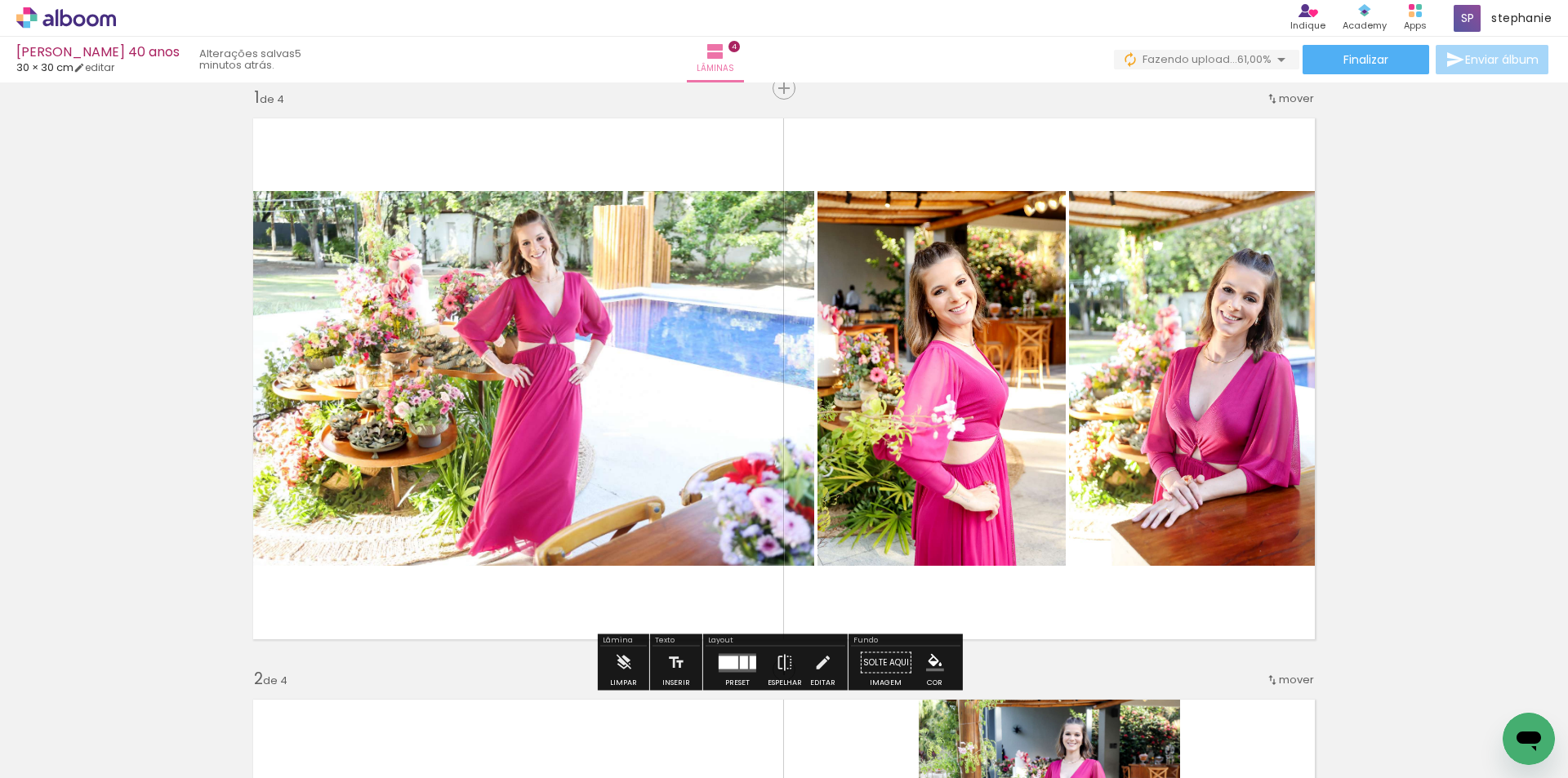
scroll to position [348, 0]
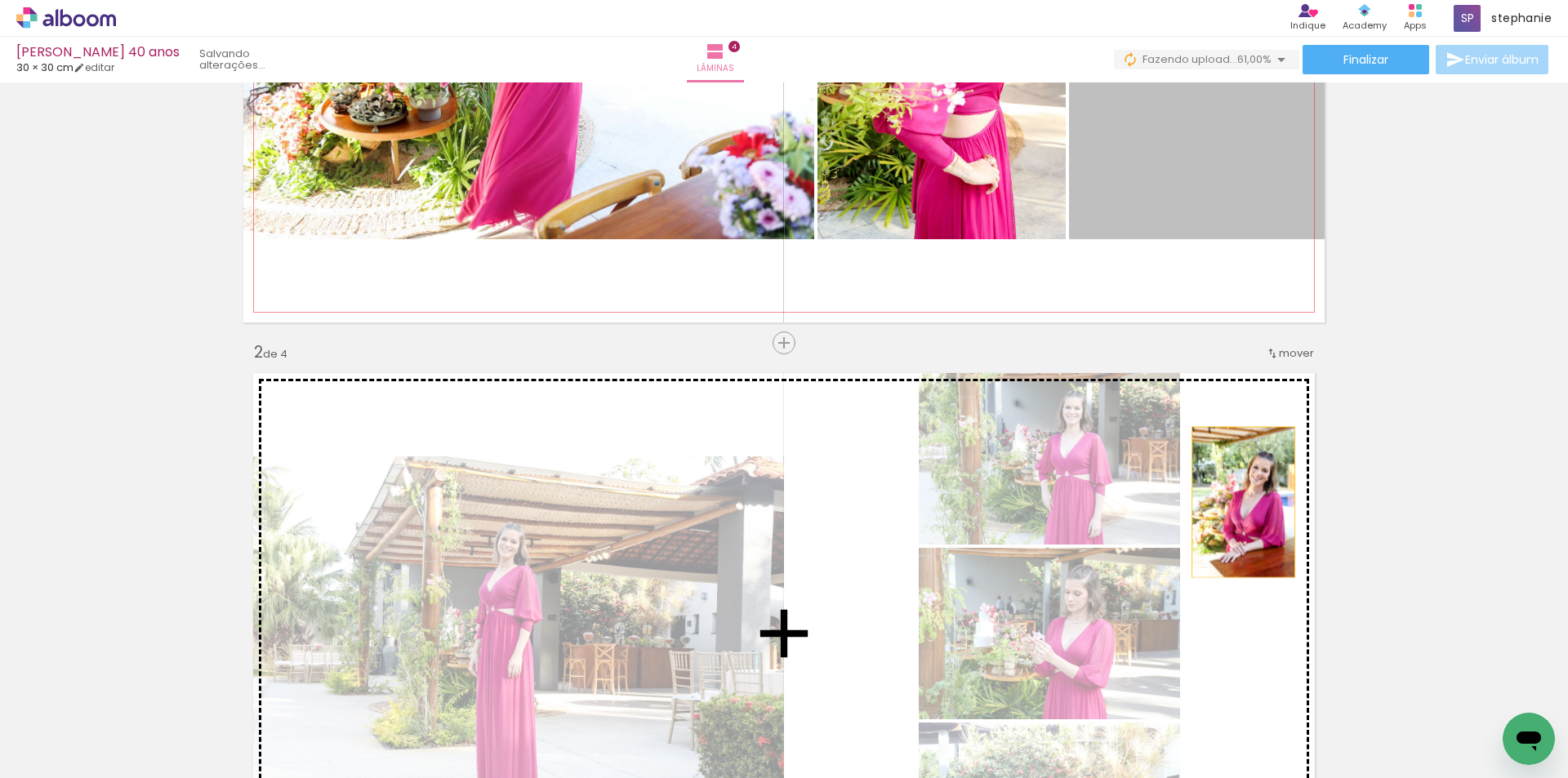
drag, startPoint x: 1188, startPoint y: 240, endPoint x: 1237, endPoint y: 502, distance: 266.5
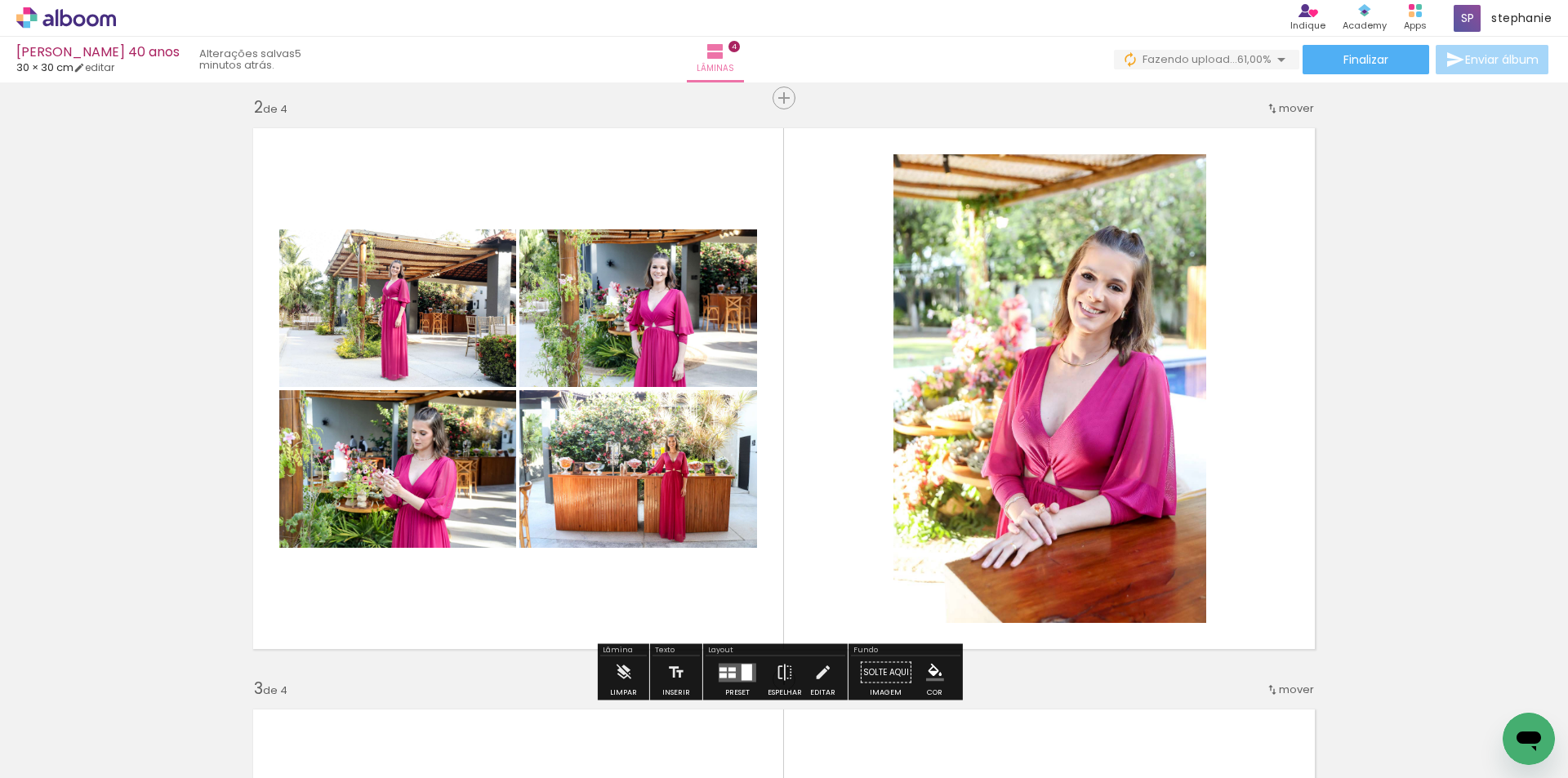
scroll to position [675, 0]
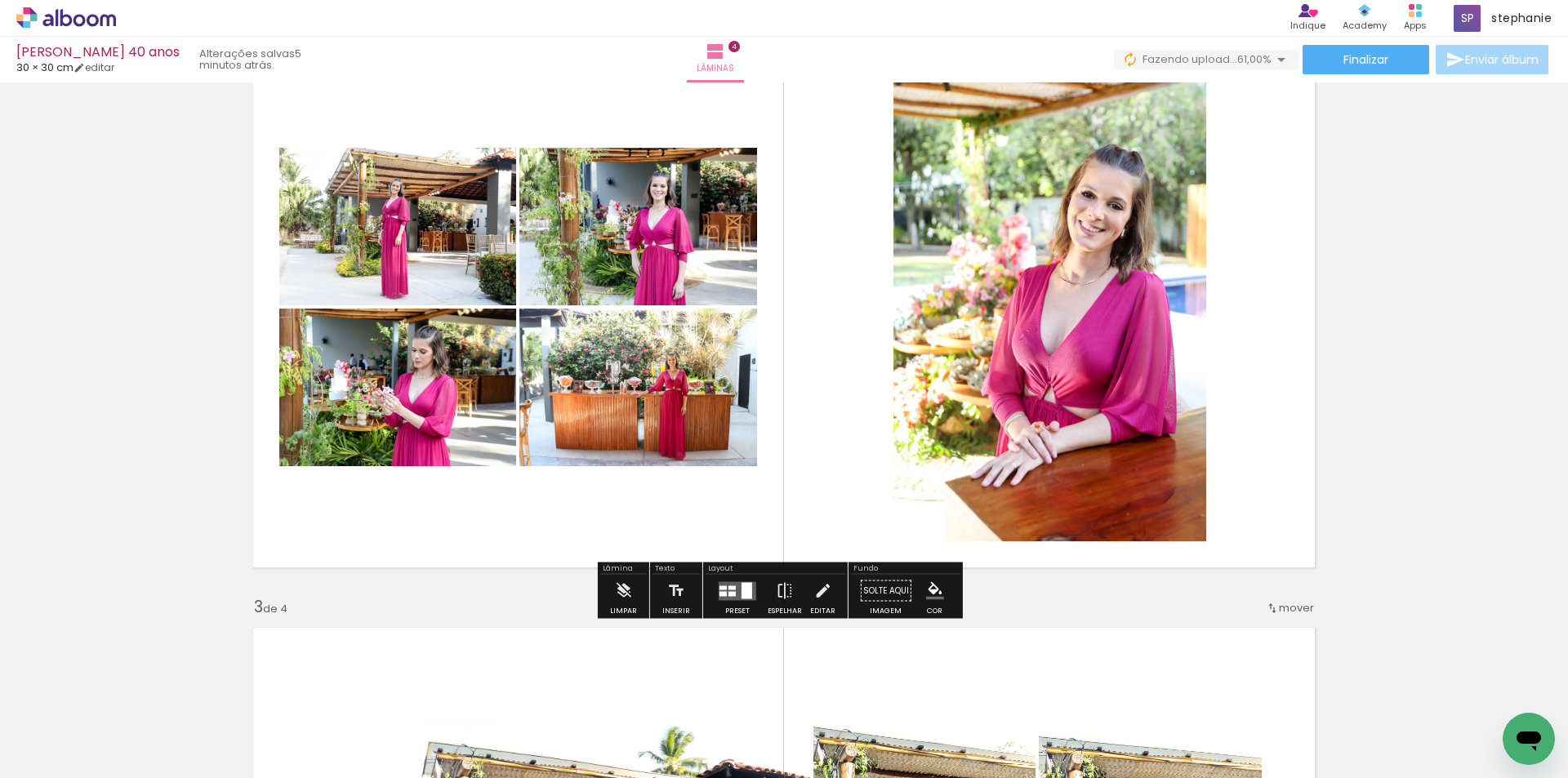
click at [734, 605] on div at bounding box center [737, 591] width 44 height 33
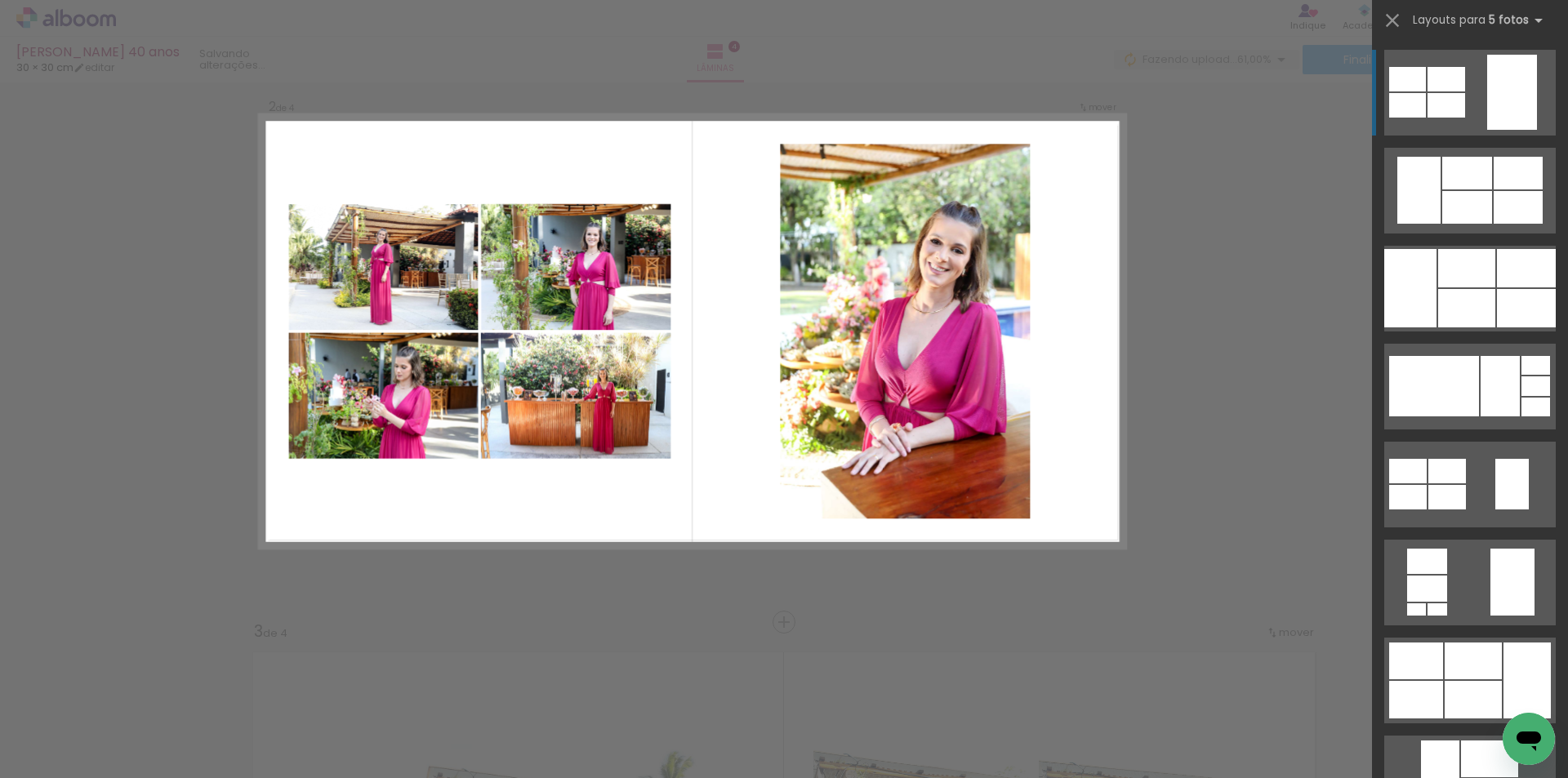
scroll to position [603, 0]
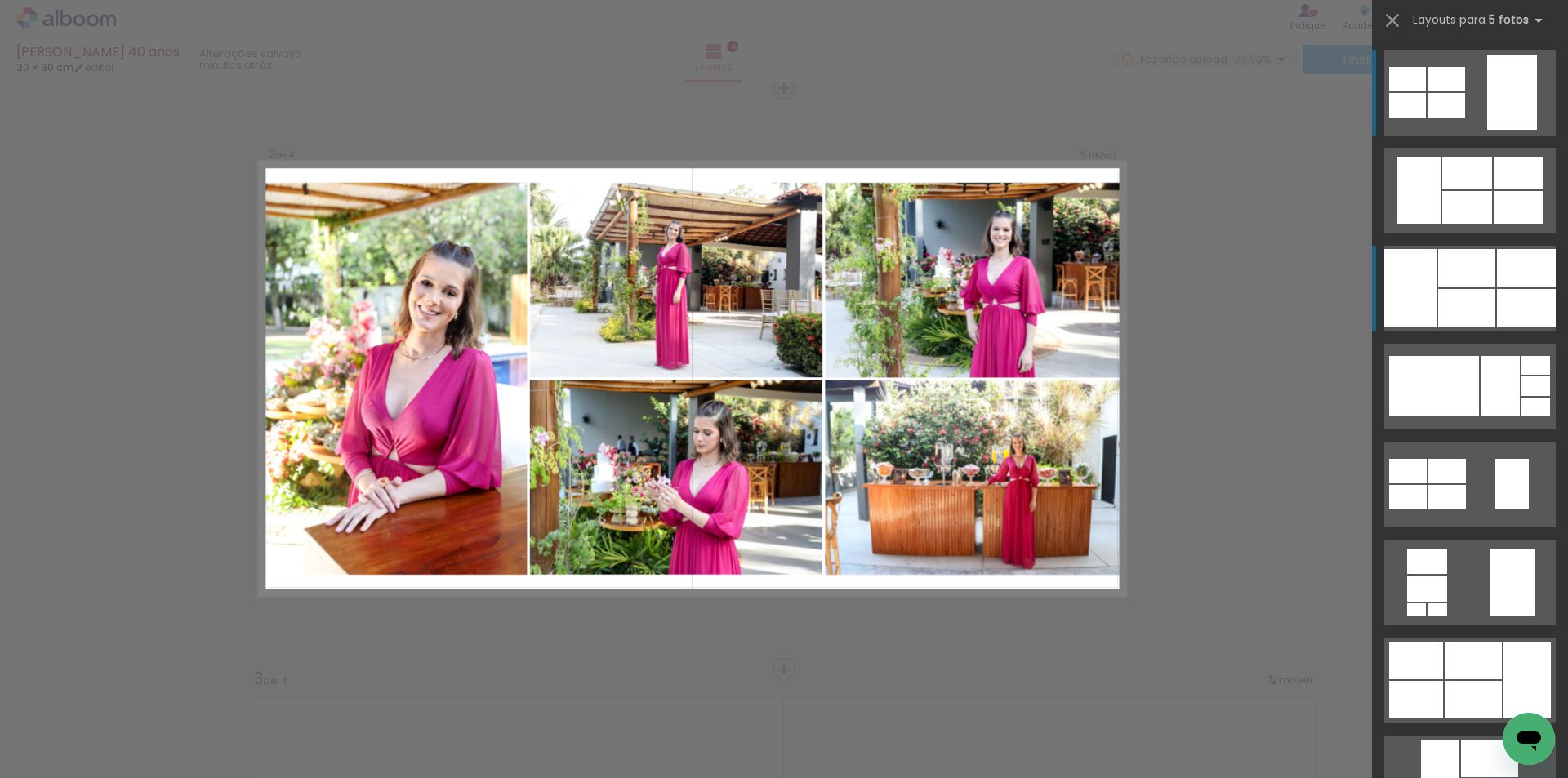
click at [1517, 288] on quentale-layouter at bounding box center [1470, 289] width 172 height 86
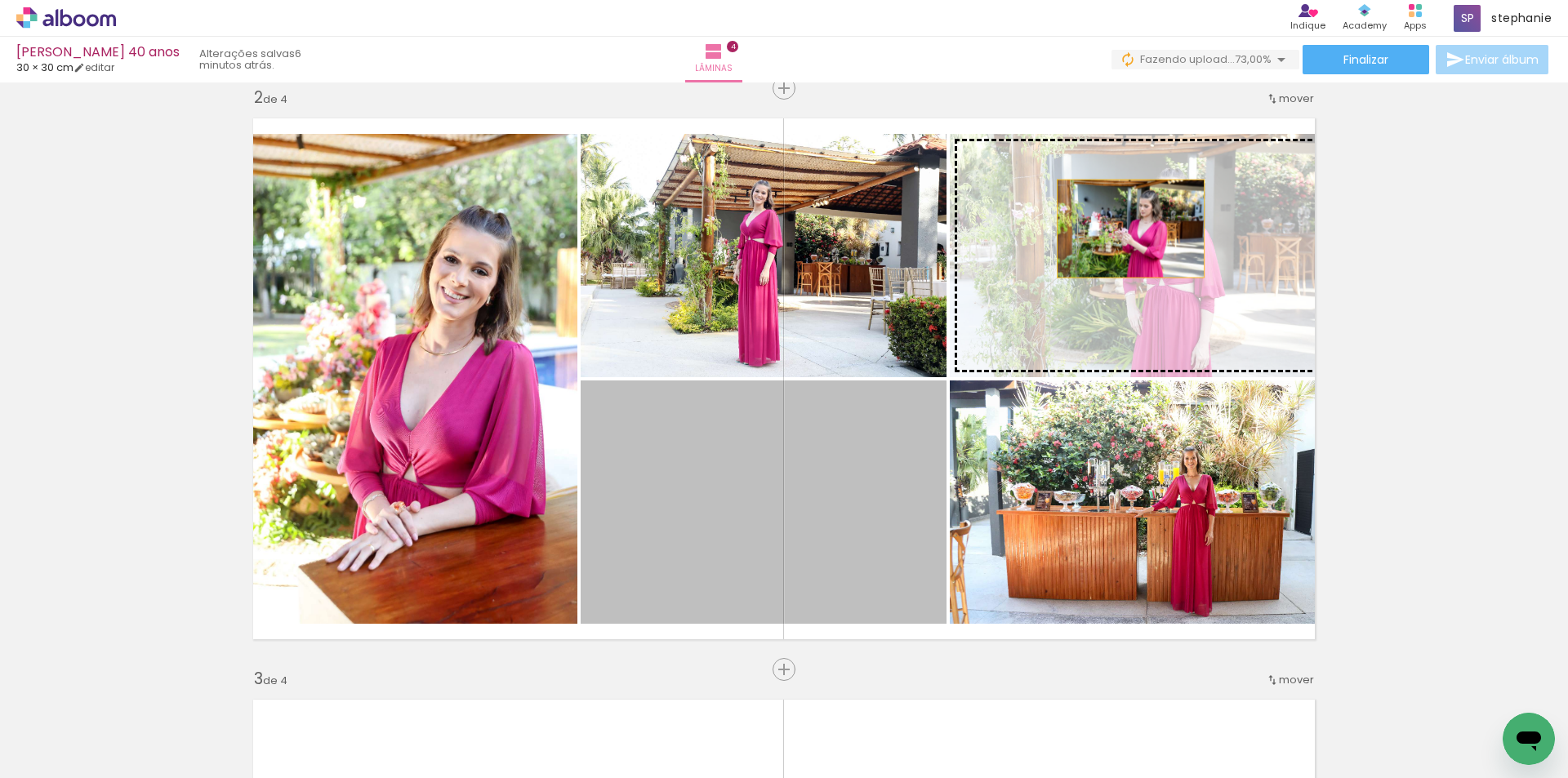
drag, startPoint x: 817, startPoint y: 493, endPoint x: 1125, endPoint y: 229, distance: 405.7
click at [0, 0] on slot at bounding box center [0, 0] width 0 height 0
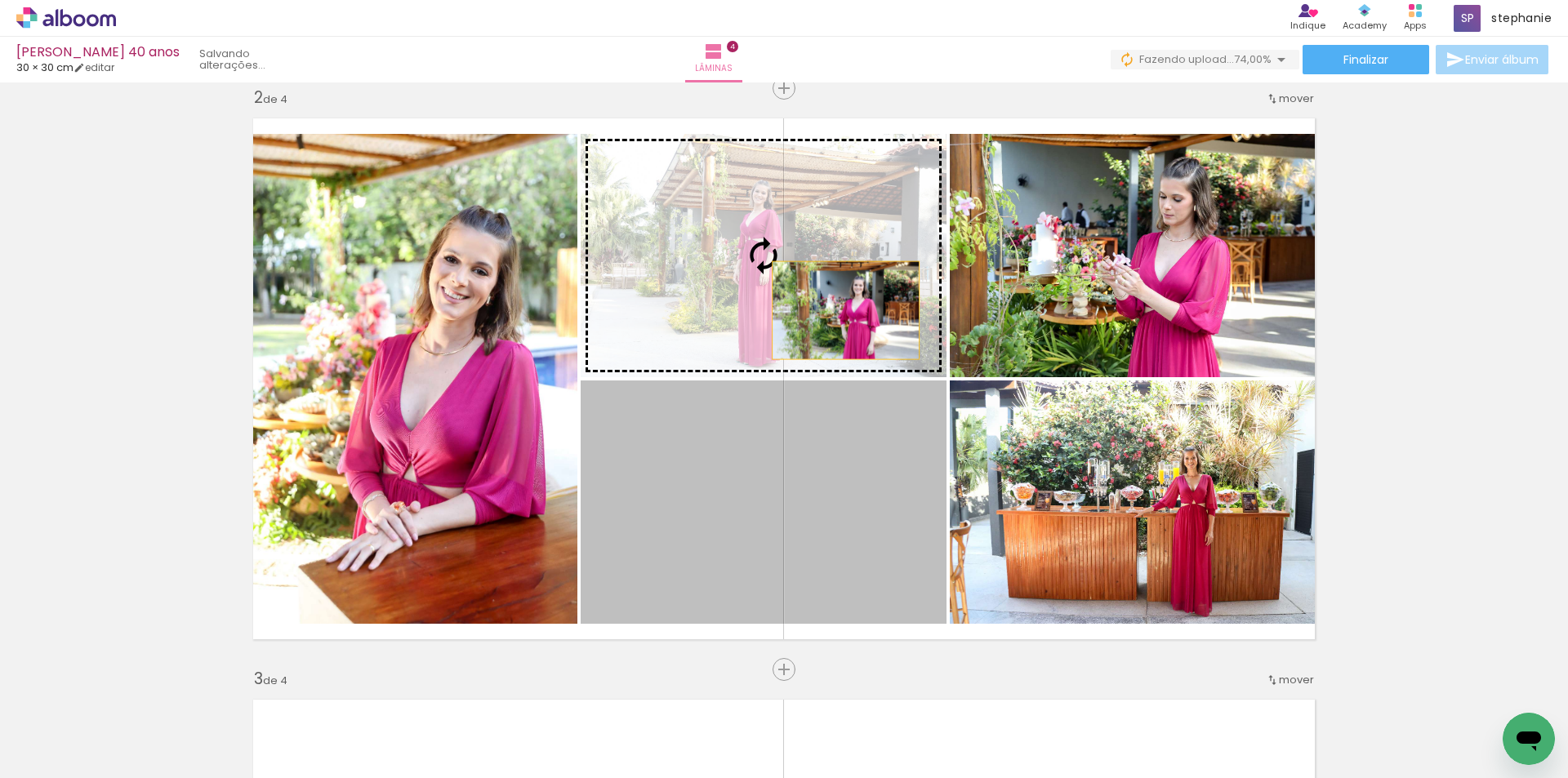
drag, startPoint x: 844, startPoint y: 372, endPoint x: 840, endPoint y: 311, distance: 61.1
click at [0, 0] on slot at bounding box center [0, 0] width 0 height 0
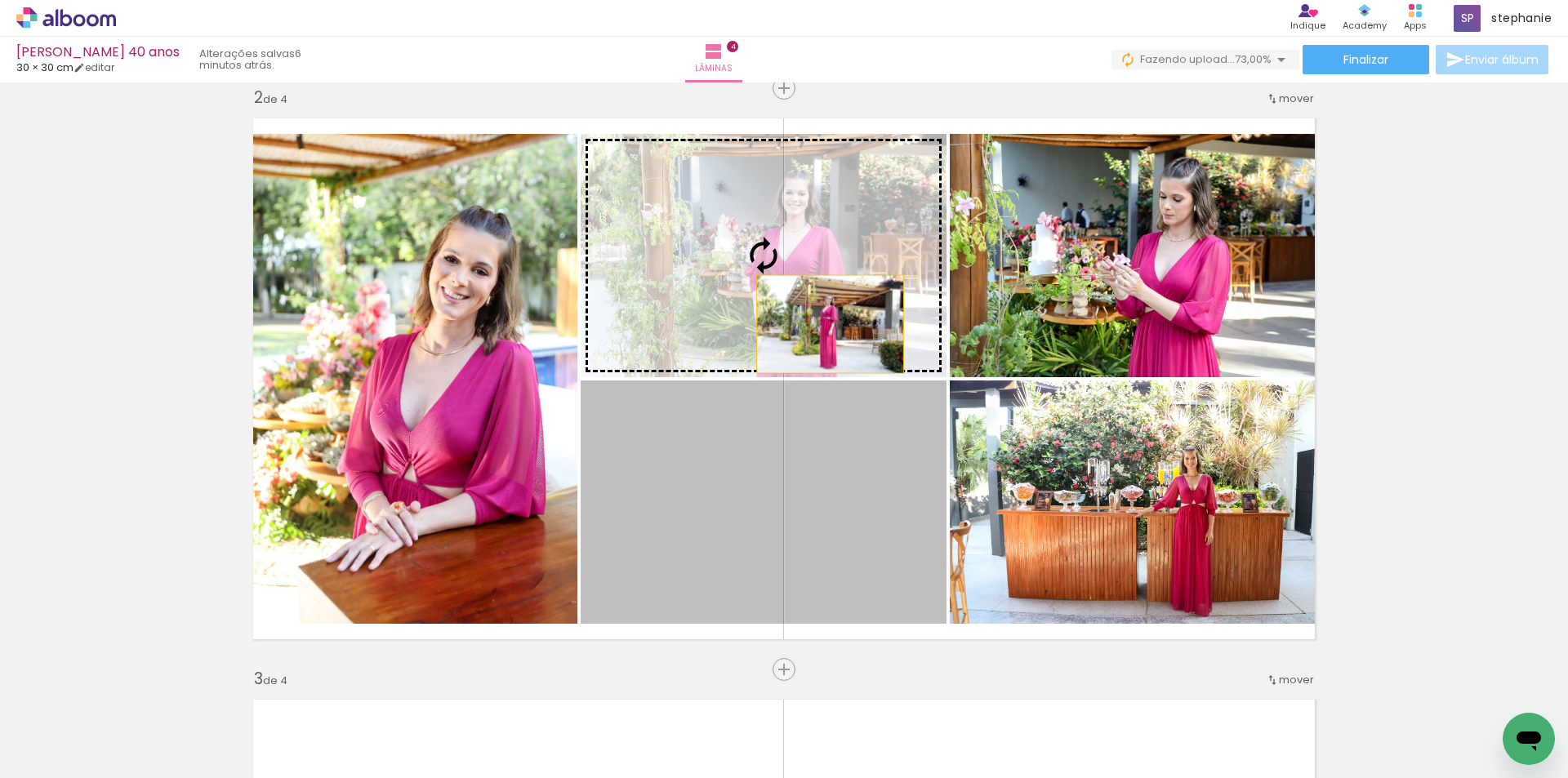
drag, startPoint x: 843, startPoint y: 478, endPoint x: 824, endPoint y: 323, distance: 156.2
click at [0, 0] on slot at bounding box center [0, 0] width 0 height 0
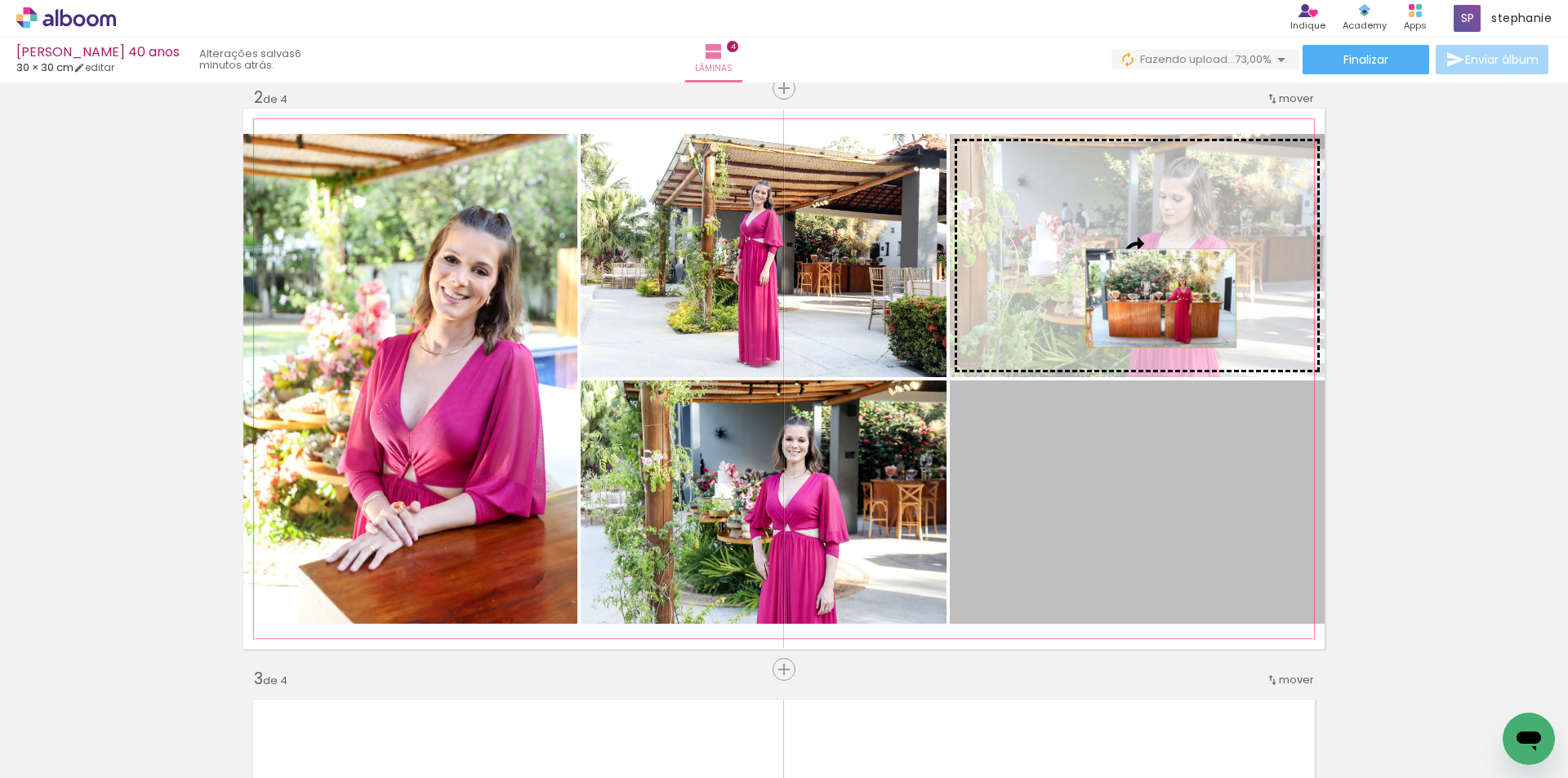
drag, startPoint x: 1155, startPoint y: 362, endPoint x: 1153, endPoint y: 296, distance: 66.0
click at [0, 0] on slot at bounding box center [0, 0] width 0 height 0
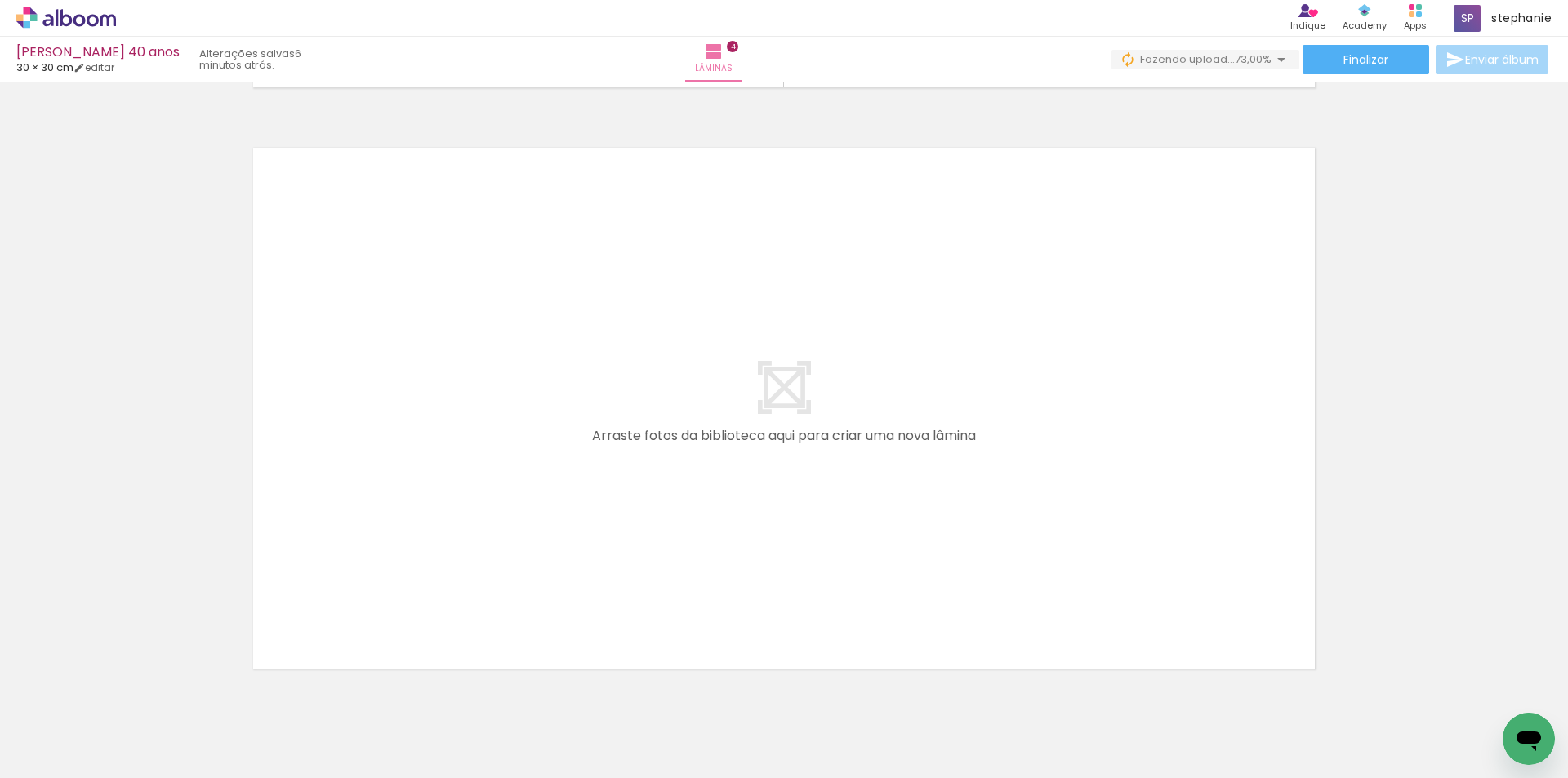
scroll to position [2378, 0]
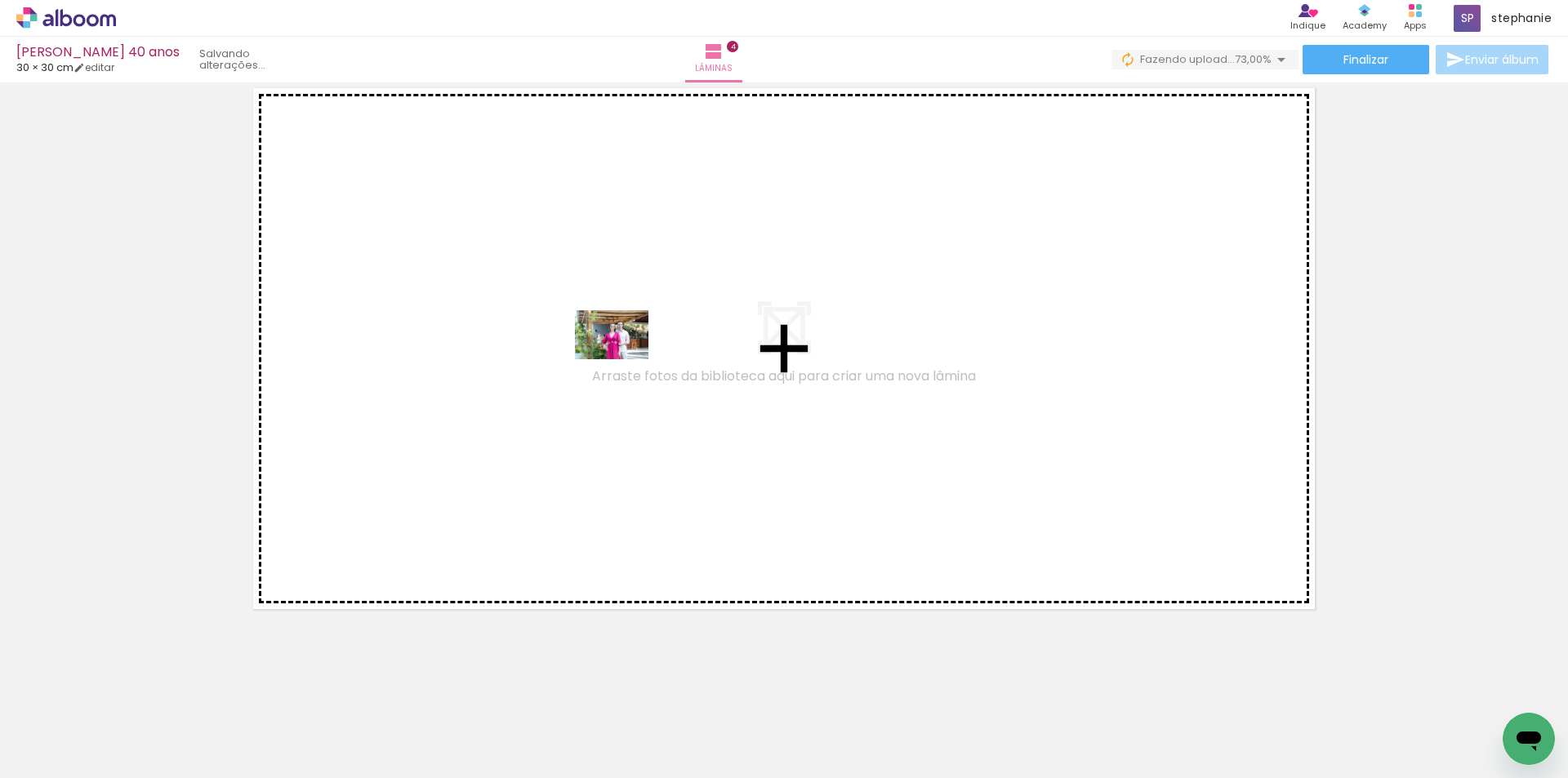
drag, startPoint x: 623, startPoint y: 368, endPoint x: 624, endPoint y: 359, distance: 9.1
click at [624, 359] on quentale-workspace at bounding box center [784, 389] width 1568 height 778
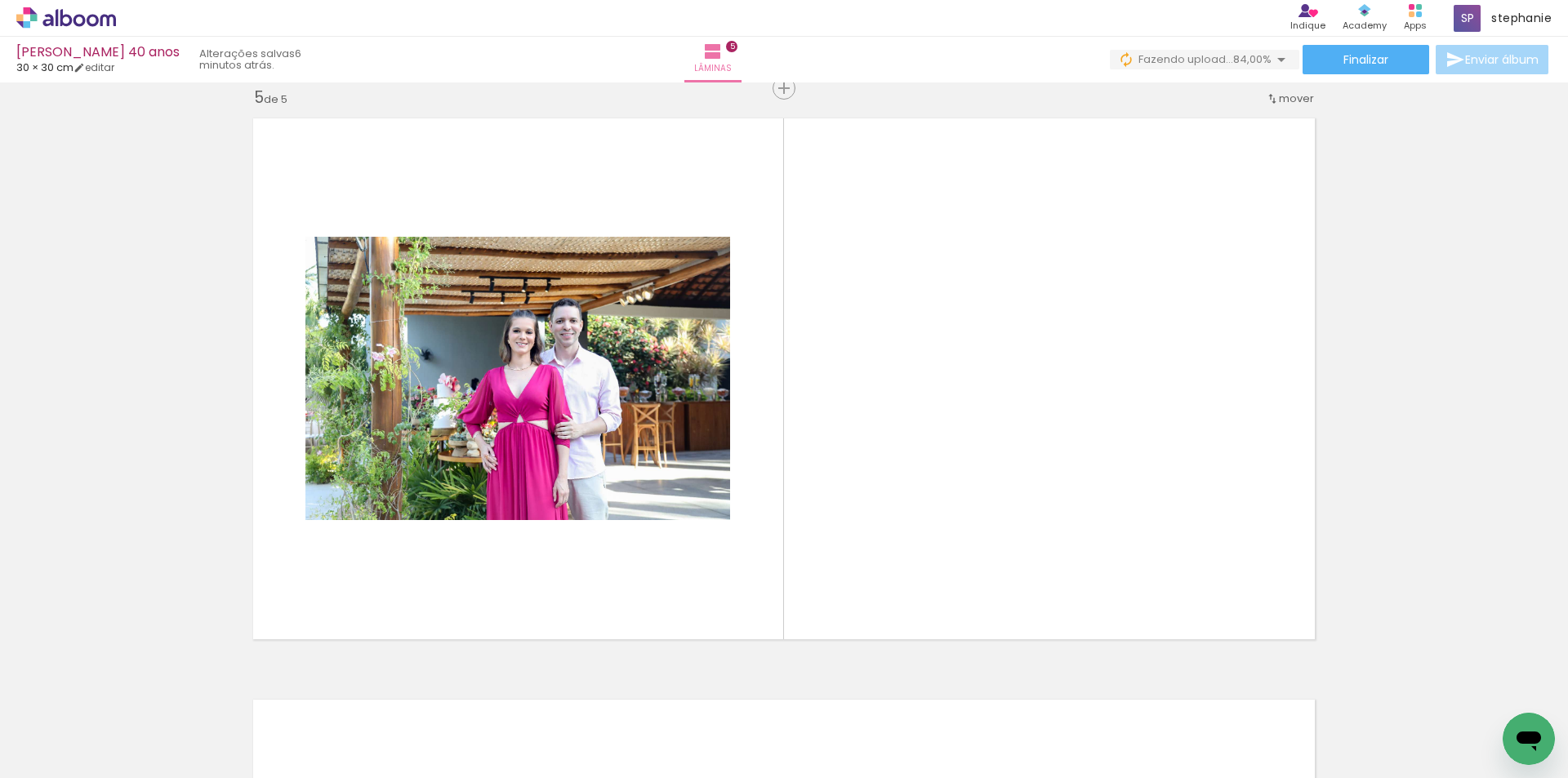
scroll to position [0, 936]
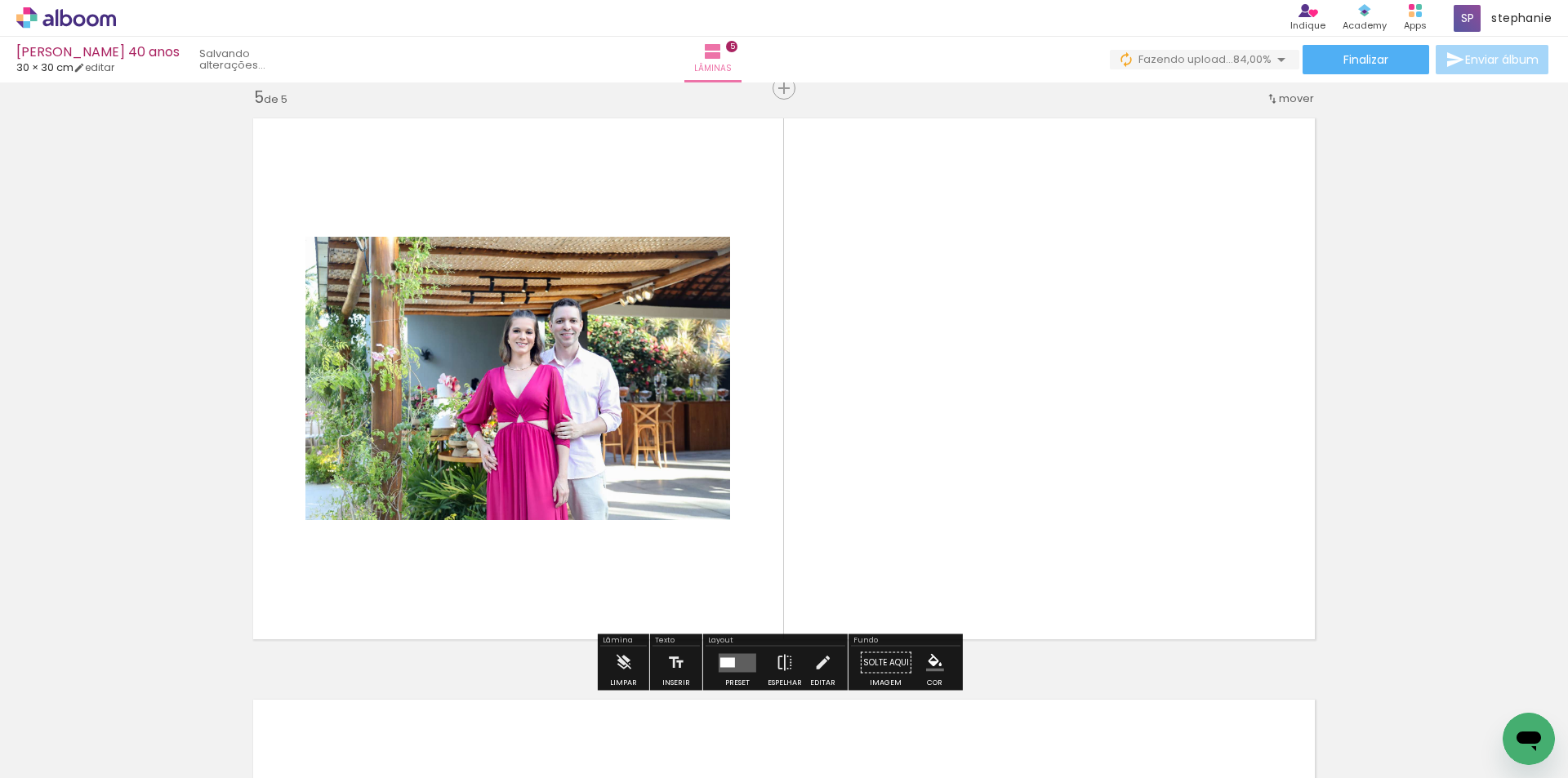
click at [500, 438] on quentale-photo at bounding box center [518, 378] width 424 height 283
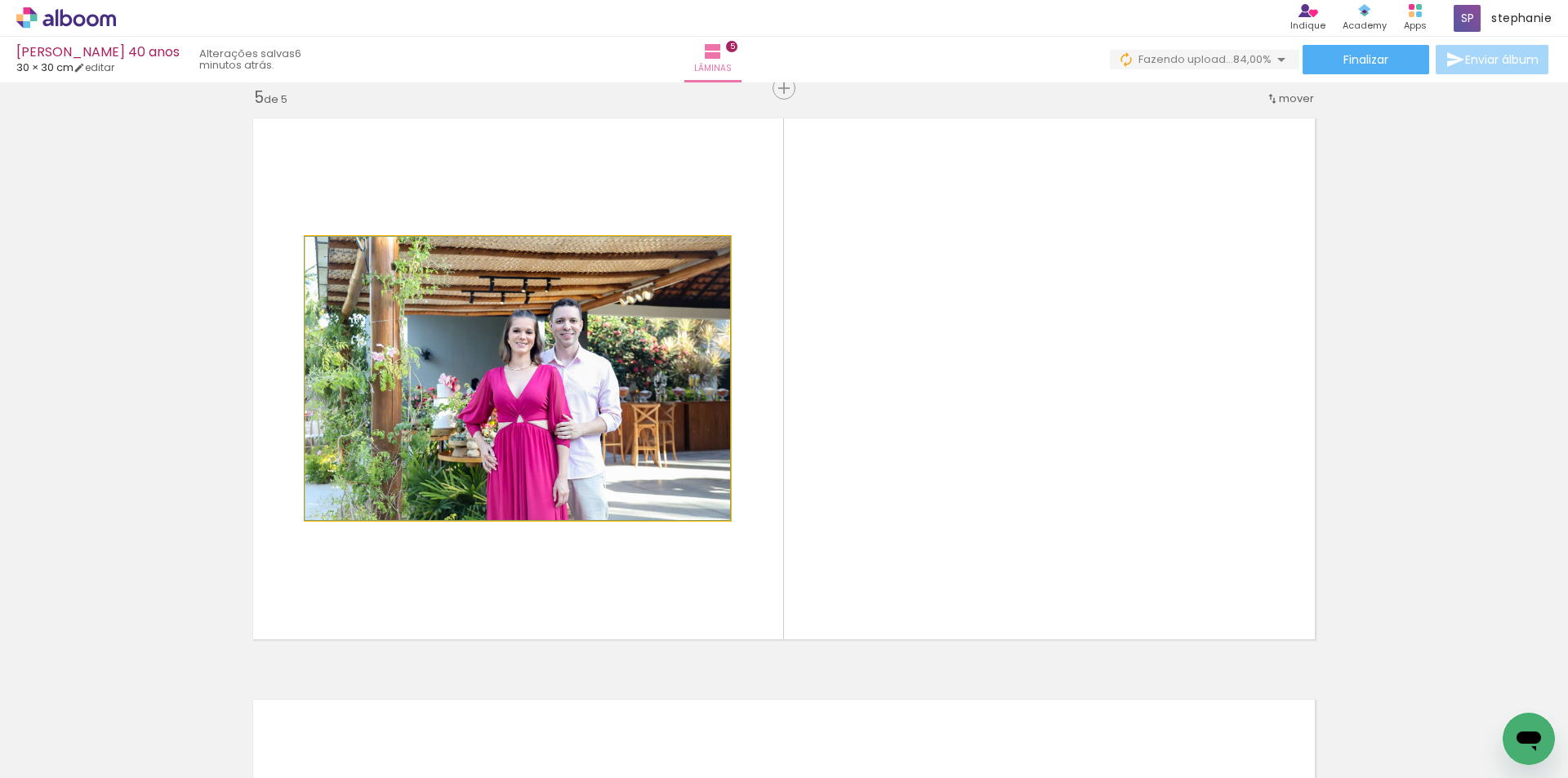
drag, startPoint x: 646, startPoint y: 359, endPoint x: 628, endPoint y: 411, distance: 55.0
drag, startPoint x: 553, startPoint y: 304, endPoint x: 571, endPoint y: 352, distance: 51.3
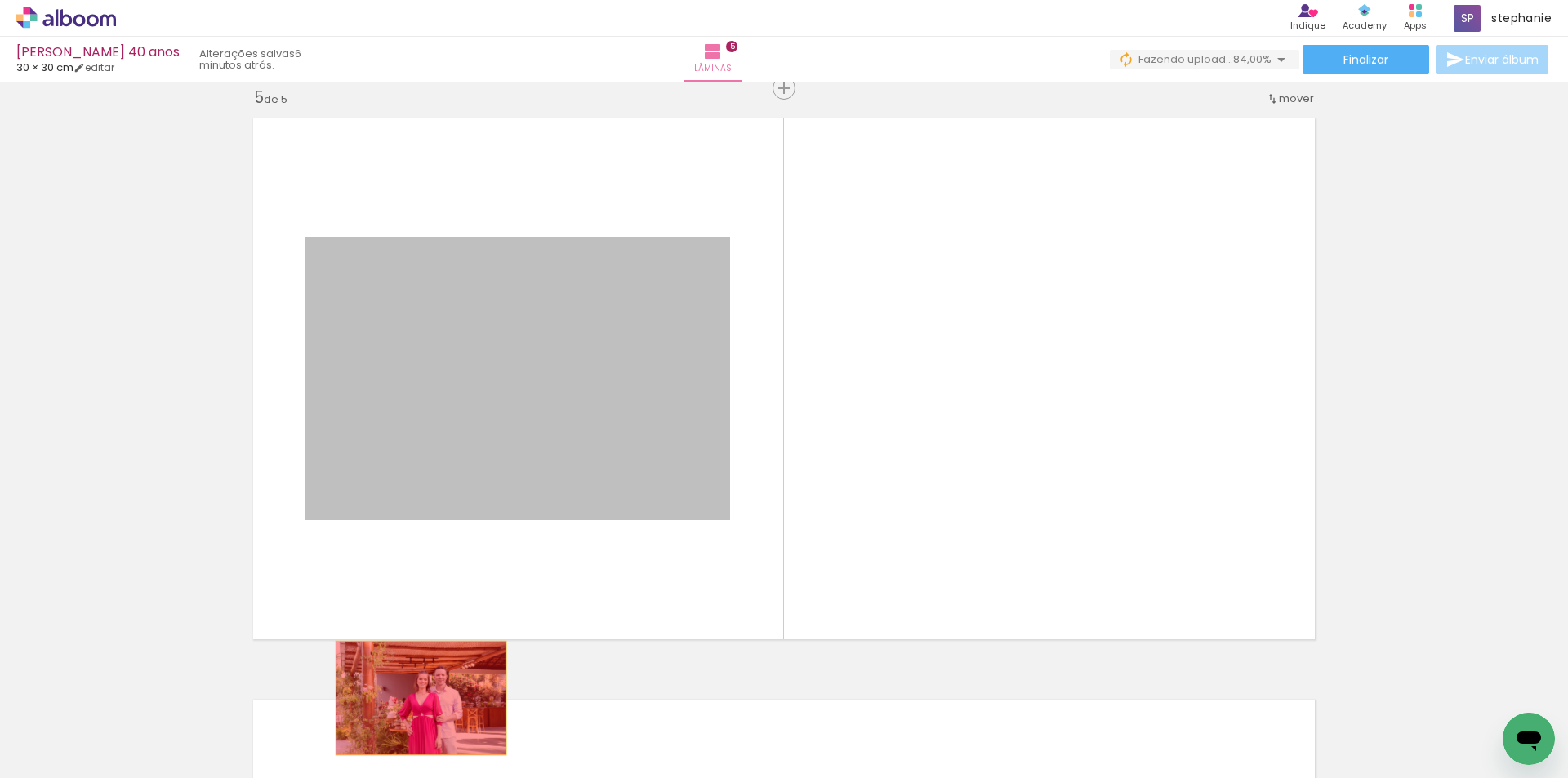
drag, startPoint x: 553, startPoint y: 353, endPoint x: 415, endPoint y: 699, distance: 372.5
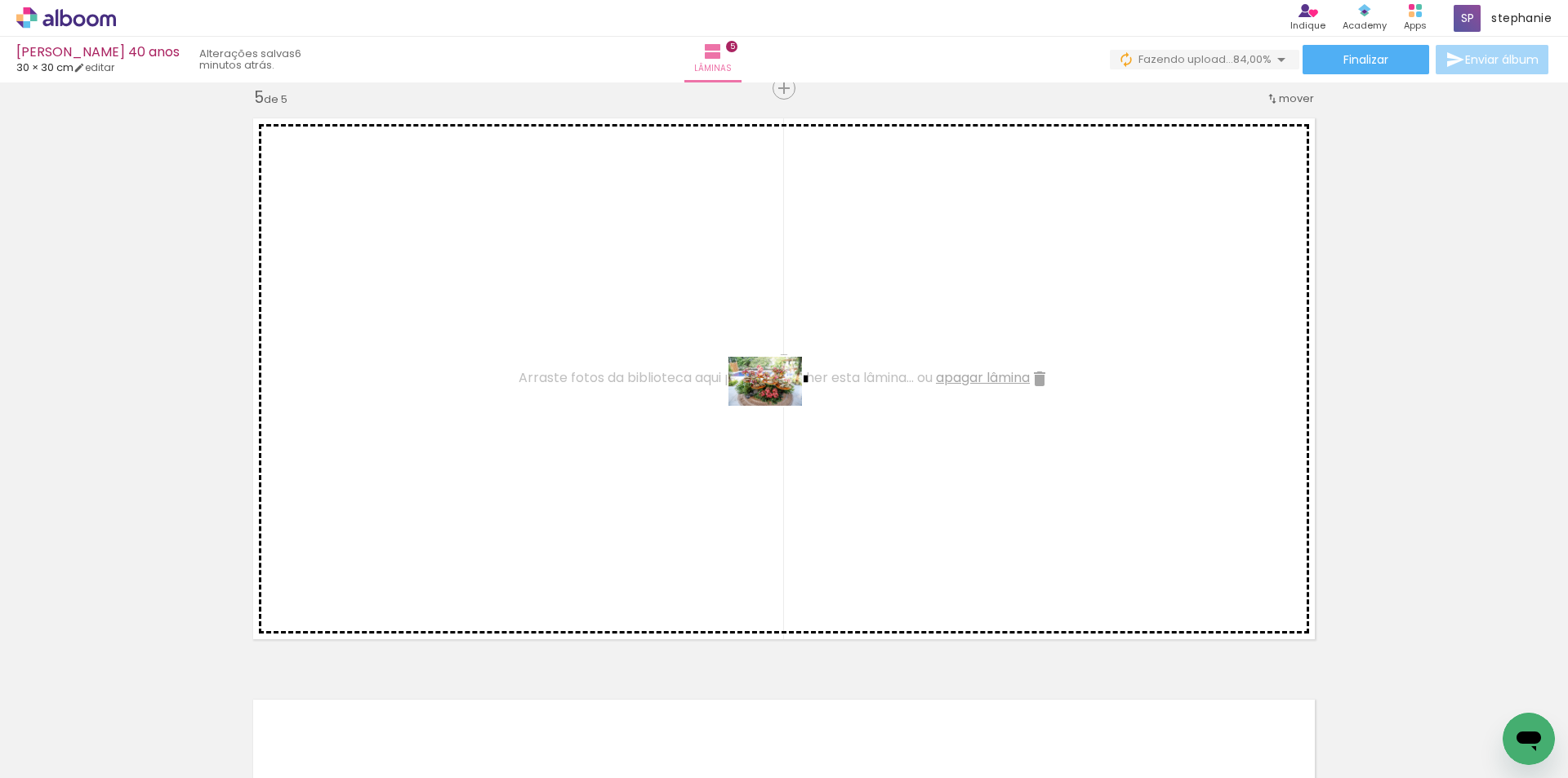
drag, startPoint x: 881, startPoint y: 728, endPoint x: 777, endPoint y: 406, distance: 338.4
click at [777, 406] on quentale-workspace at bounding box center [784, 389] width 1568 height 778
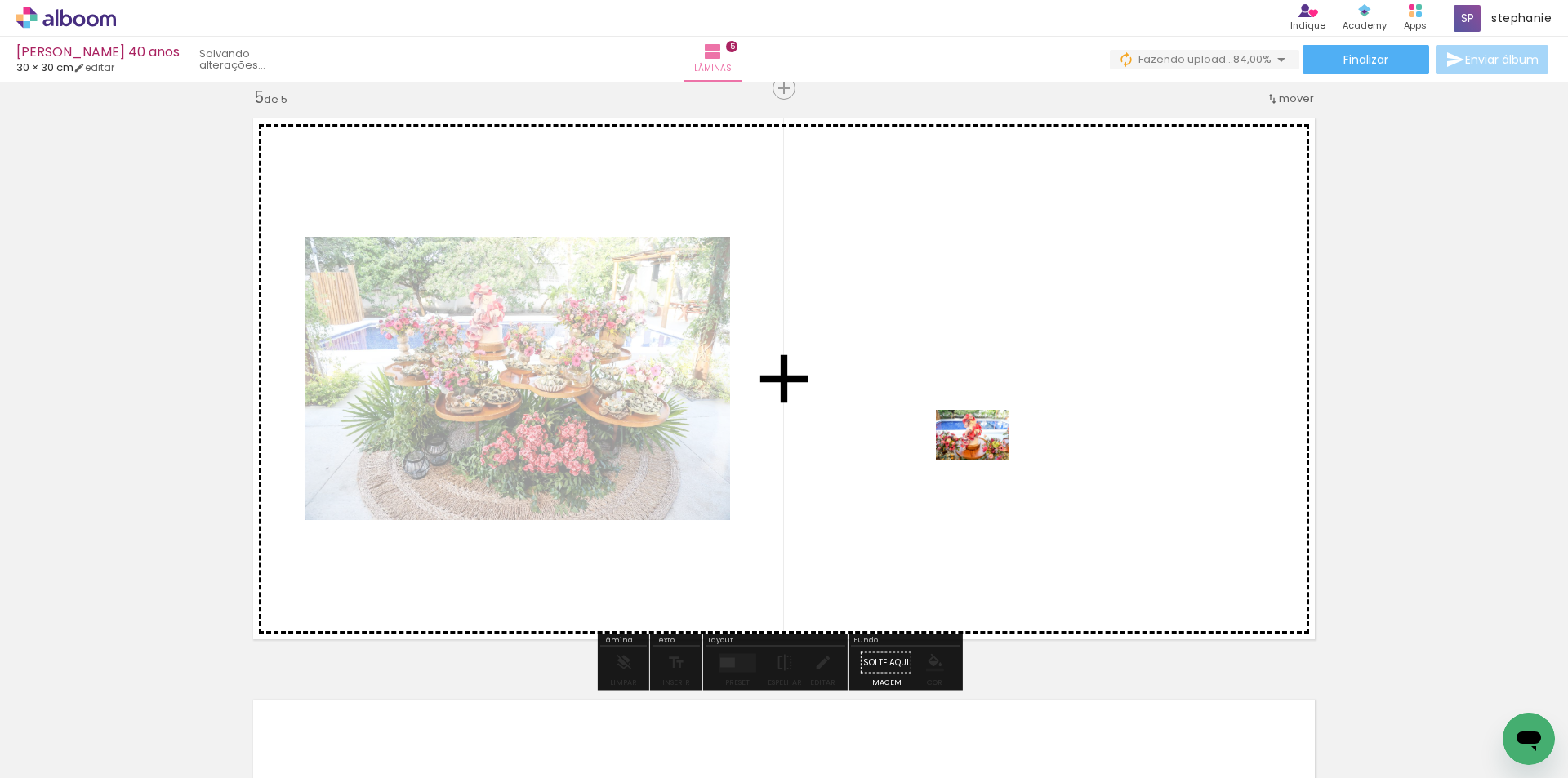
drag, startPoint x: 989, startPoint y: 745, endPoint x: 985, endPoint y: 458, distance: 287.0
click at [985, 458] on quentale-workspace at bounding box center [784, 389] width 1568 height 778
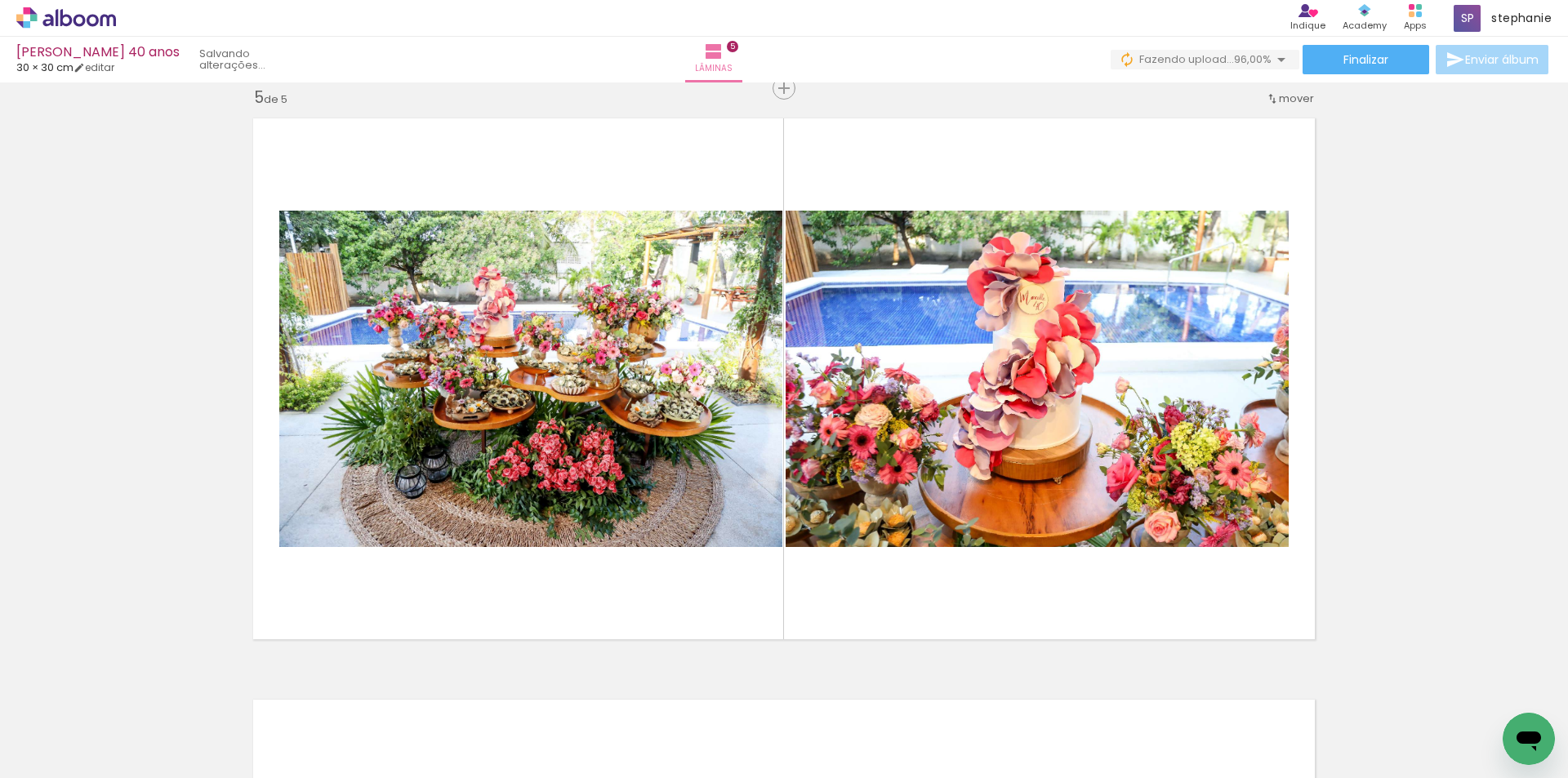
scroll to position [0, 1904]
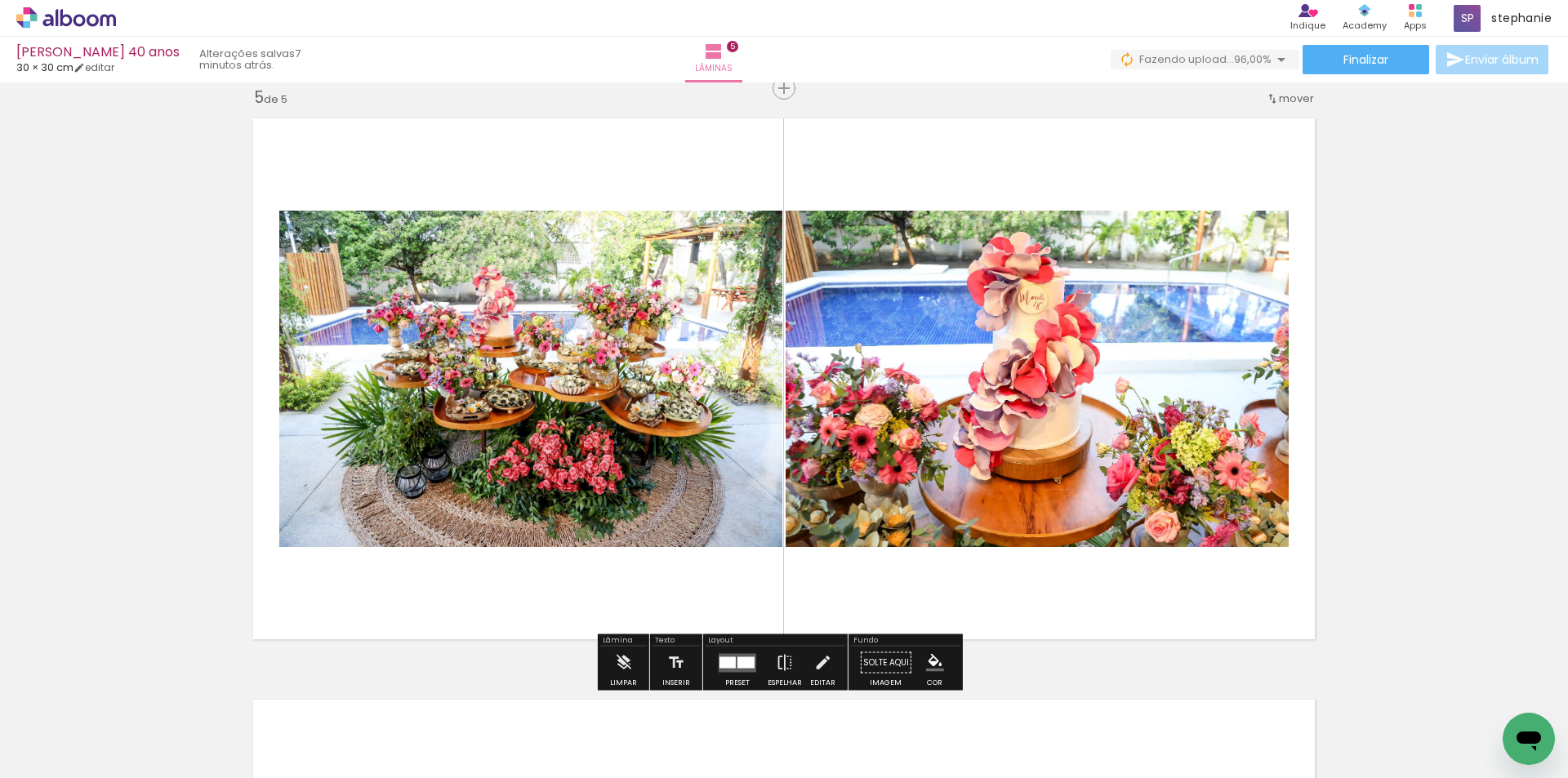
scroll to position [0, 879]
click at [741, 656] on quentale-layouter at bounding box center [737, 662] width 37 height 19
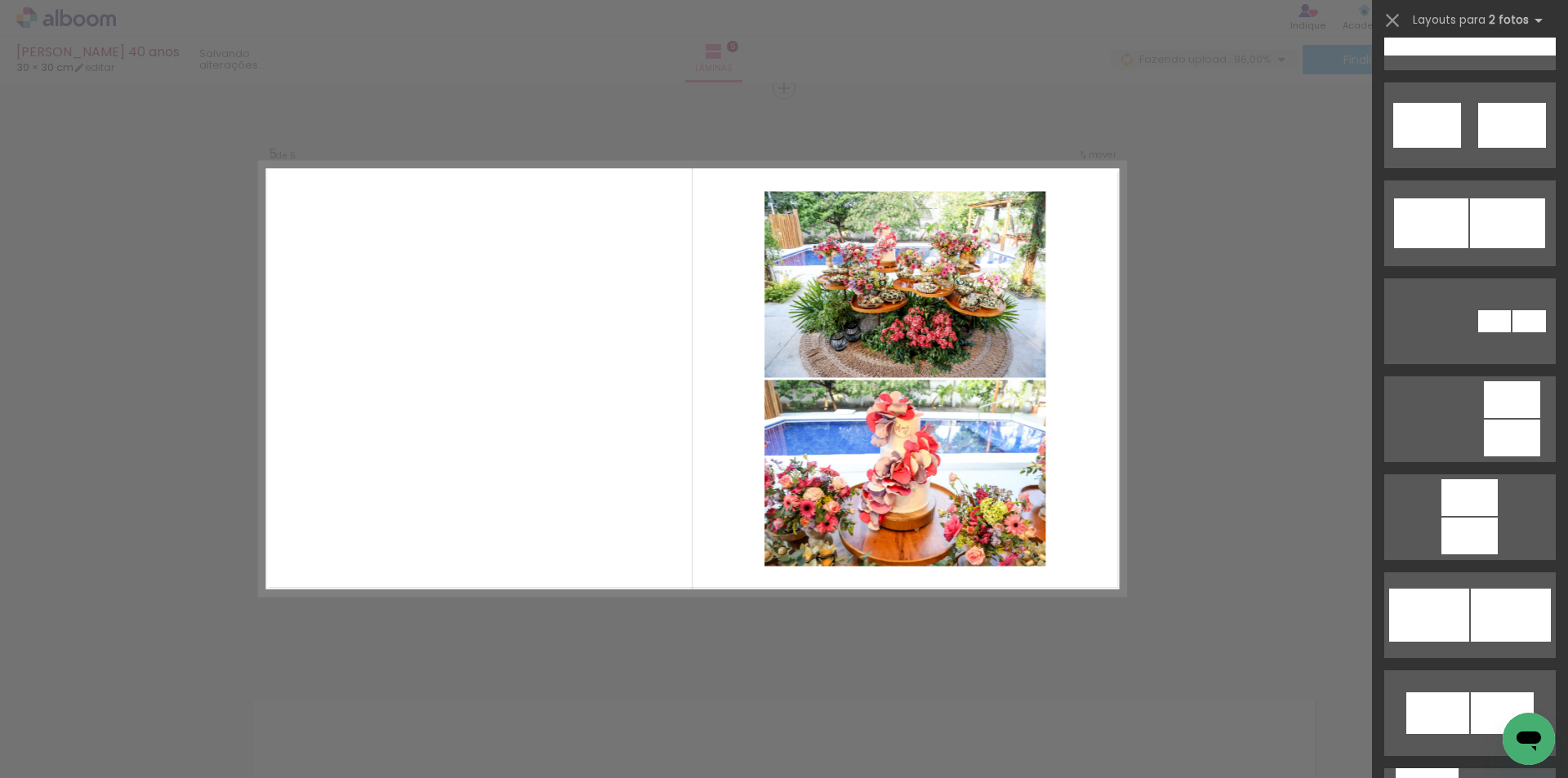
scroll to position [817, 0]
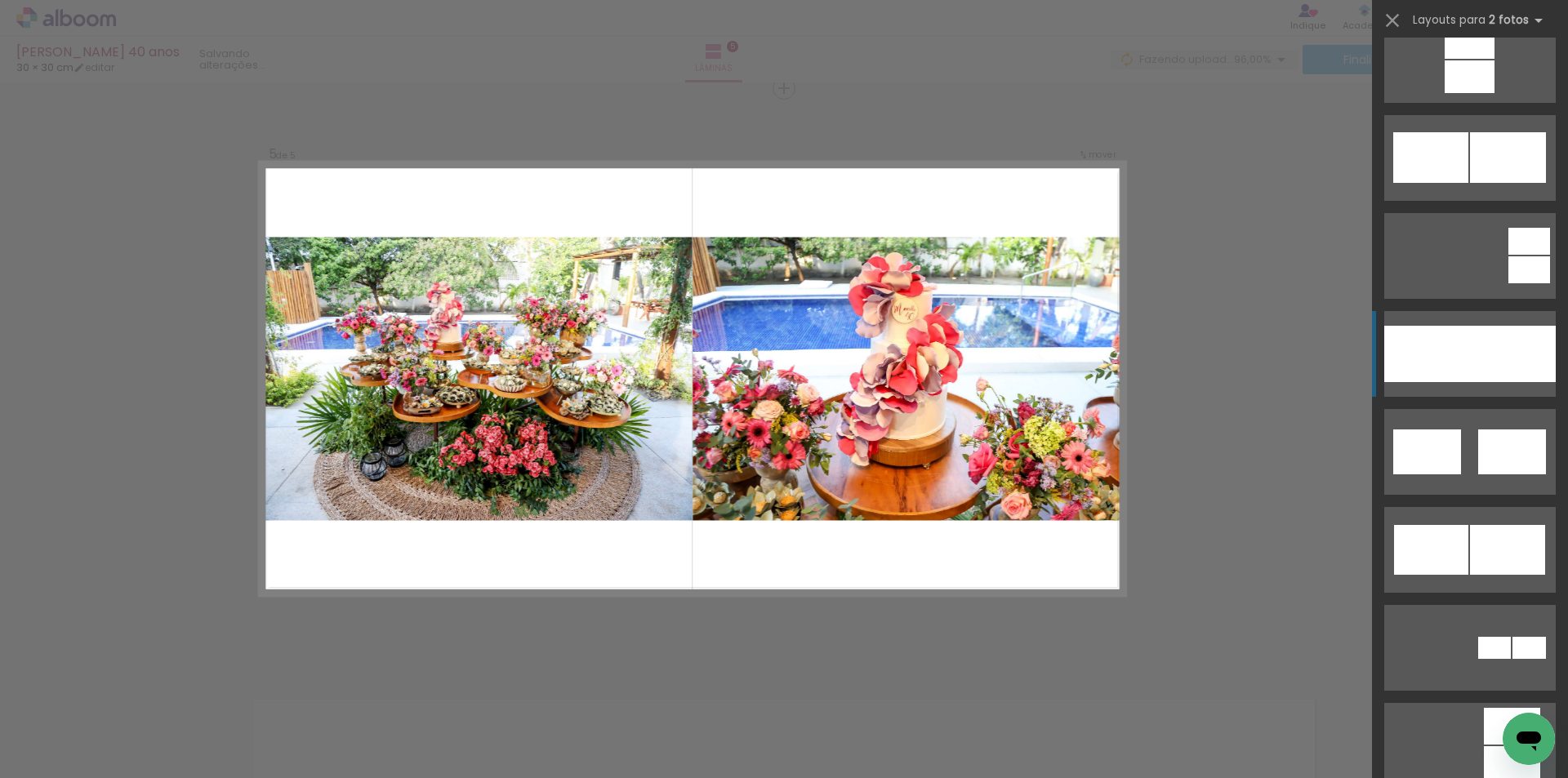
click at [1462, 340] on div at bounding box center [1427, 354] width 86 height 56
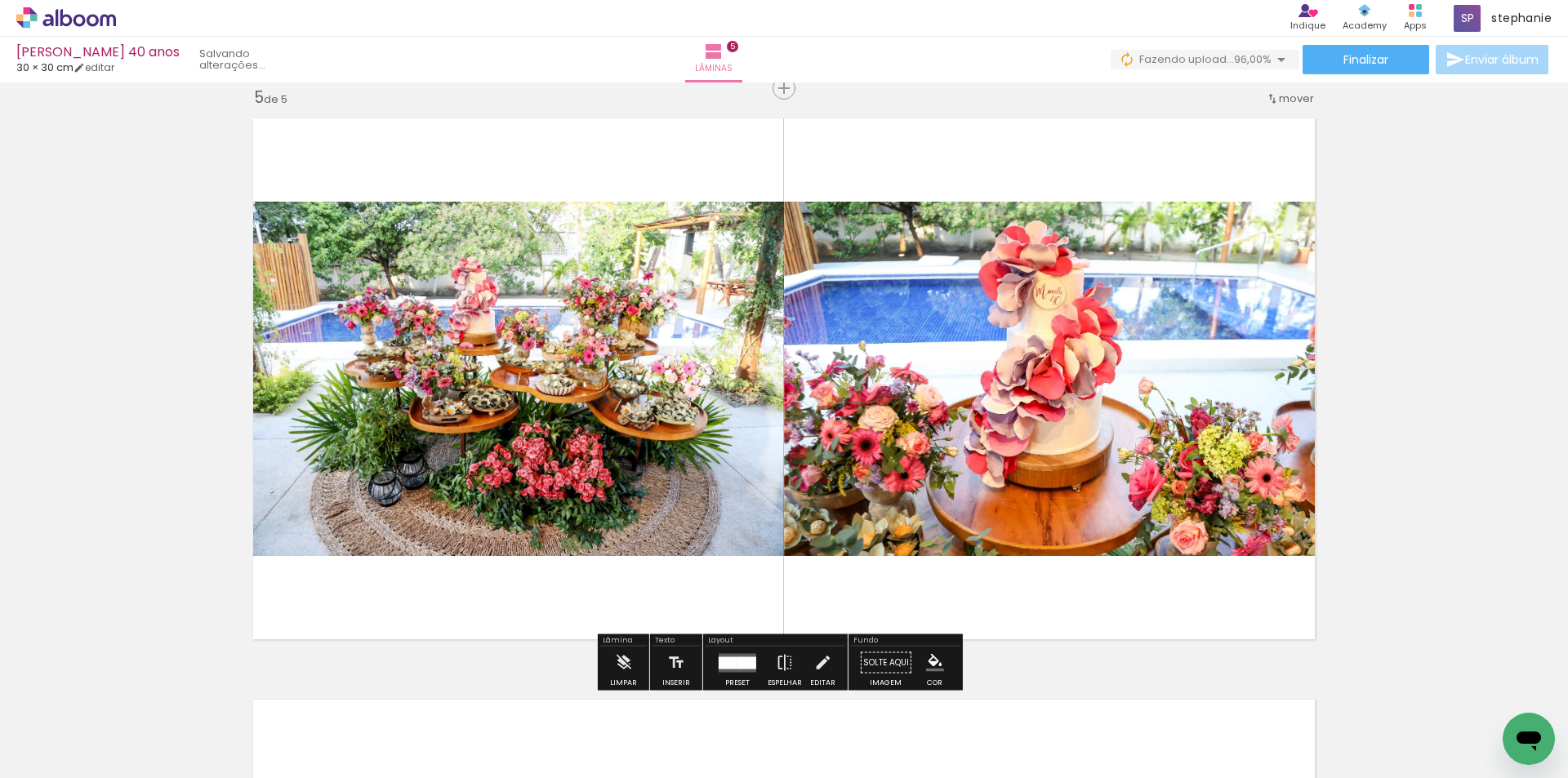
click at [1282, 128] on quentale-layouter at bounding box center [784, 379] width 1081 height 541
click at [1289, 97] on span "mover" at bounding box center [1296, 98] width 36 height 16
click at [1257, 94] on paper-item "antes da 1" at bounding box center [1248, 96] width 124 height 27
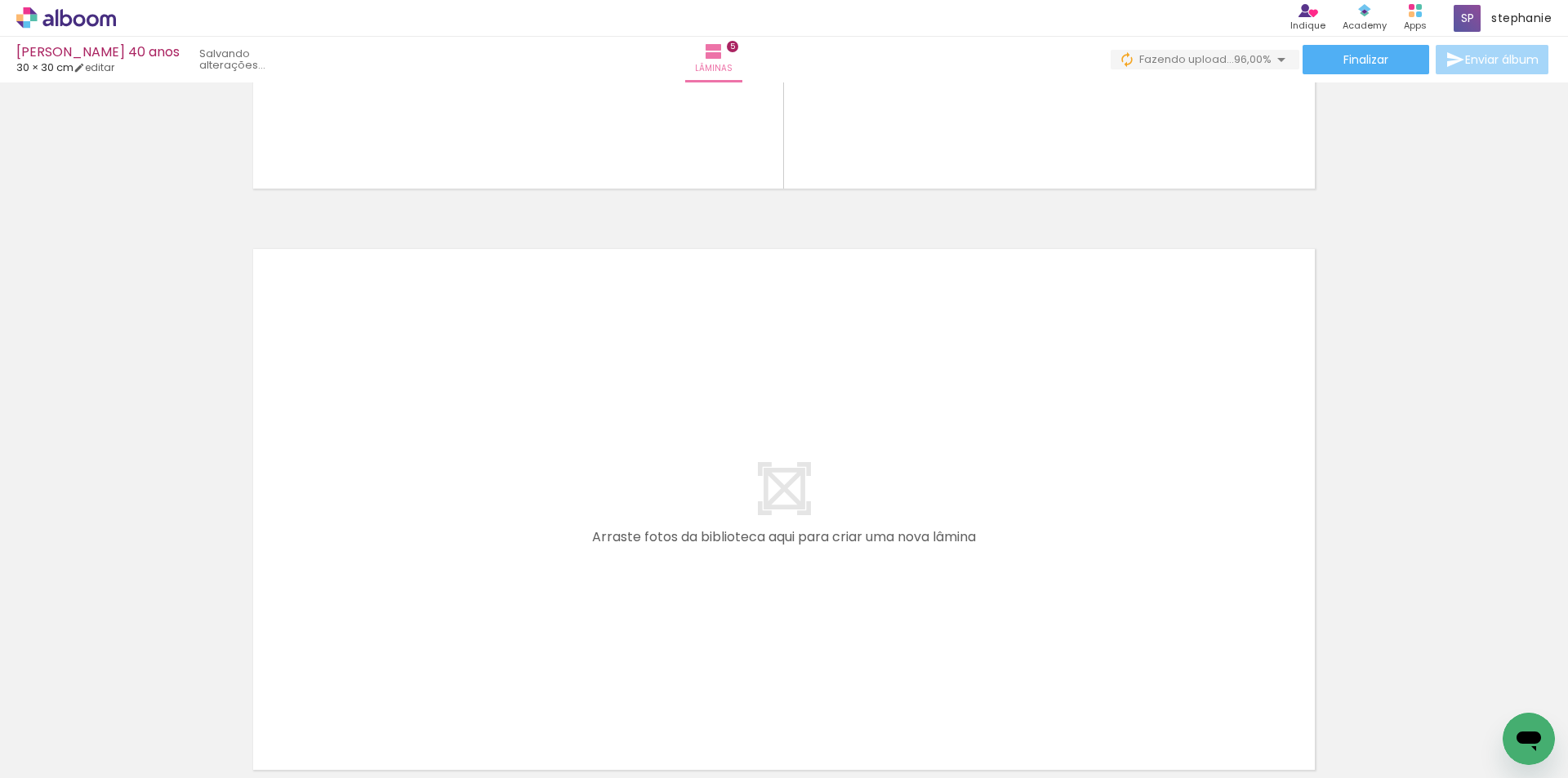
scroll to position [2959, 0]
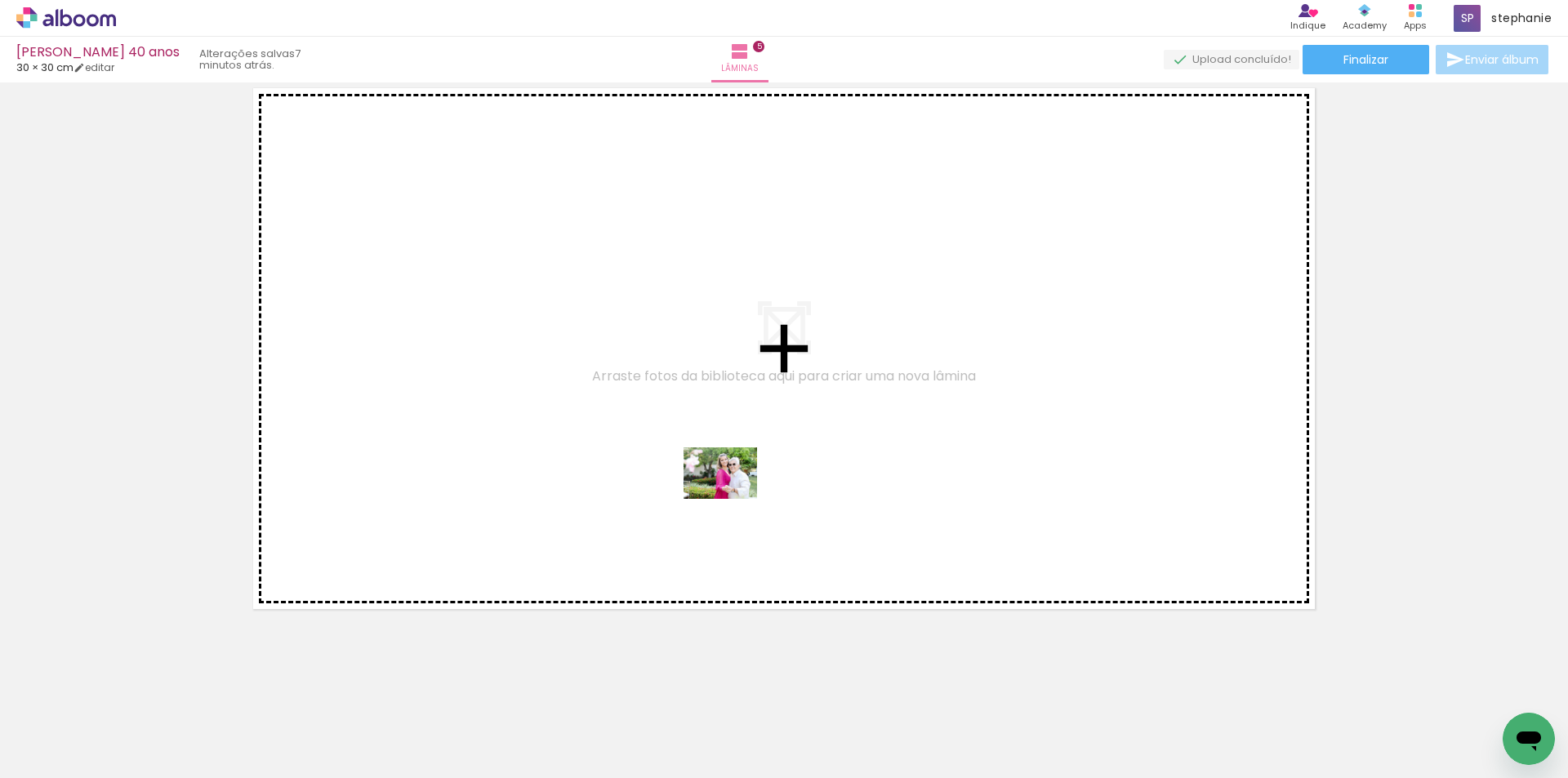
drag, startPoint x: 666, startPoint y: 719, endPoint x: 732, endPoint y: 496, distance: 232.6
click at [732, 496] on quentale-workspace at bounding box center [784, 389] width 1568 height 778
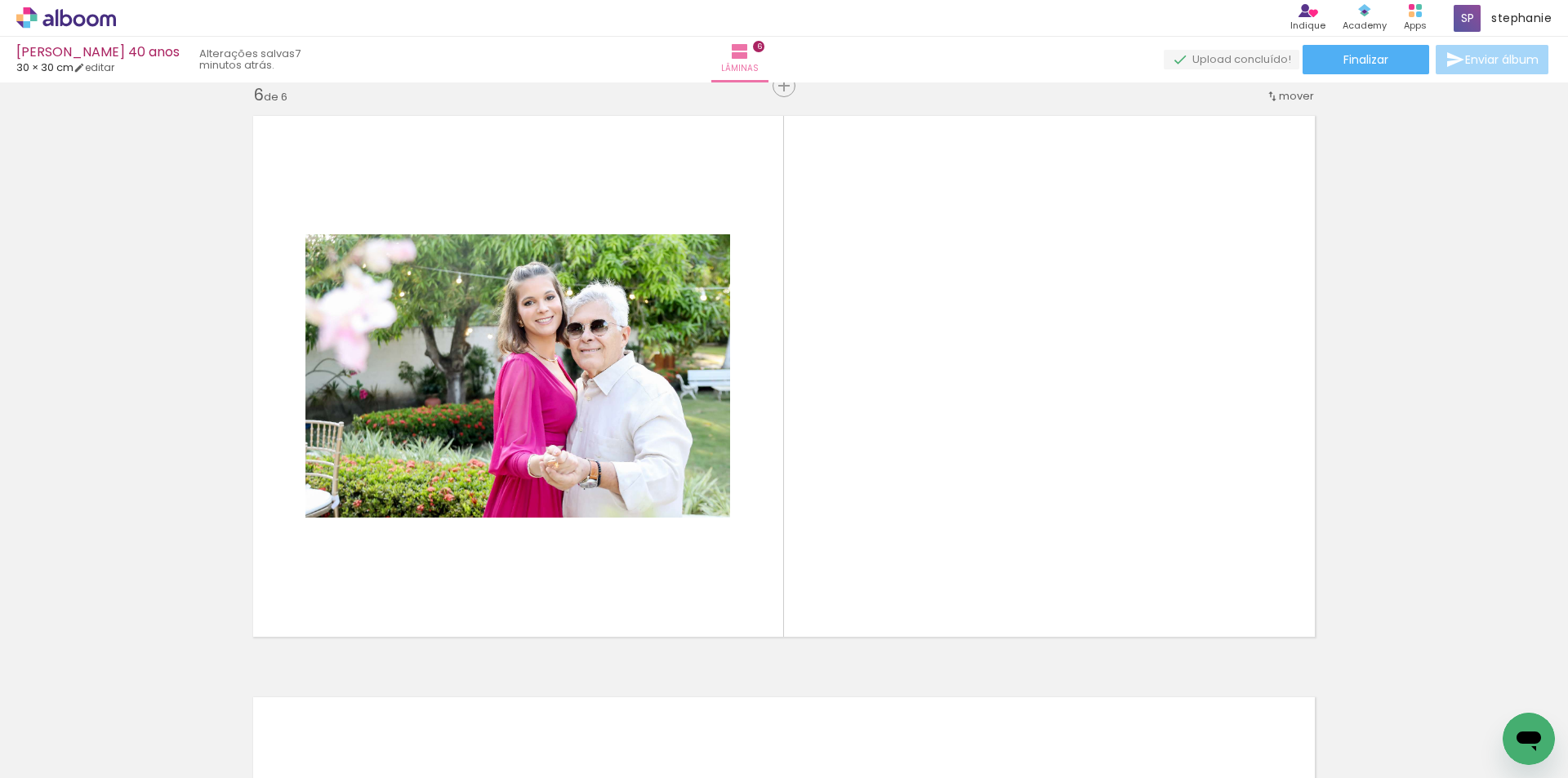
scroll to position [2929, 0]
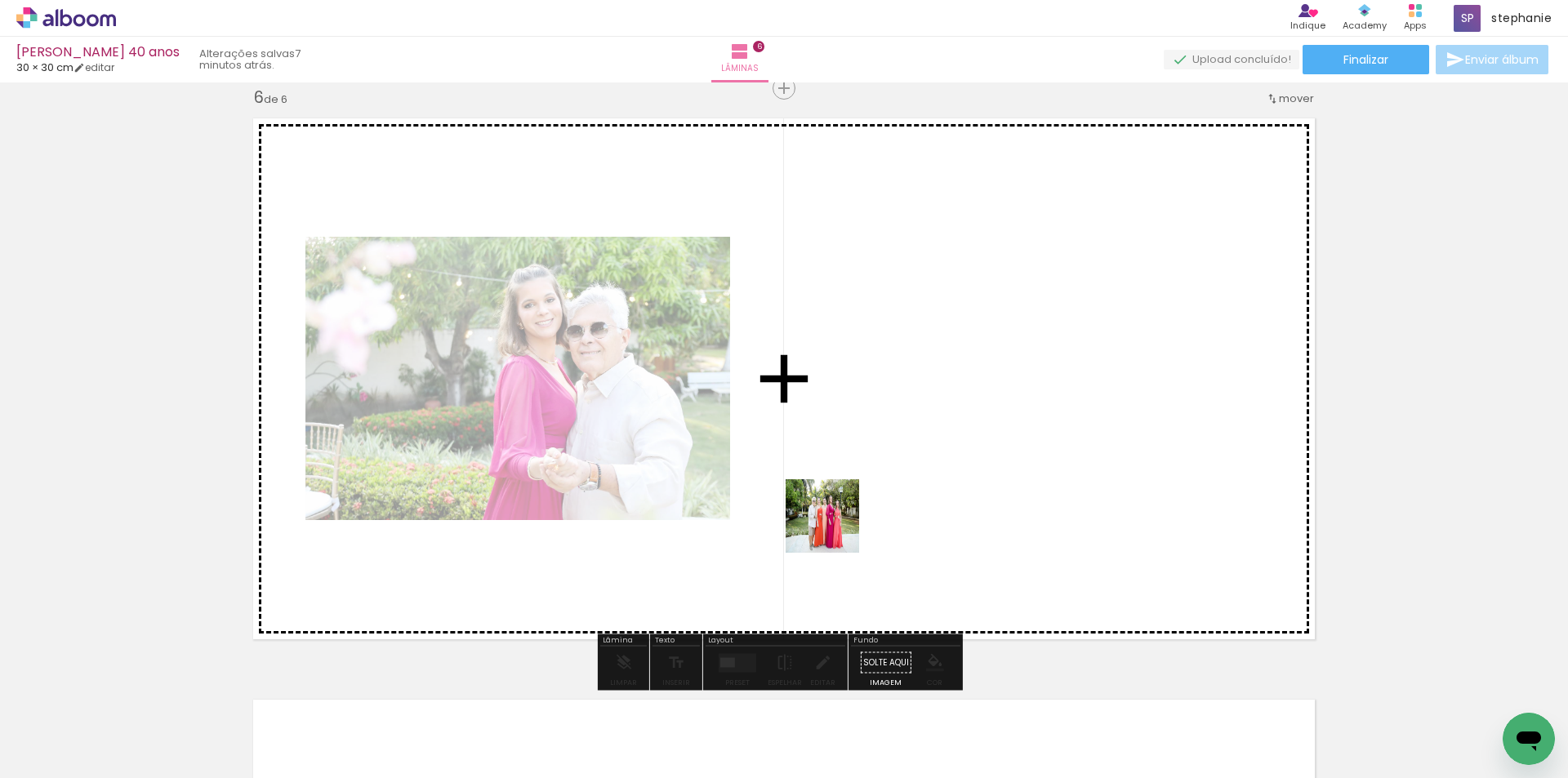
drag, startPoint x: 835, startPoint y: 529, endPoint x: 846, endPoint y: 498, distance: 32.9
click at [846, 498] on quentale-workspace at bounding box center [784, 389] width 1568 height 778
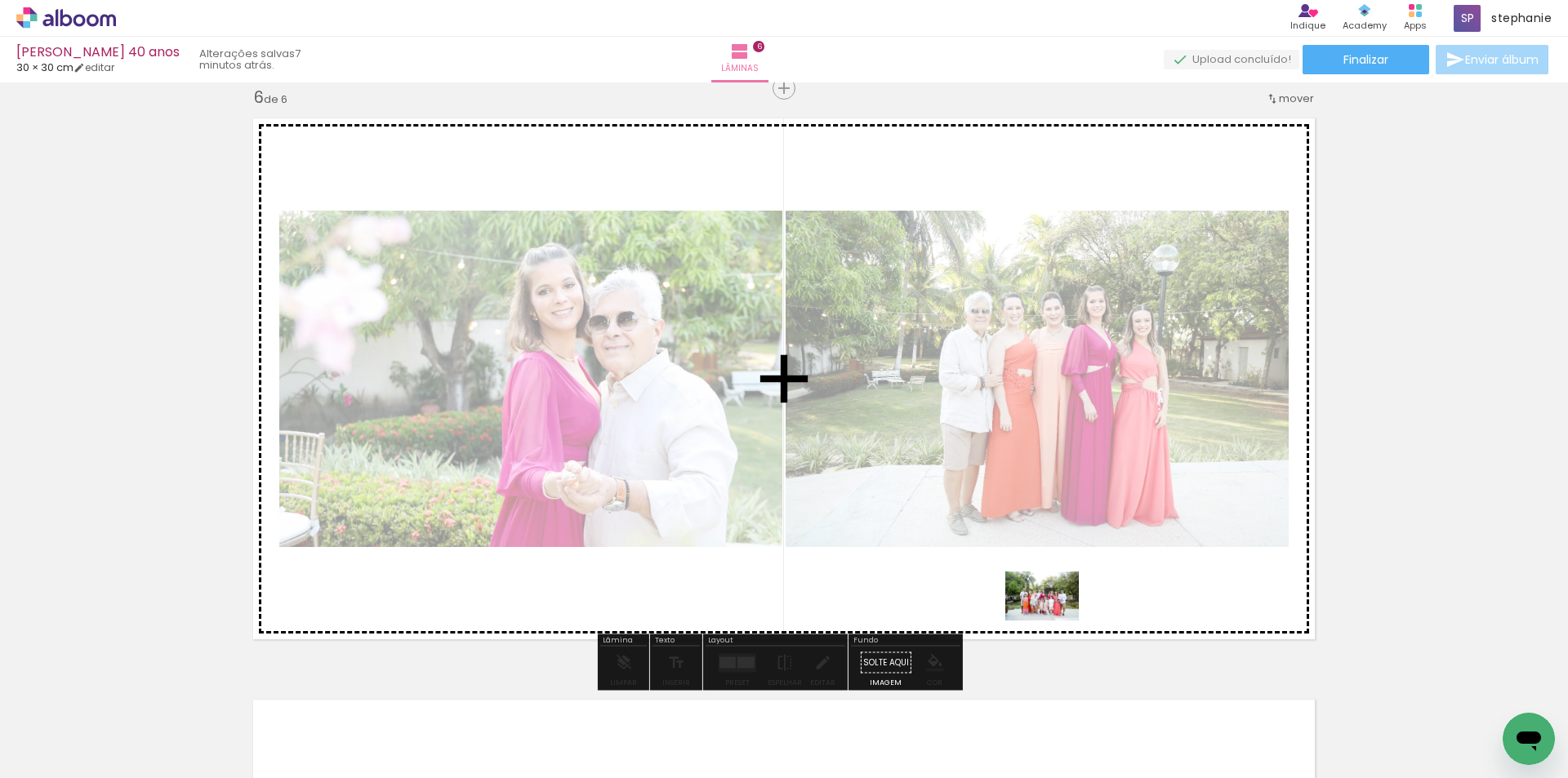
drag, startPoint x: 847, startPoint y: 720, endPoint x: 1059, endPoint y: 614, distance: 237.0
click at [1059, 615] on quentale-workspace at bounding box center [784, 389] width 1568 height 778
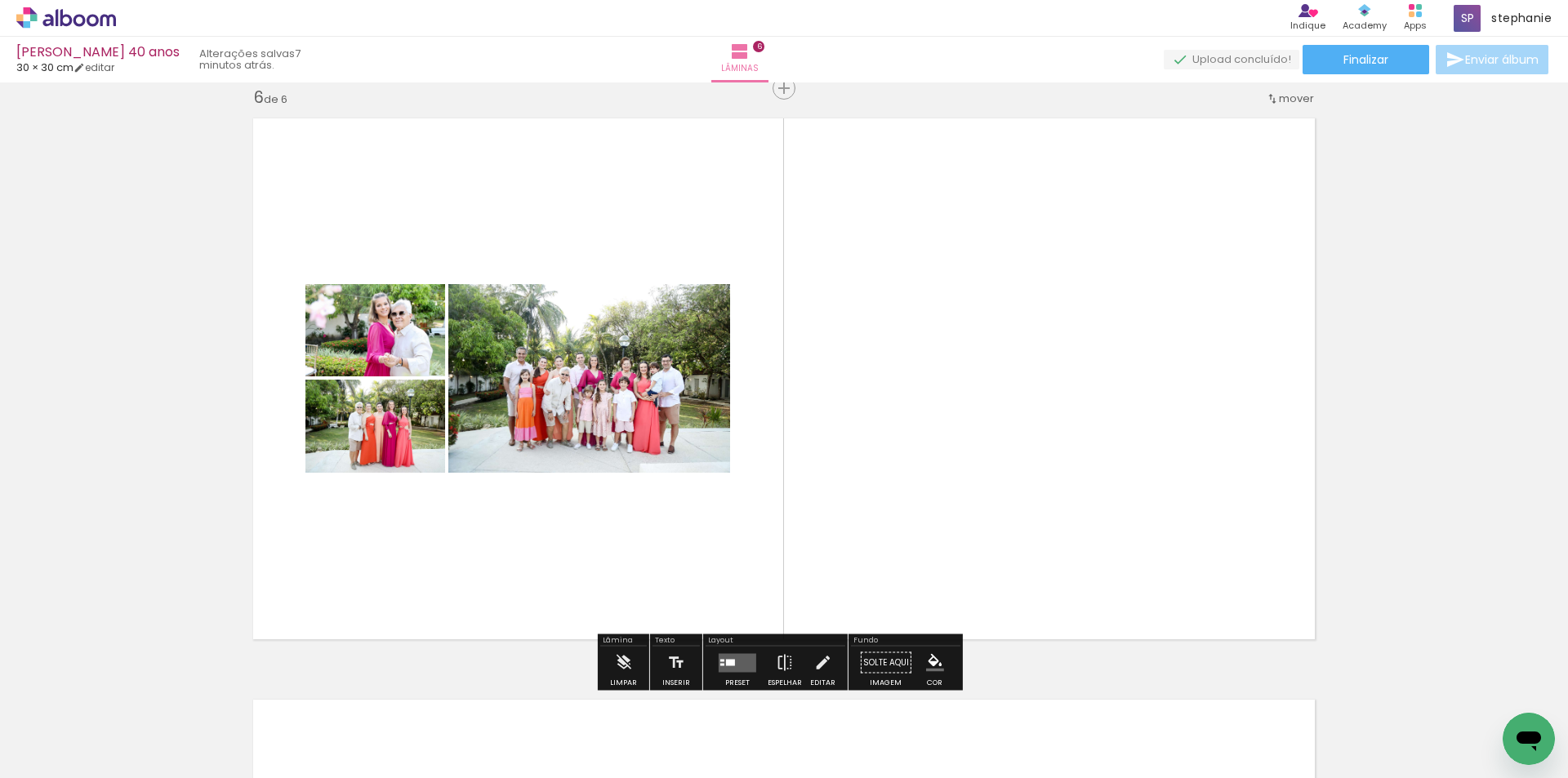
click at [727, 659] on div at bounding box center [730, 662] width 9 height 7
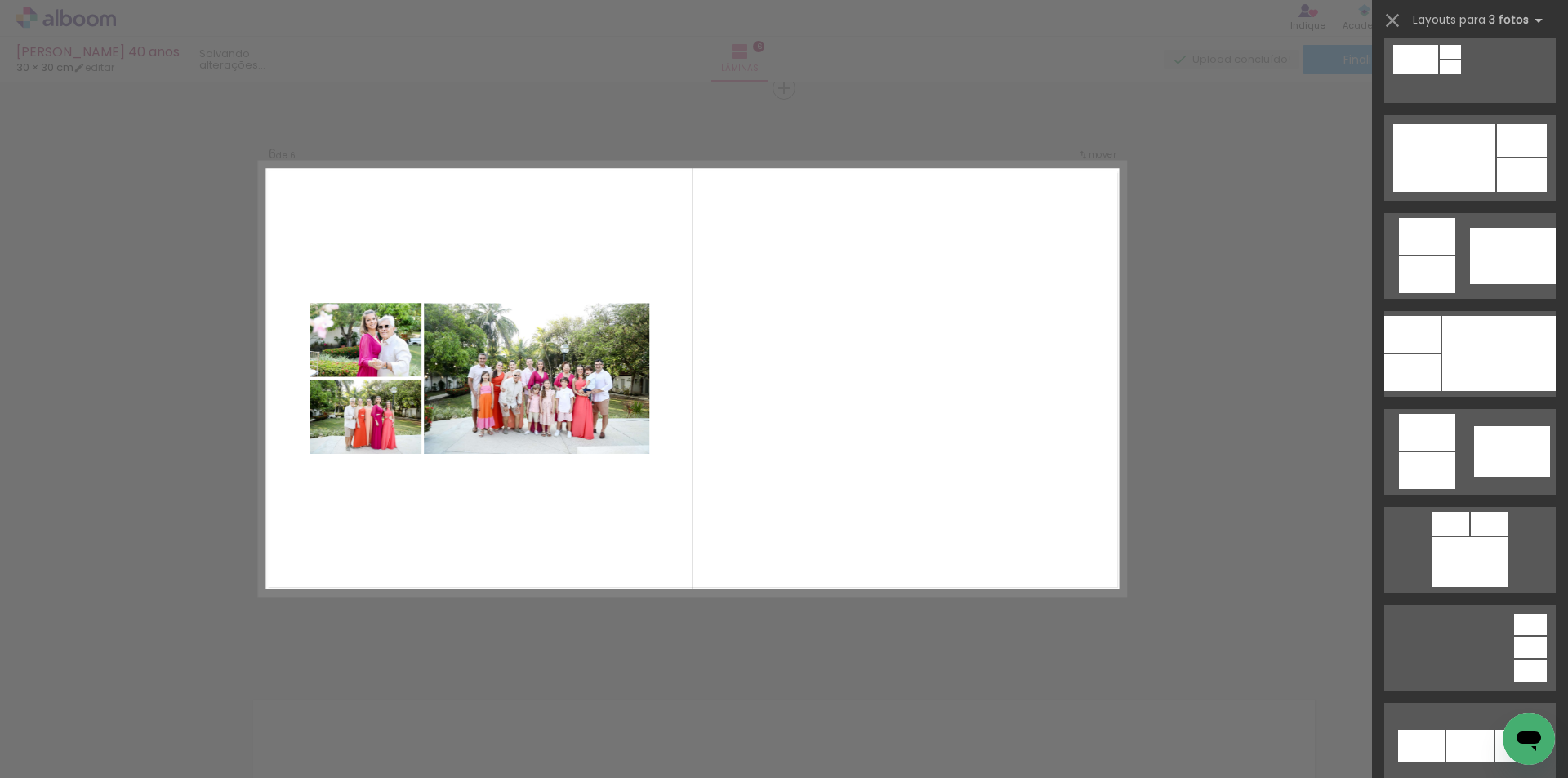
scroll to position [0, 0]
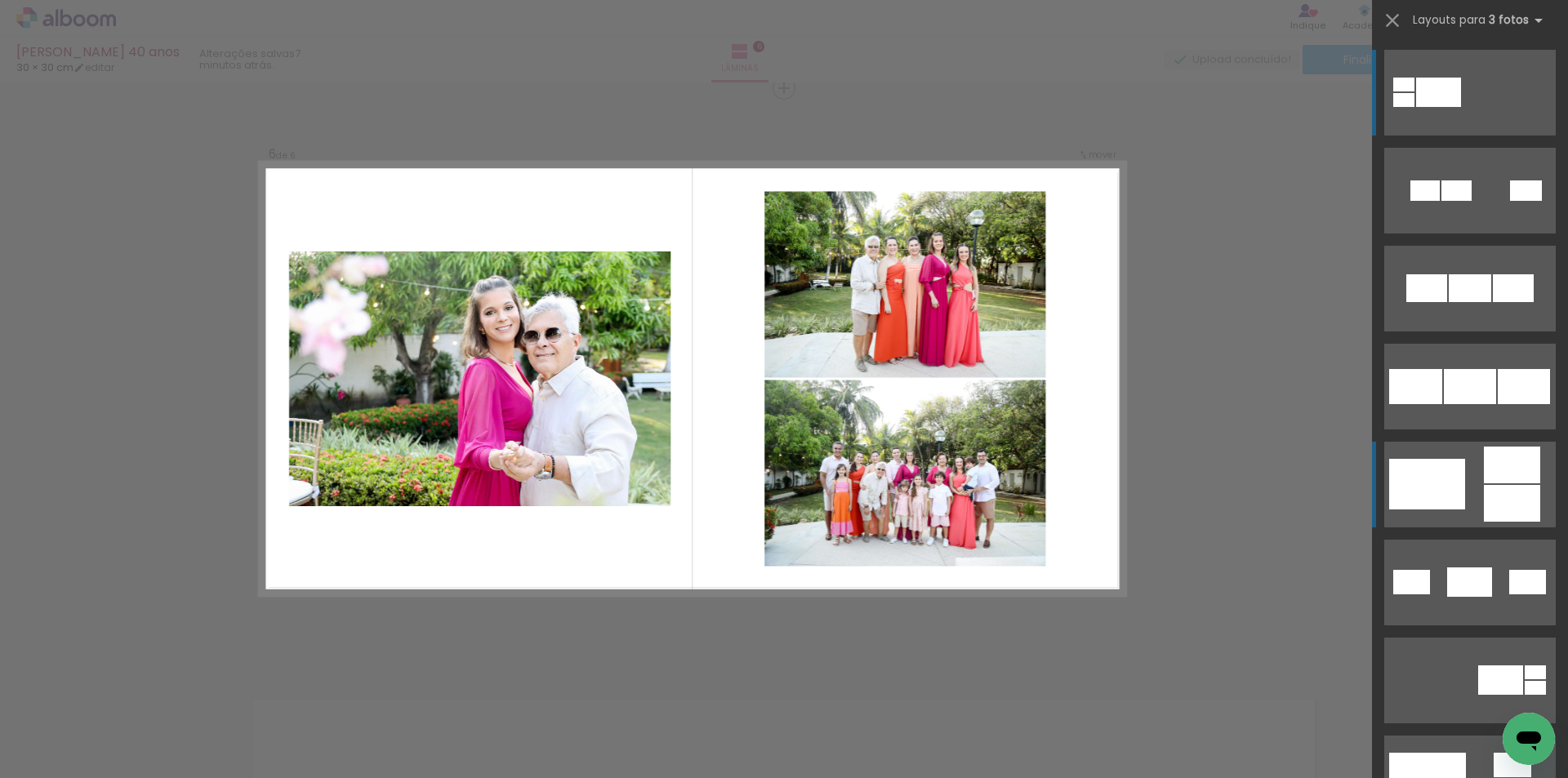
click at [1452, 493] on div at bounding box center [1427, 484] width 76 height 50
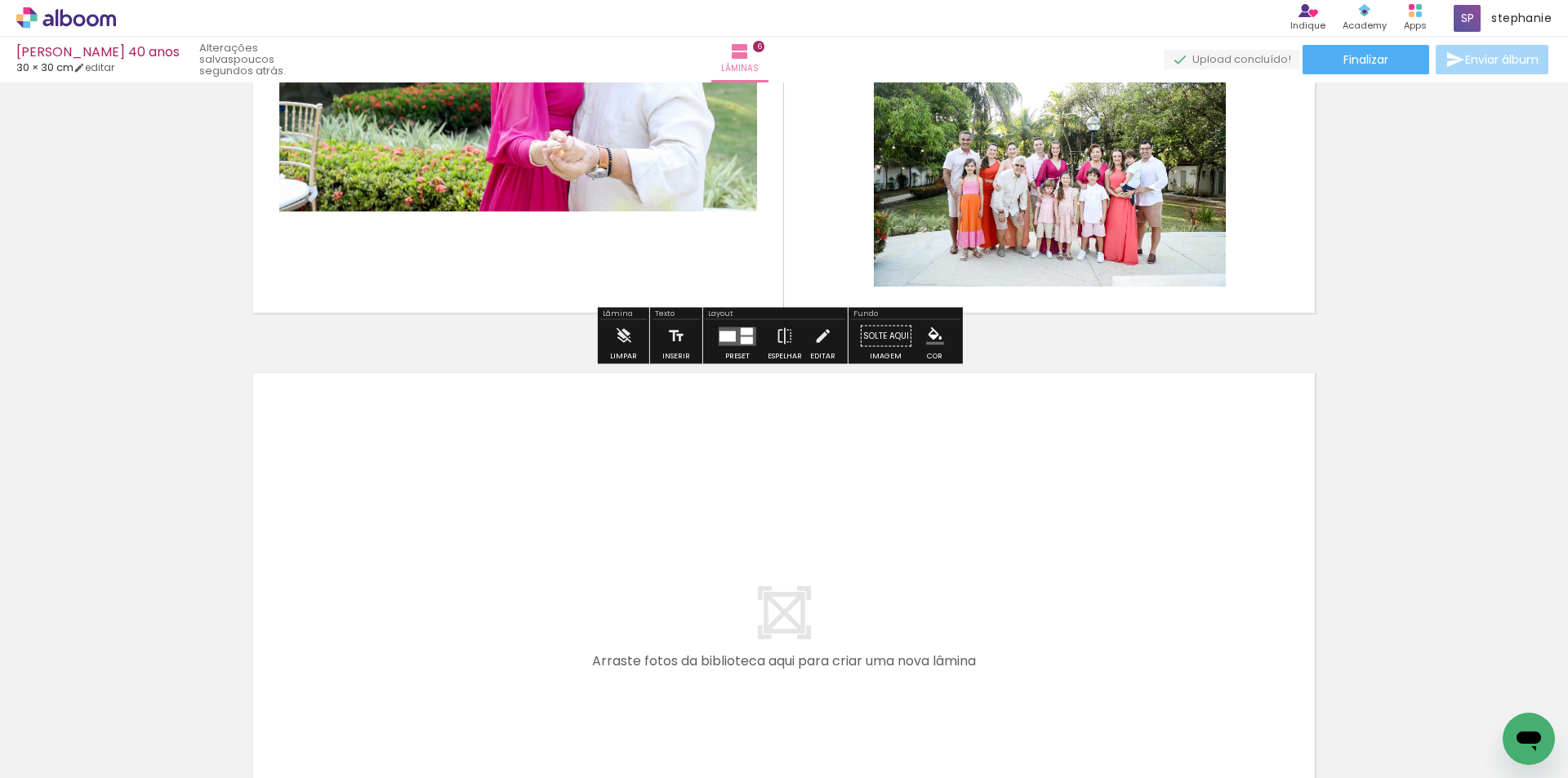
scroll to position [3419, 0]
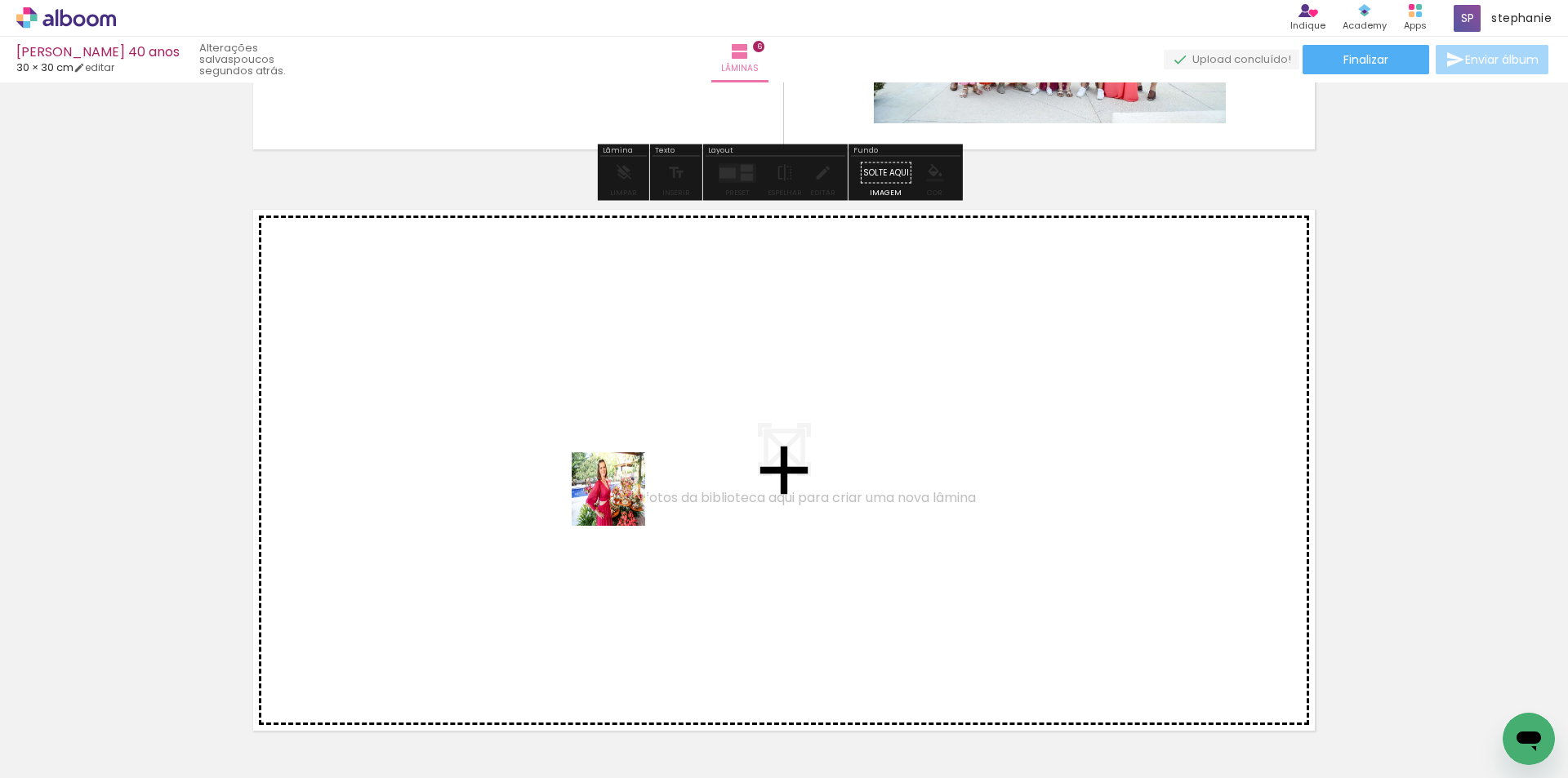
drag, startPoint x: 717, startPoint y: 720, endPoint x: 609, endPoint y: 483, distance: 260.4
click at [609, 483] on quentale-workspace at bounding box center [784, 389] width 1568 height 778
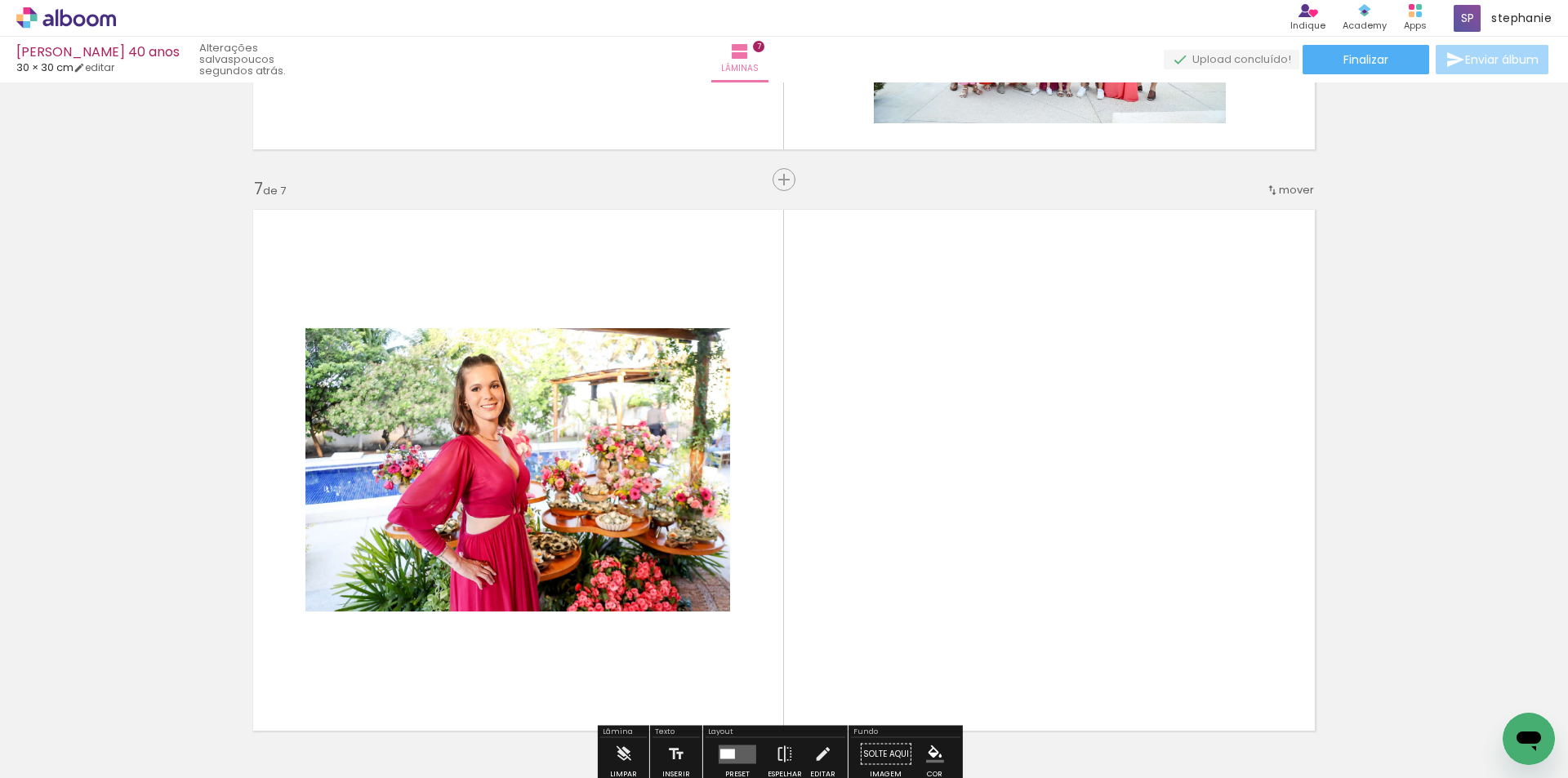
scroll to position [3510, 0]
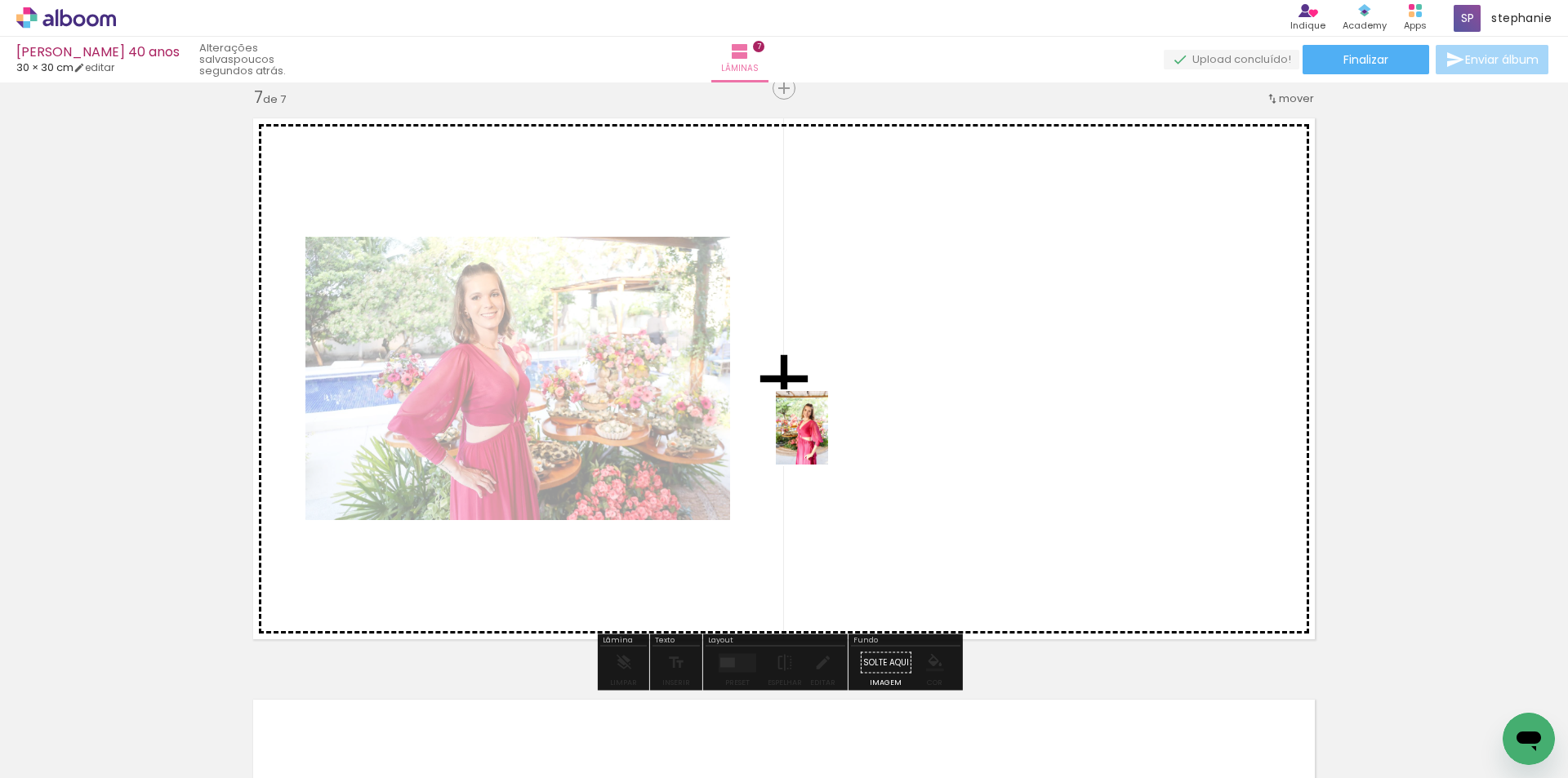
drag, startPoint x: 822, startPoint y: 730, endPoint x: 825, endPoint y: 440, distance: 290.0
click at [825, 440] on quentale-workspace at bounding box center [784, 389] width 1568 height 778
